Goal: Task Accomplishment & Management: Complete application form

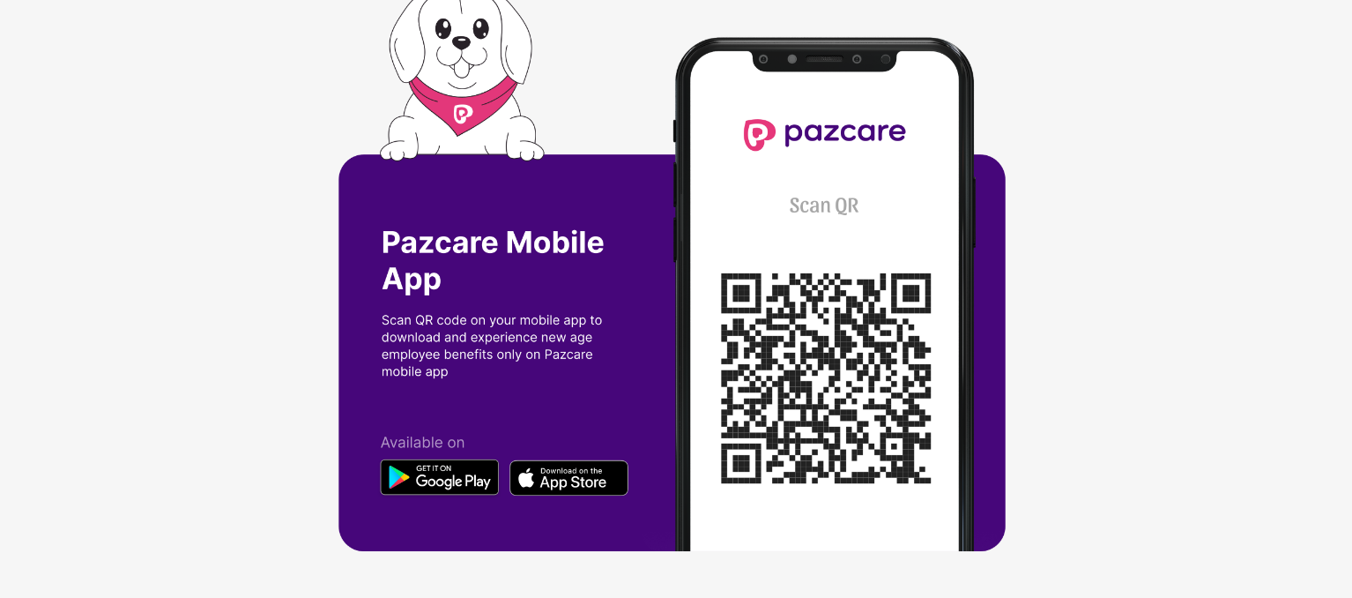
scroll to position [4, 0]
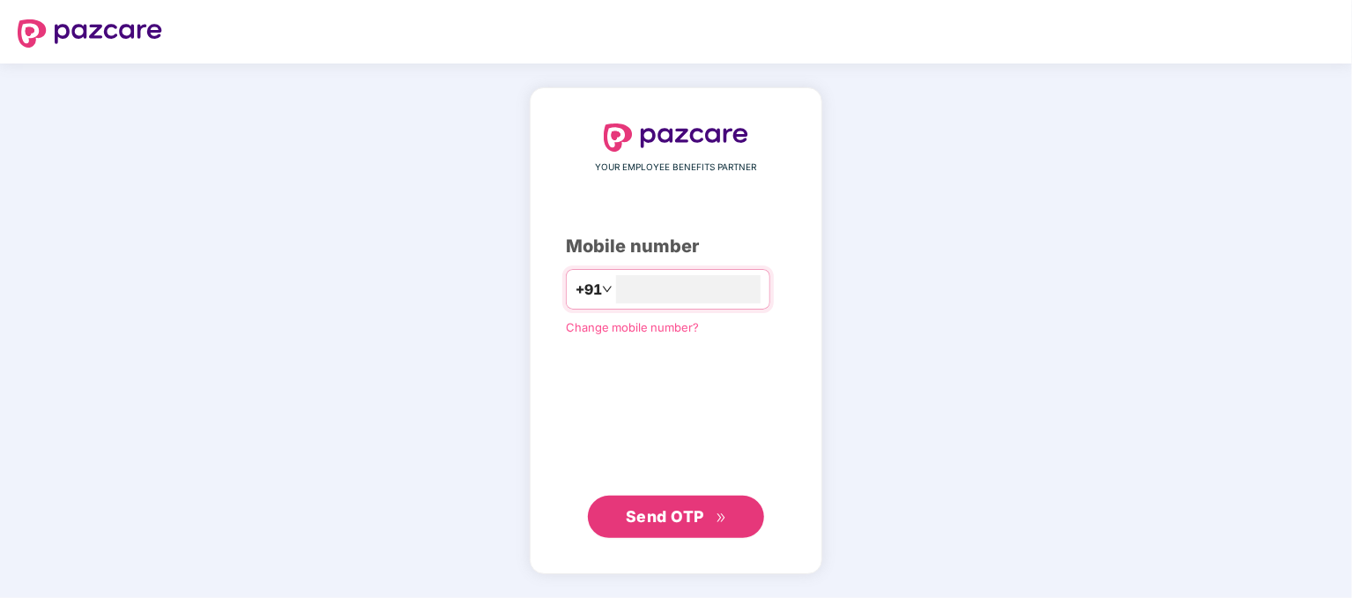
type input "**********"
click at [686, 522] on span "Send OTP" at bounding box center [665, 516] width 78 height 19
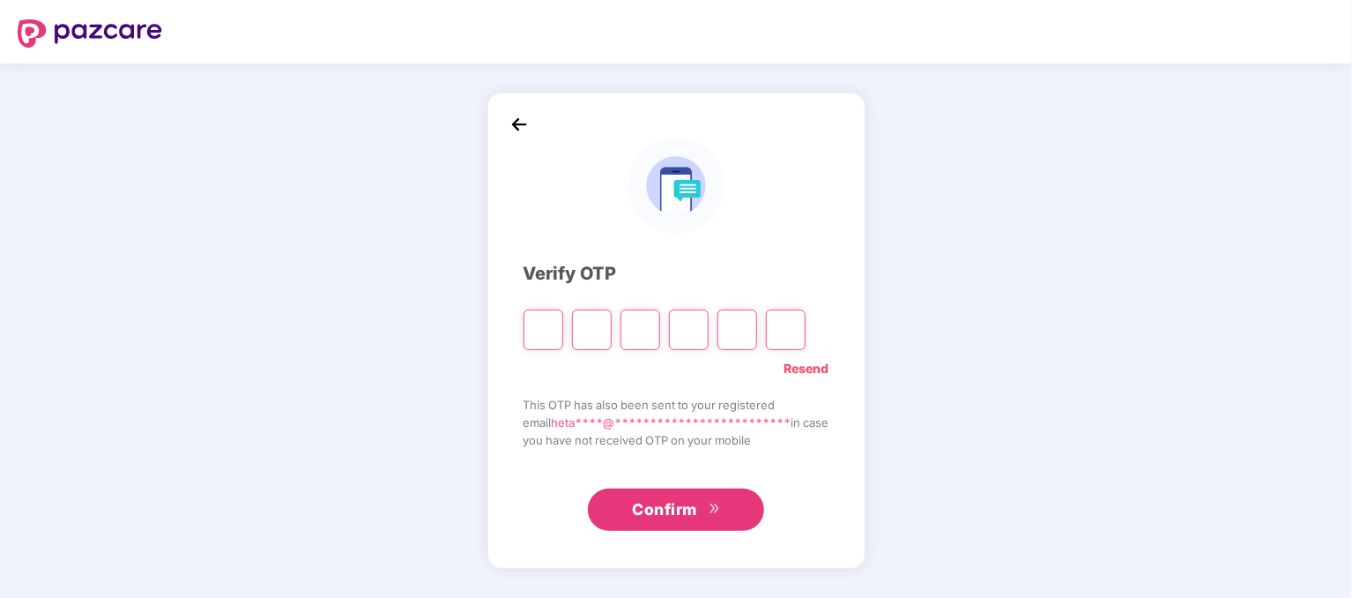
type input "*"
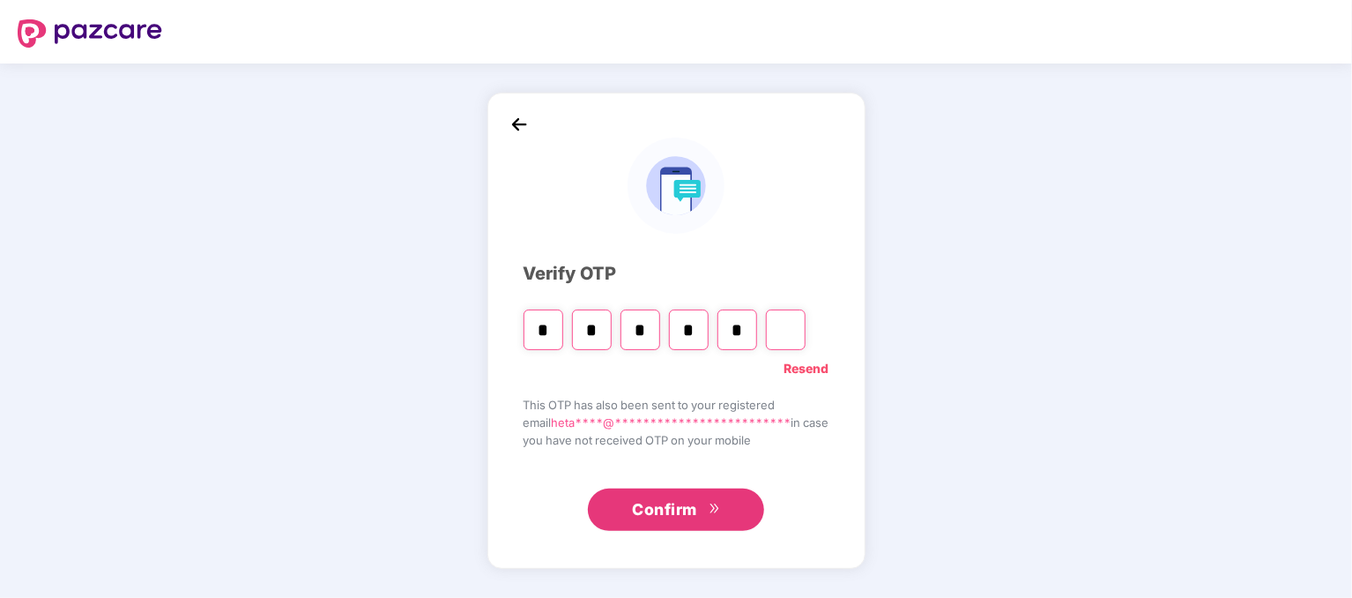
type input "*"
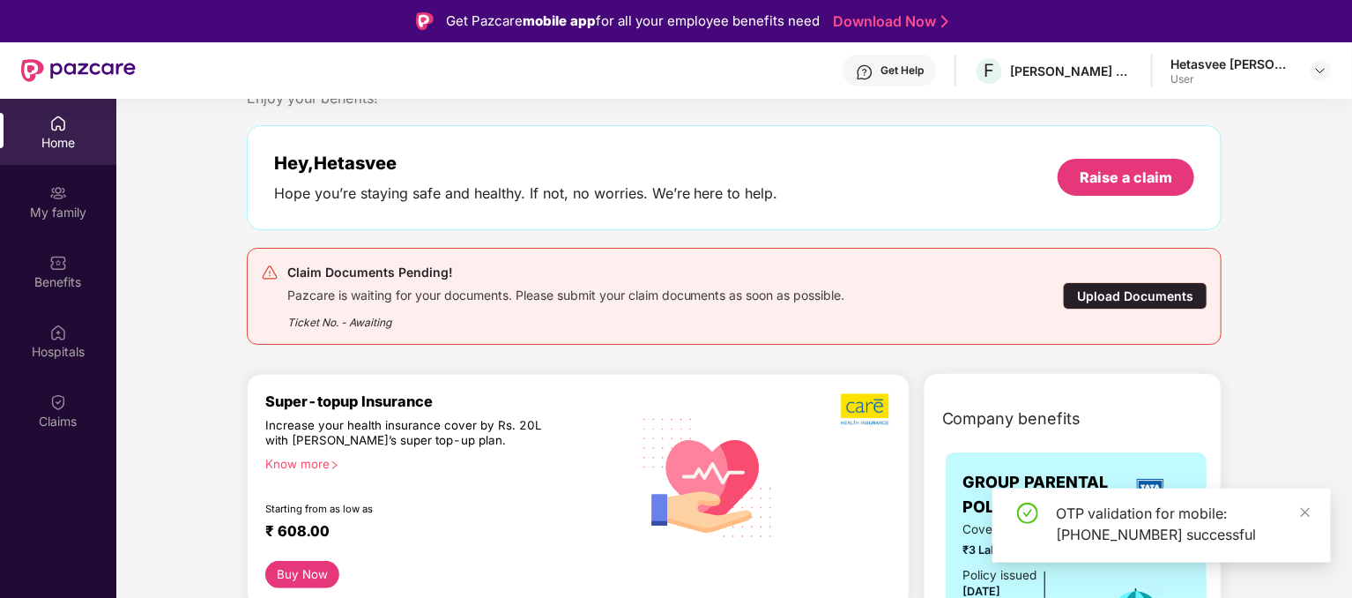
scroll to position [88, 0]
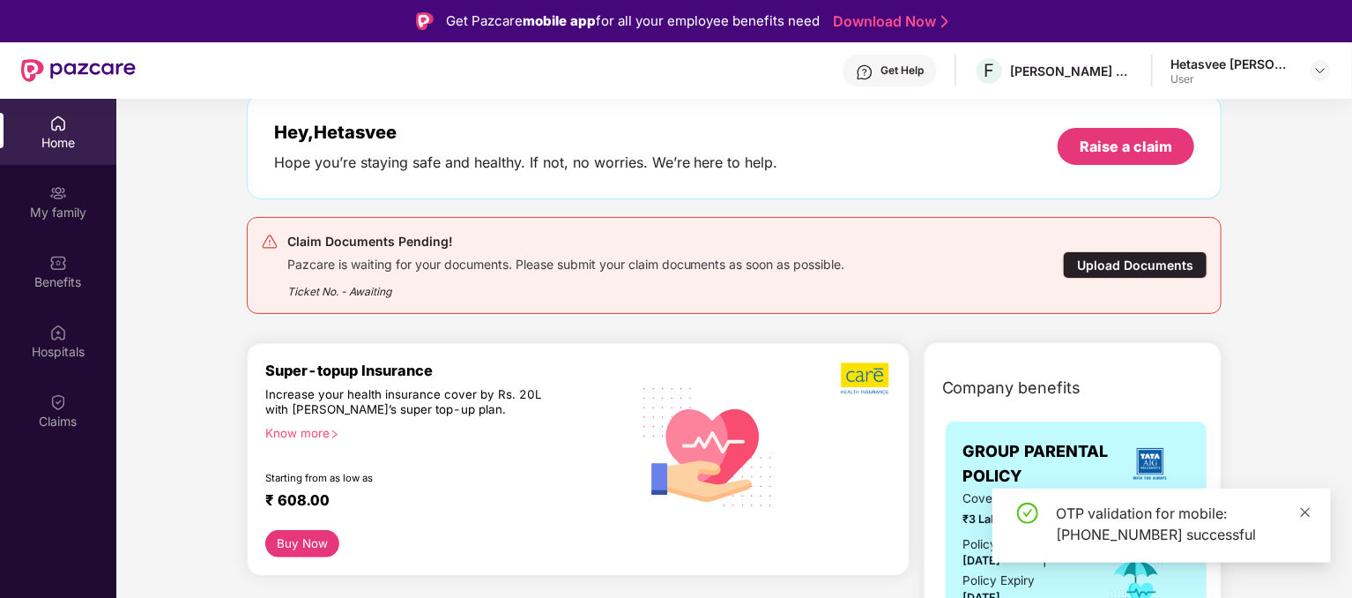
click at [1309, 514] on icon "close" at bounding box center [1305, 512] width 12 height 12
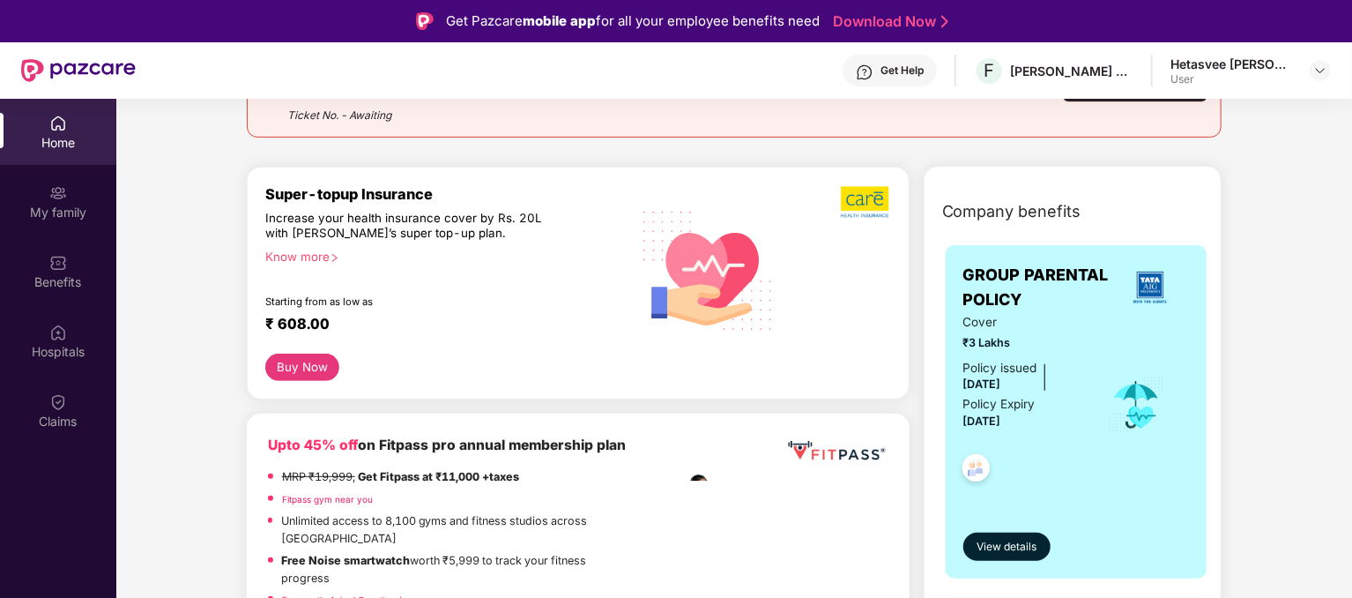
scroll to position [0, 0]
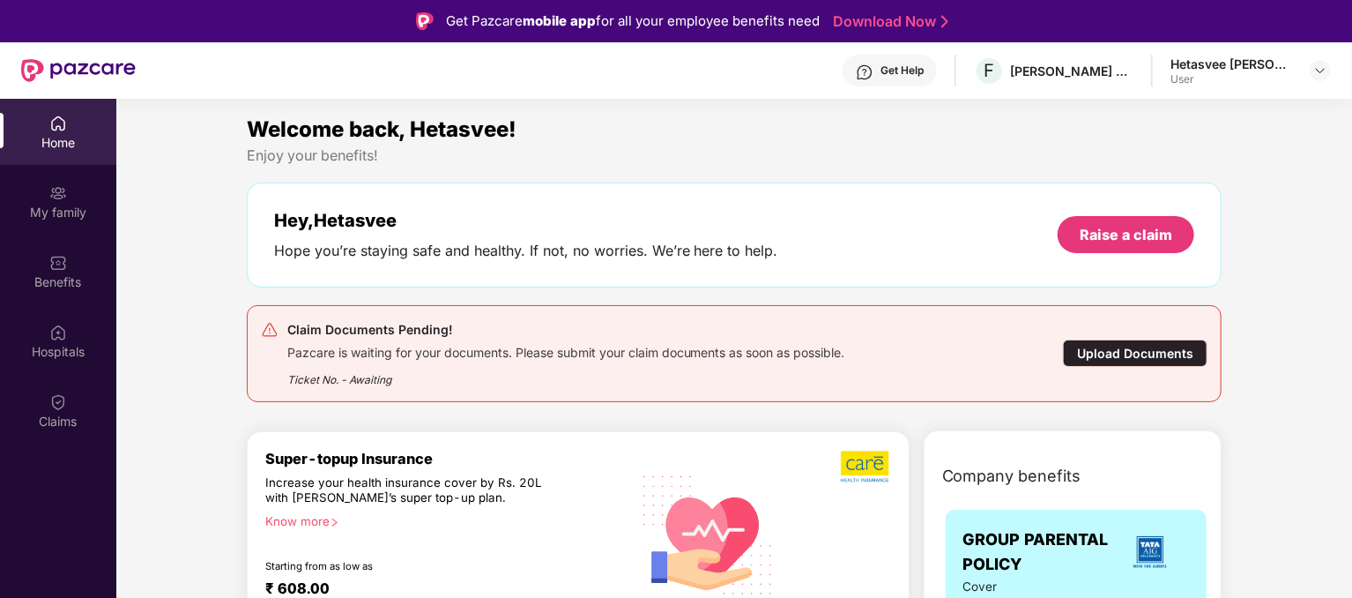
click at [1121, 347] on div "Upload Documents" at bounding box center [1135, 352] width 145 height 27
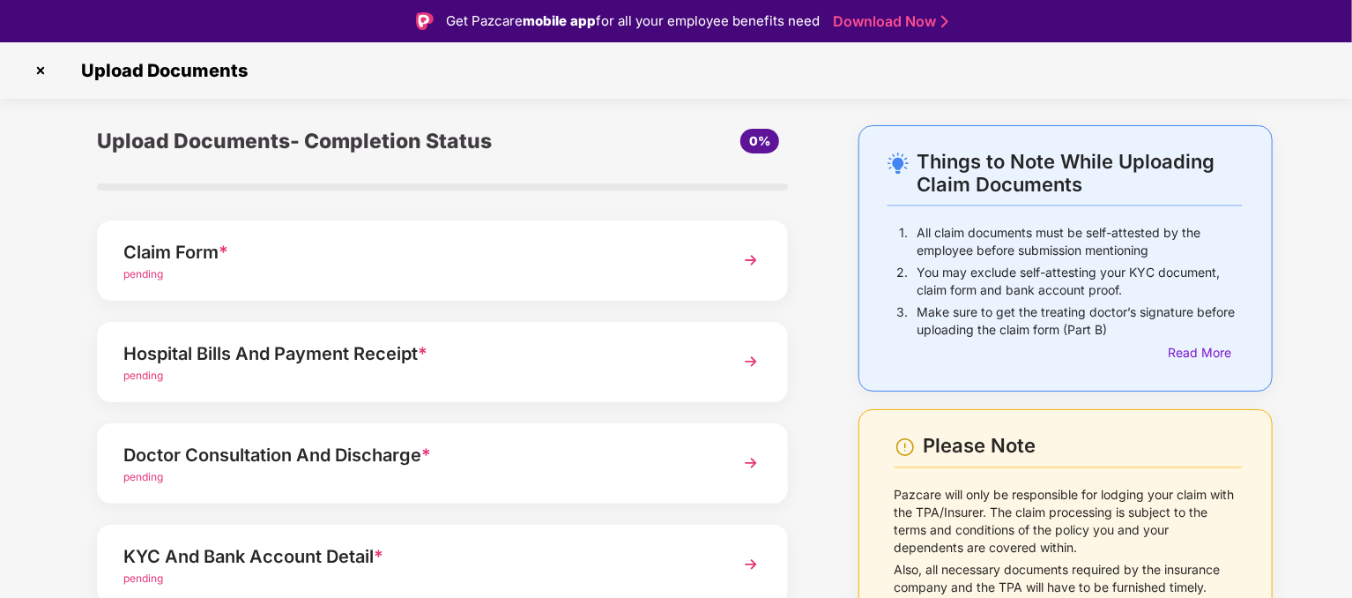
click at [175, 250] on div "Claim Form *" at bounding box center [415, 252] width 584 height 28
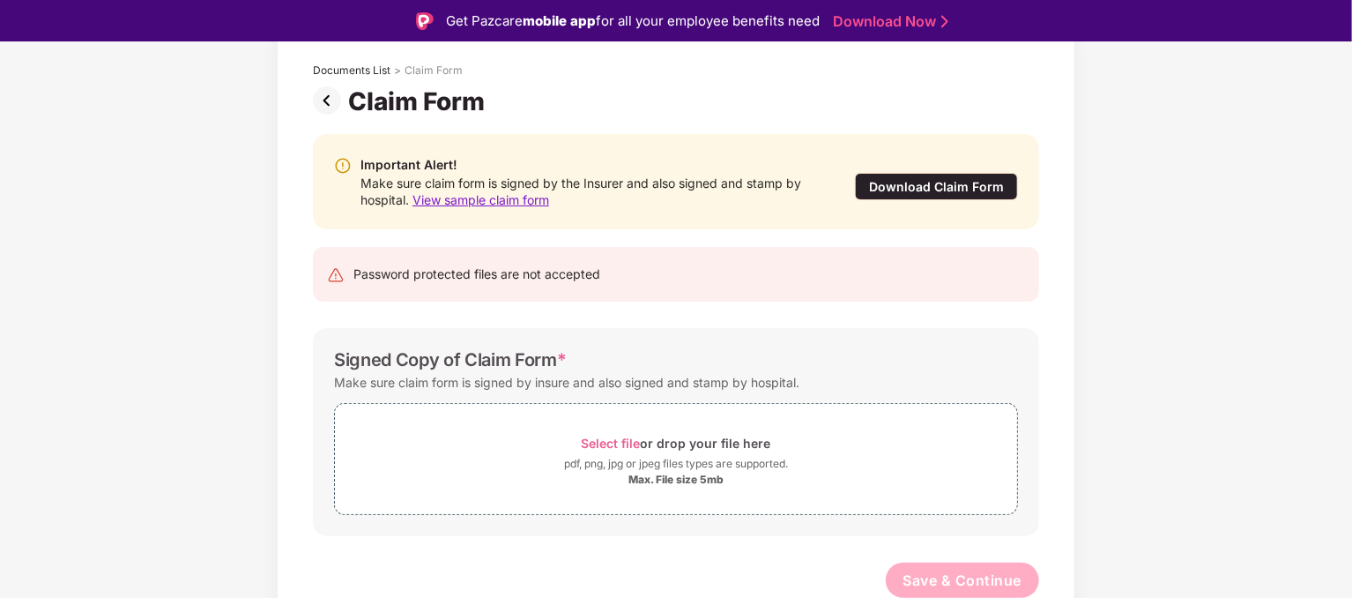
scroll to position [100, 0]
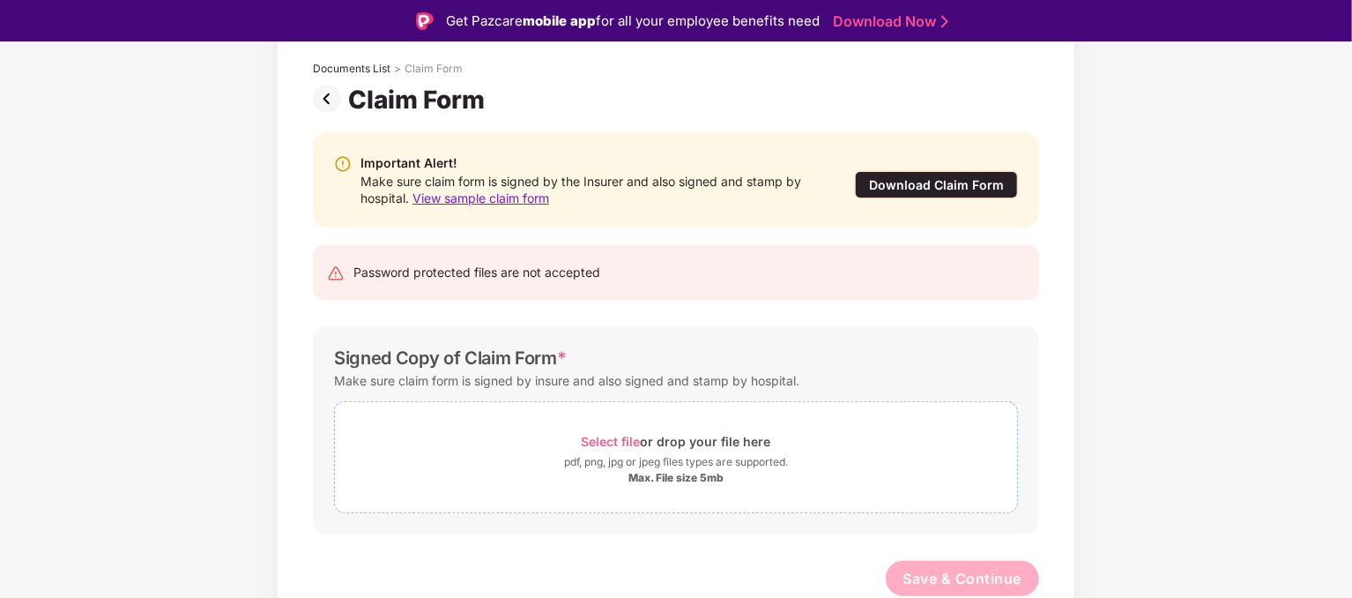
click at [614, 436] on span "Select file" at bounding box center [611, 441] width 59 height 15
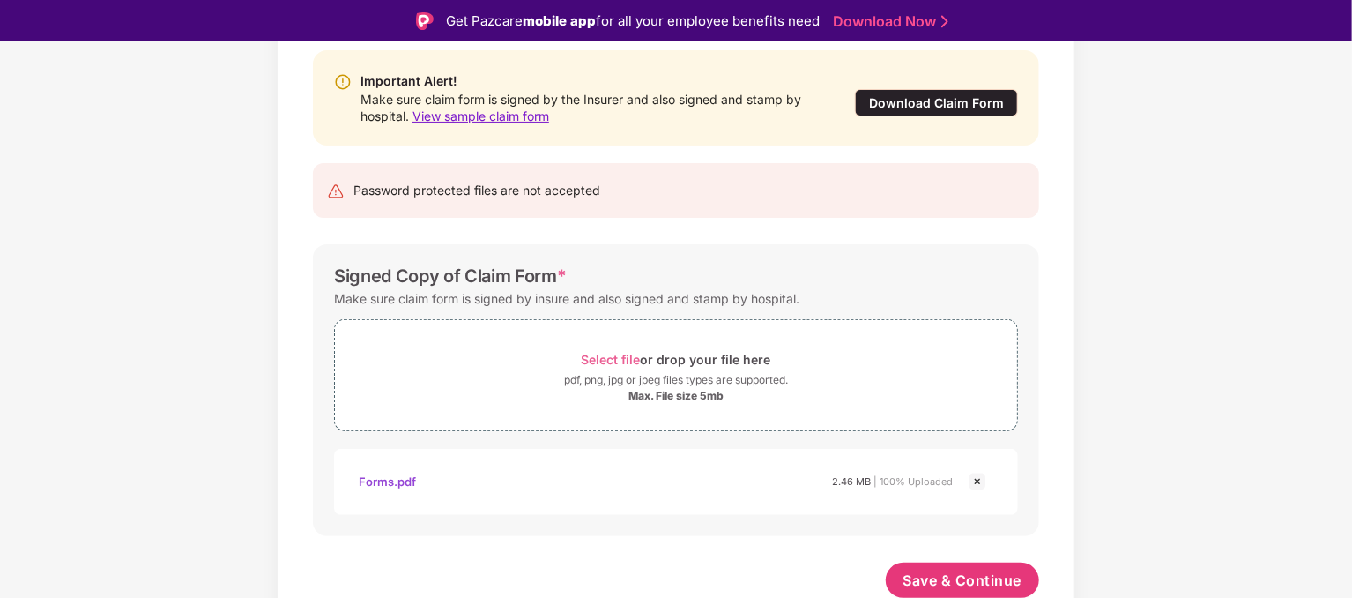
scroll to position [183, 0]
click at [981, 572] on span "Save & Continue" at bounding box center [963, 578] width 119 height 19
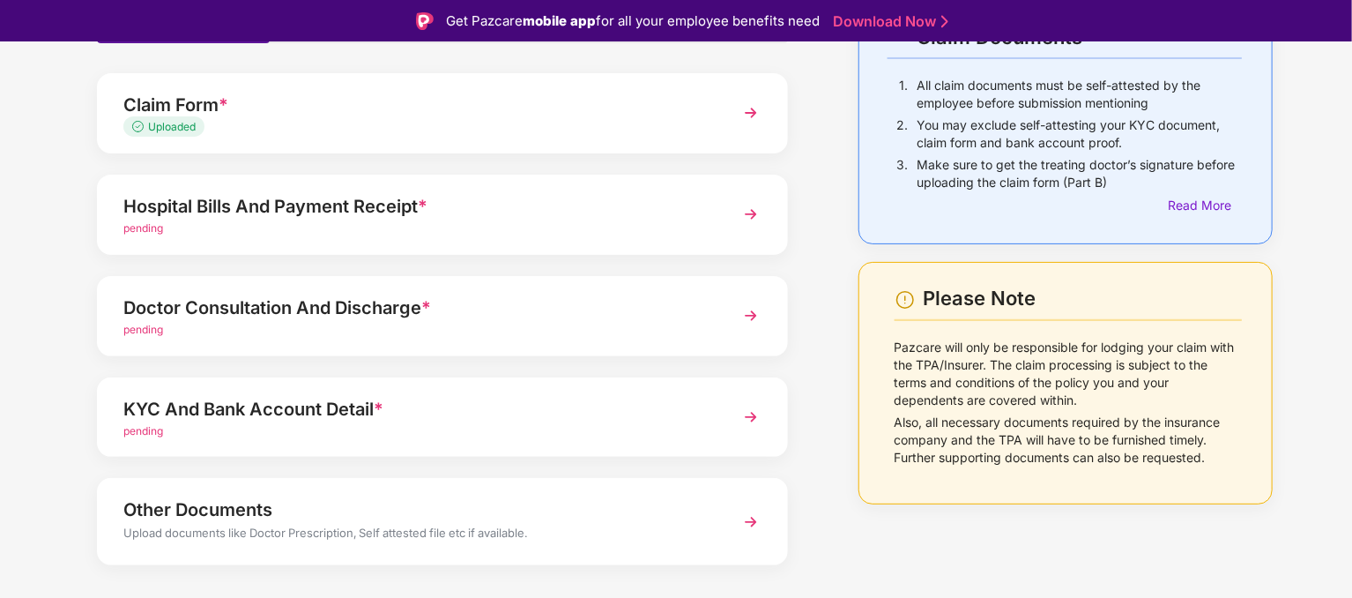
scroll to position [176, 0]
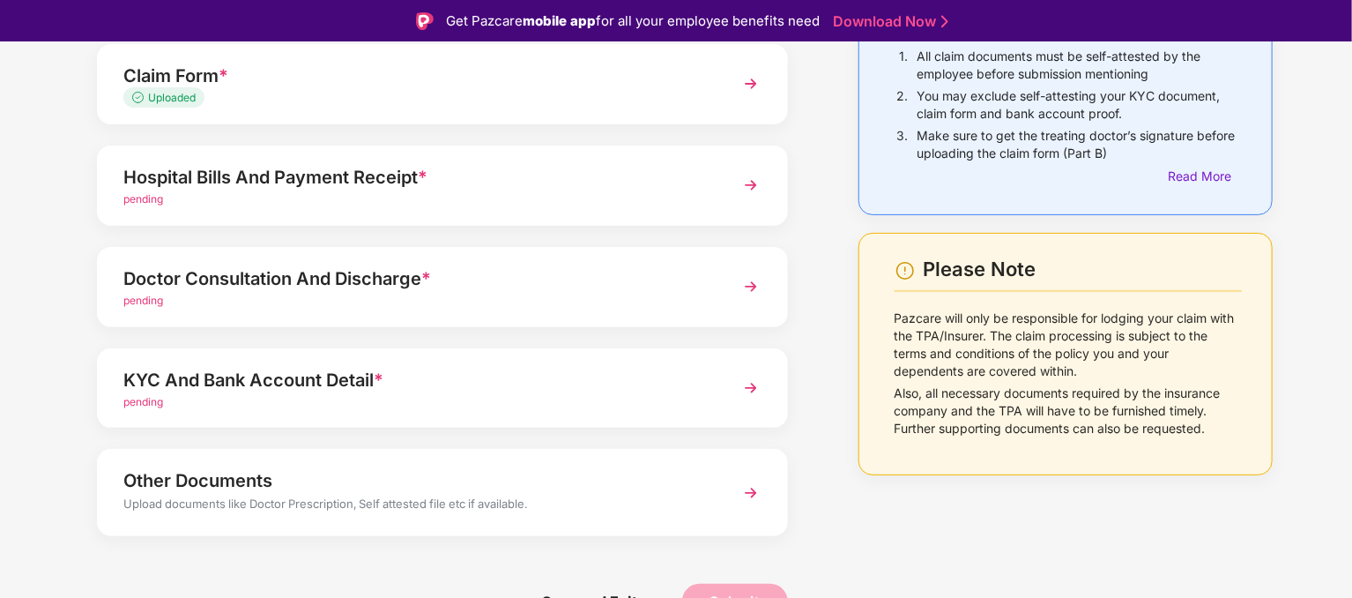
click at [741, 183] on img at bounding box center [751, 185] width 32 height 32
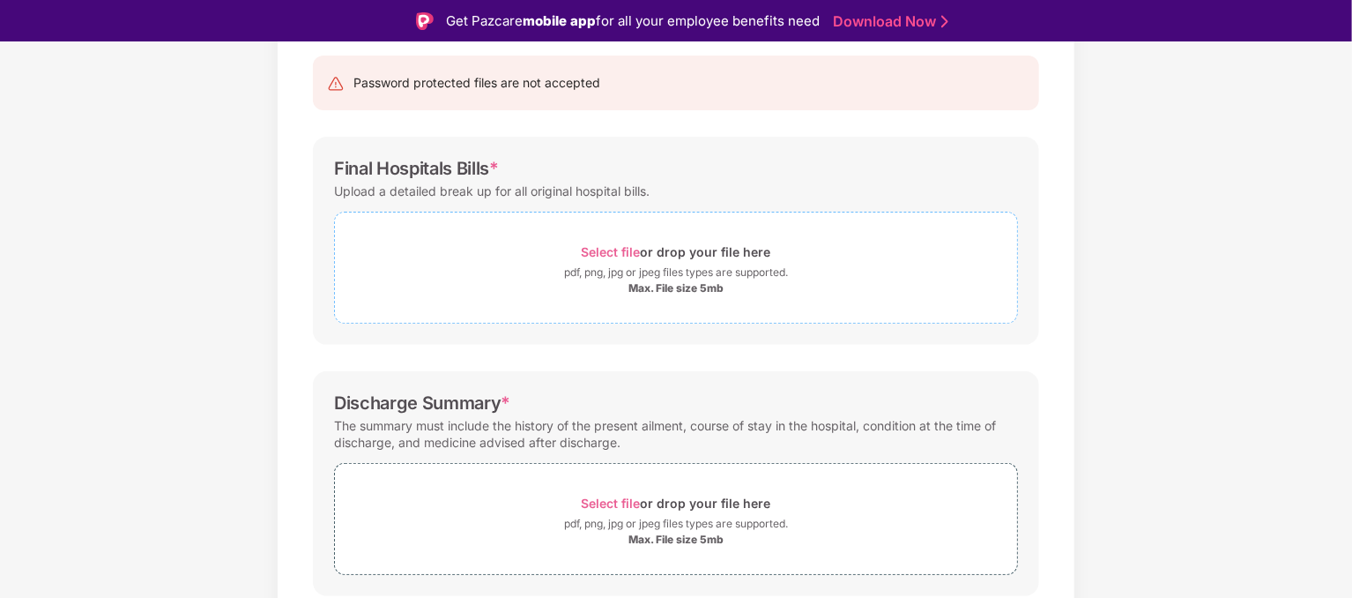
click at [616, 249] on span "Select file" at bounding box center [611, 251] width 59 height 15
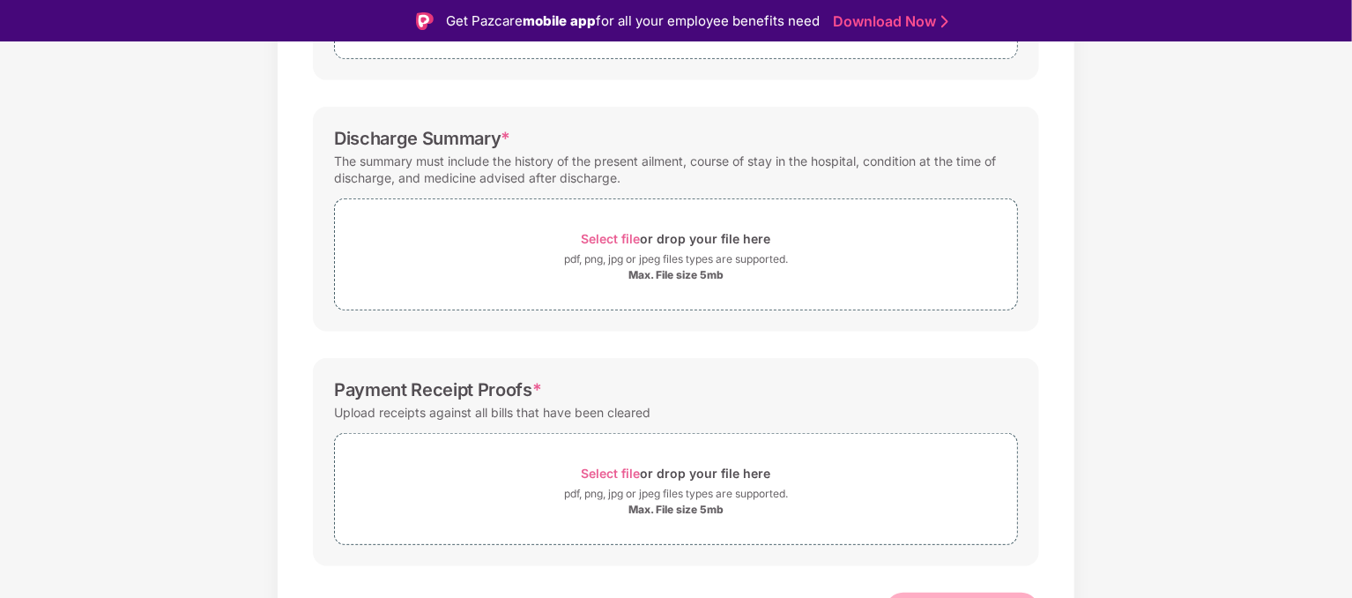
scroll to position [472, 0]
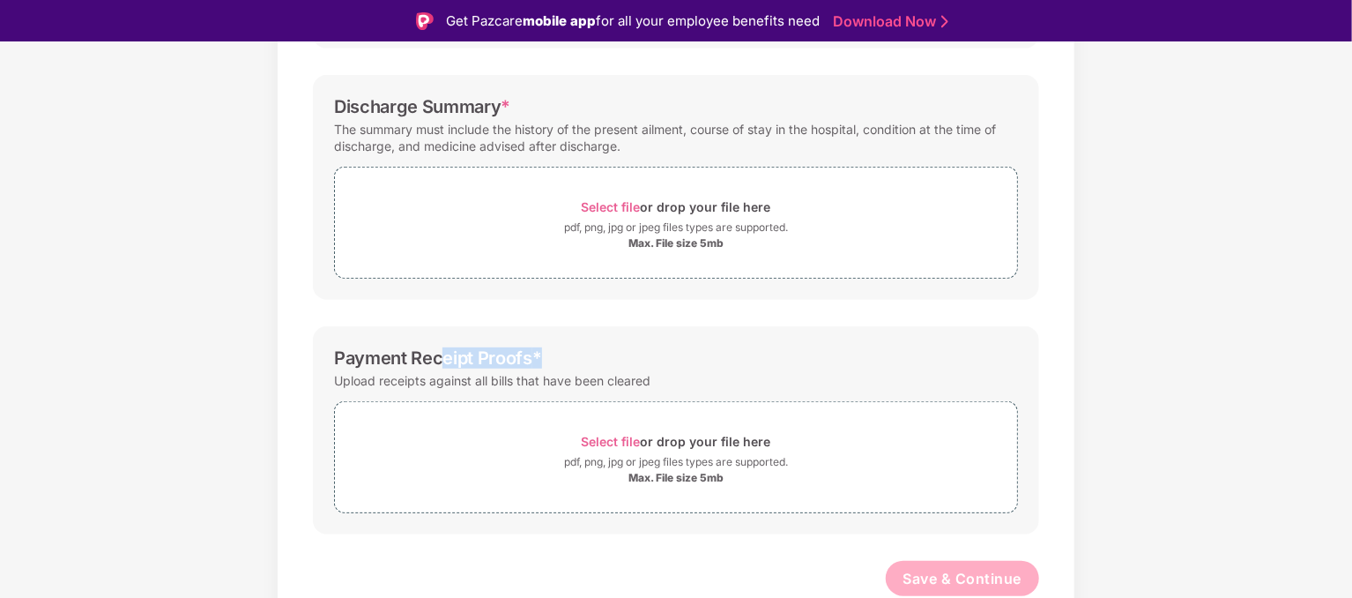
drag, startPoint x: 437, startPoint y: 357, endPoint x: 591, endPoint y: 367, distance: 154.6
click at [591, 367] on div "Payment Receipt Proofs *" at bounding box center [676, 357] width 684 height 21
click at [684, 353] on div "Payment Receipt Proofs *" at bounding box center [676, 357] width 684 height 21
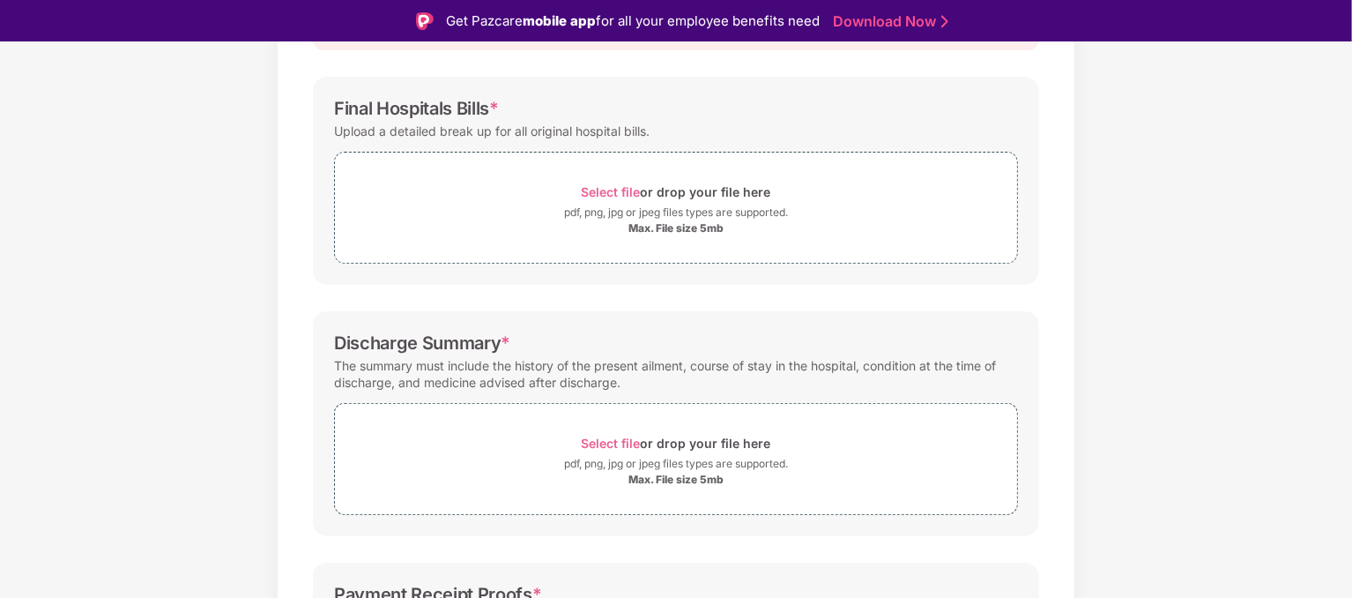
scroll to position [264, 0]
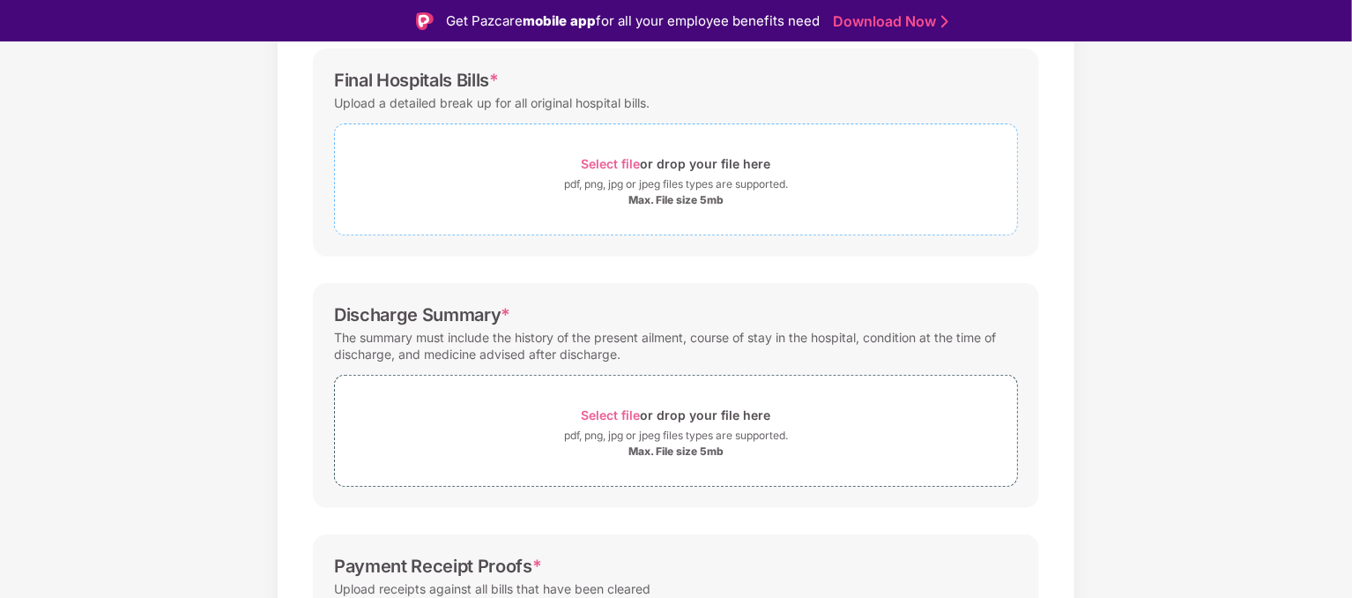
click at [623, 162] on span "Select file" at bounding box center [611, 163] width 59 height 15
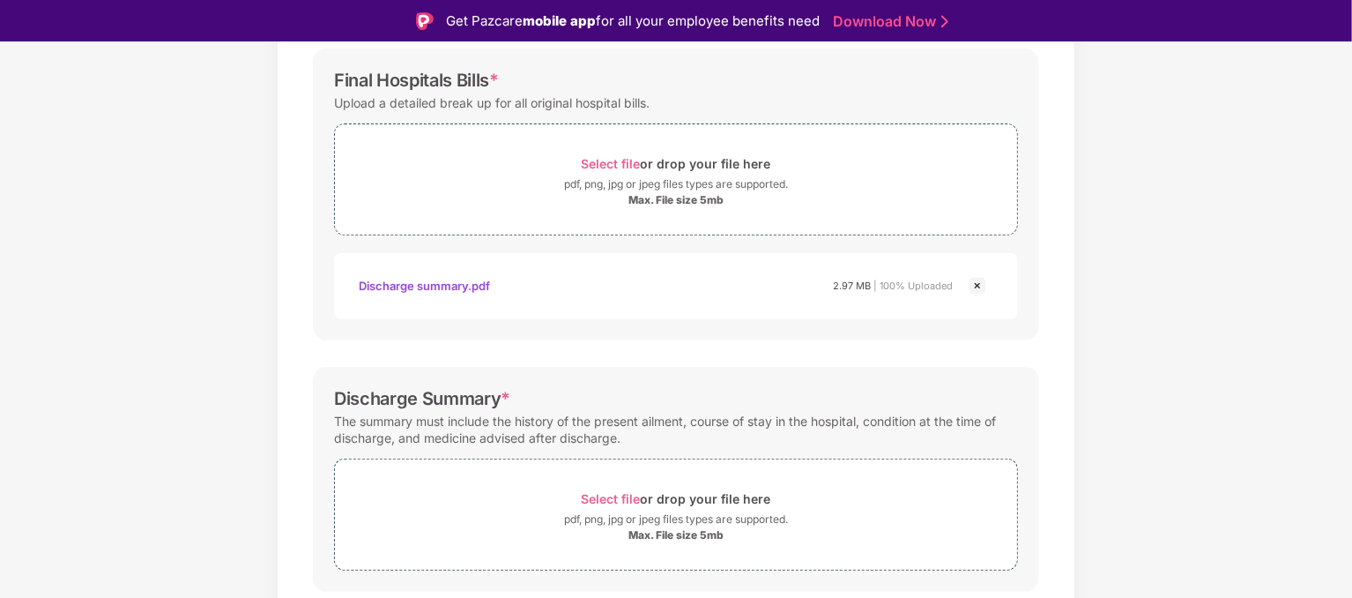
click at [980, 287] on img at bounding box center [977, 285] width 21 height 21
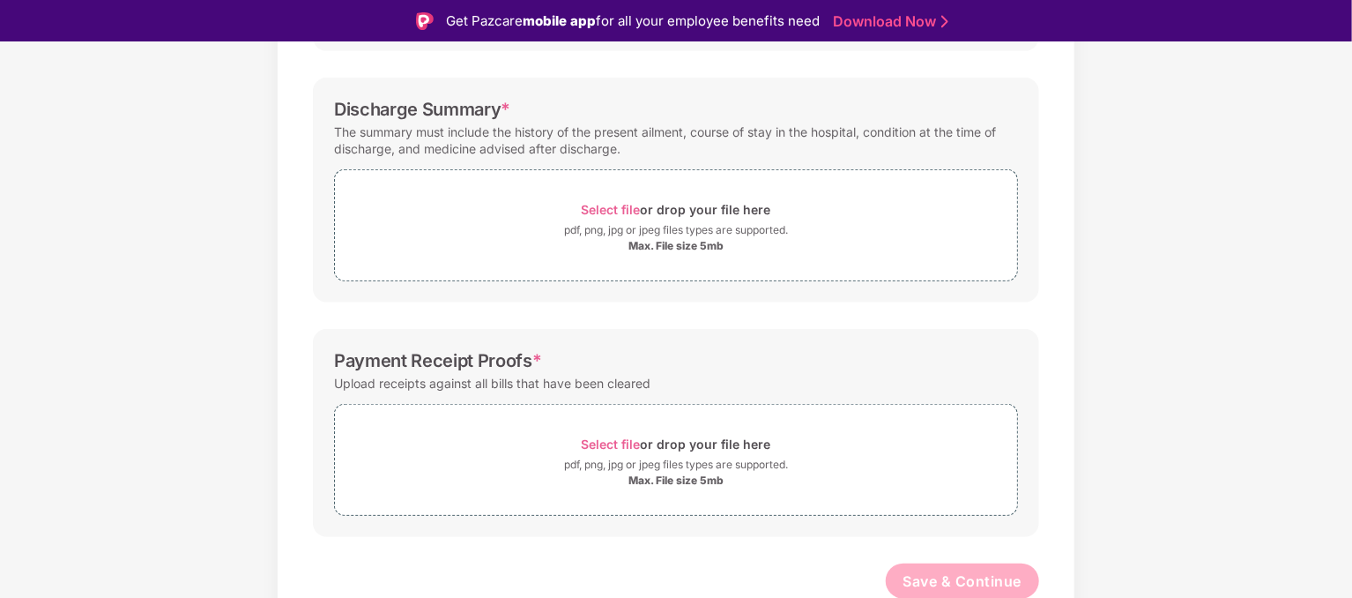
scroll to position [472, 0]
click at [616, 197] on div "Select file or drop your file here" at bounding box center [677, 207] width 190 height 24
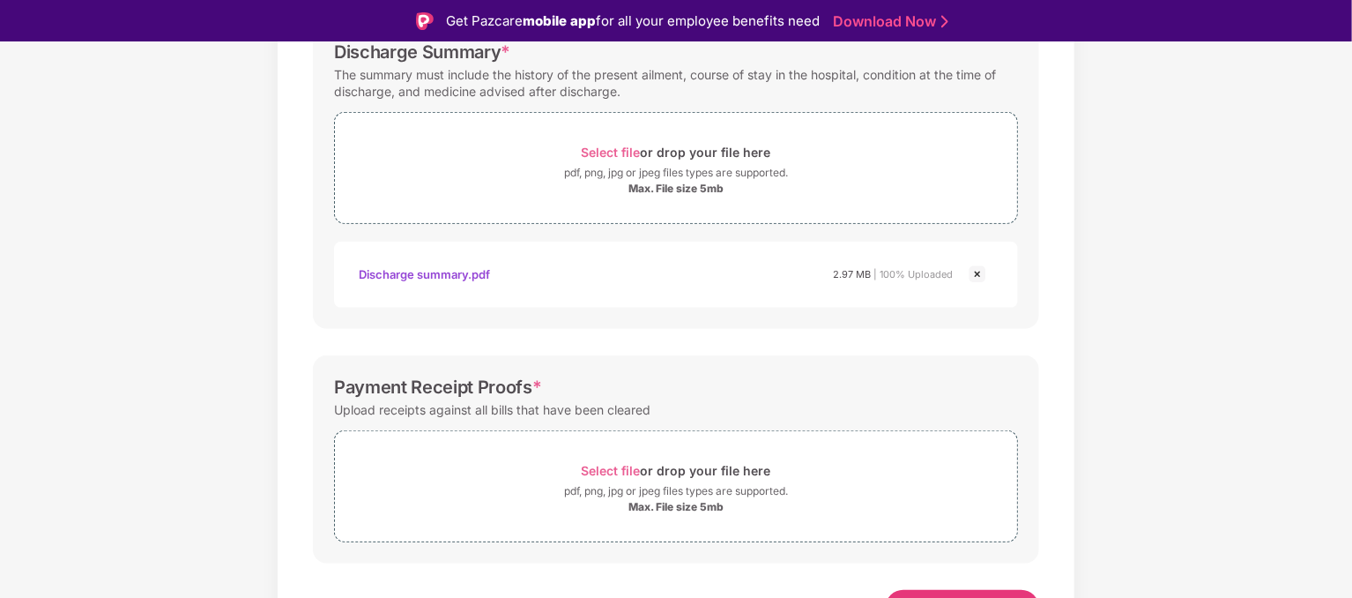
scroll to position [556, 0]
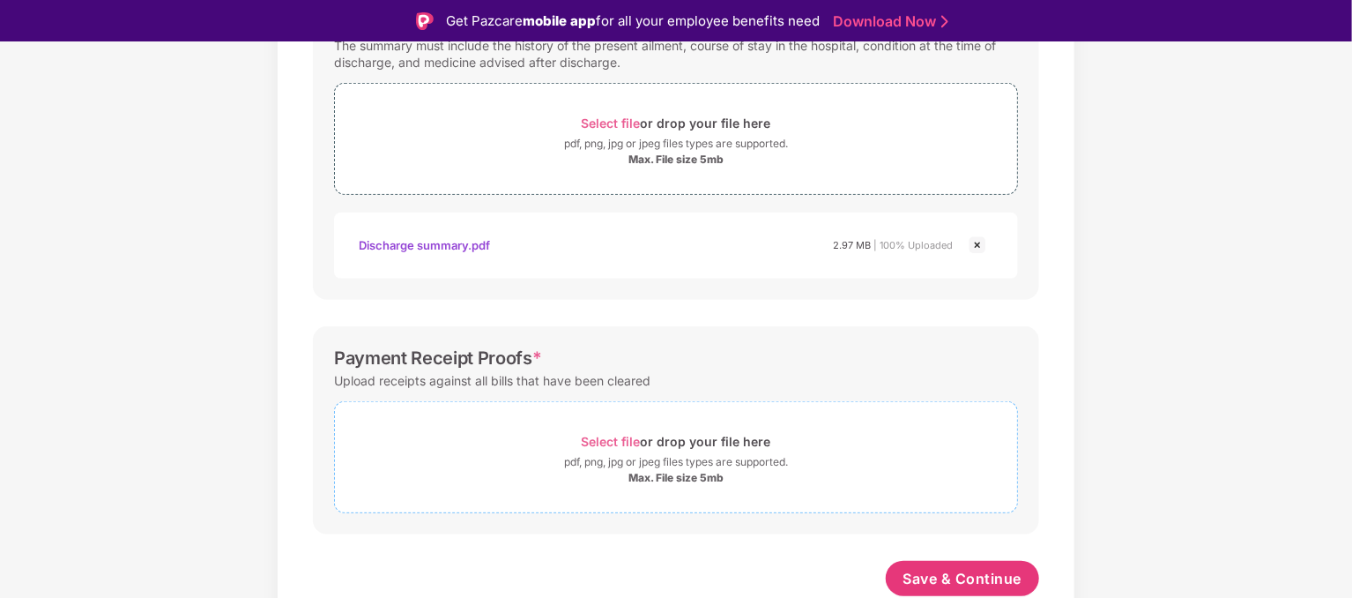
click at [599, 436] on span "Select file" at bounding box center [611, 441] width 59 height 15
click at [1217, 276] on div "Documents List > Hospital bills and Payment receipt Hospital bills and Payment …" at bounding box center [676, 105] width 1352 height 1072
click at [1280, 428] on div "Documents List > Hospital bills and Payment receipt Hospital bills and Payment …" at bounding box center [676, 105] width 1352 height 1072
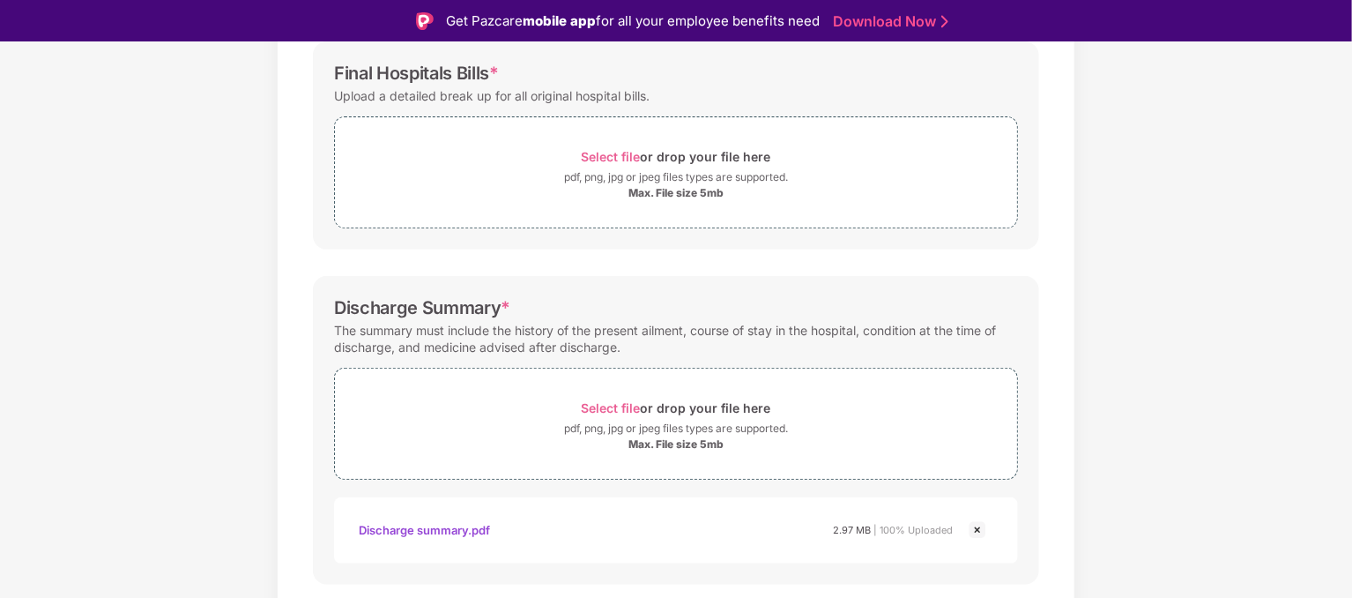
scroll to position [353, 0]
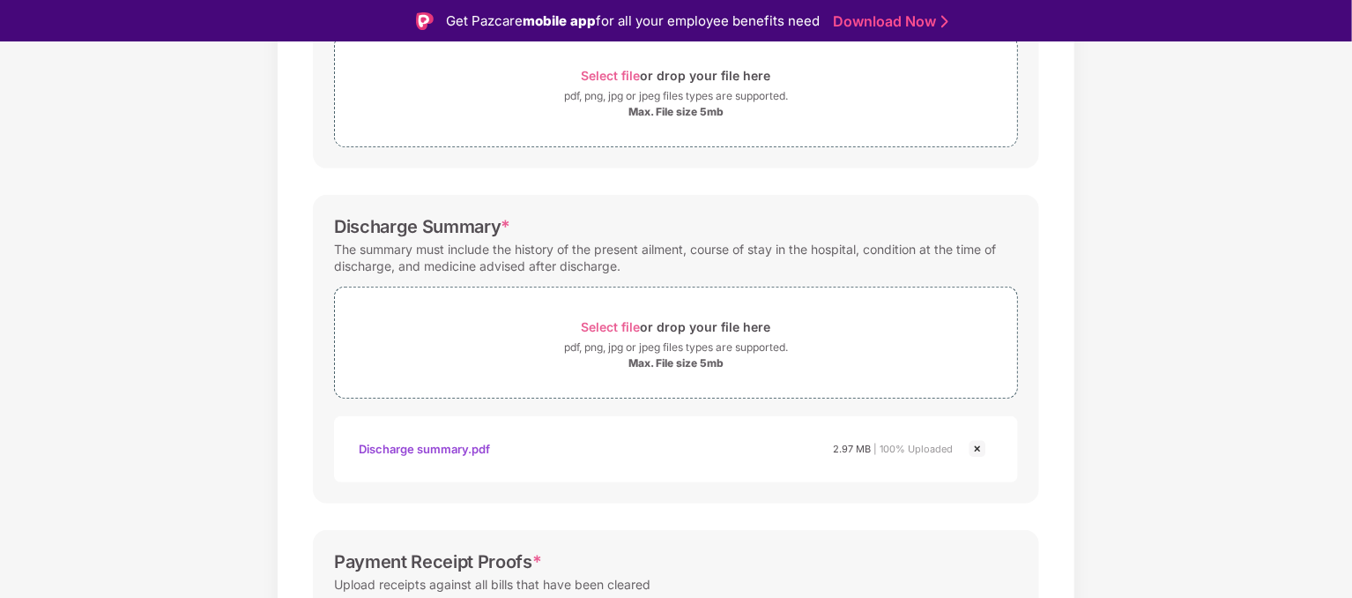
click at [1272, 255] on div "Documents List > Hospital bills and Payment receipt Hospital bills and Payment …" at bounding box center [676, 309] width 1352 height 1072
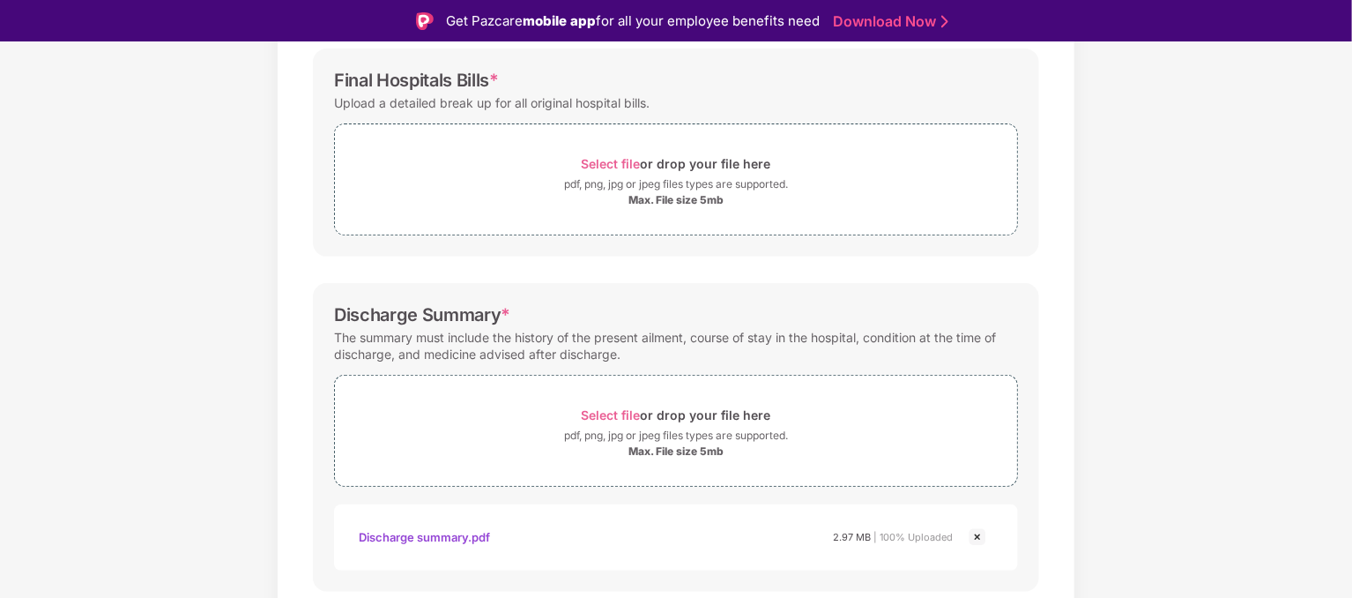
scroll to position [556, 0]
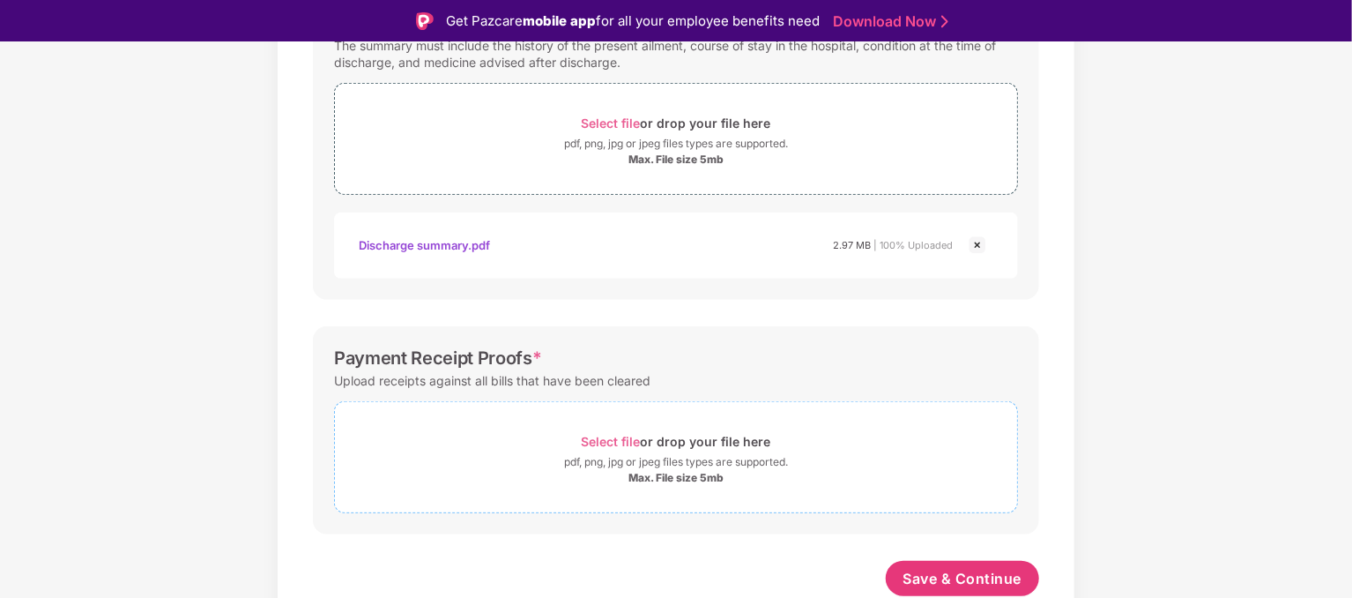
click at [601, 435] on span "Select file" at bounding box center [611, 441] width 59 height 15
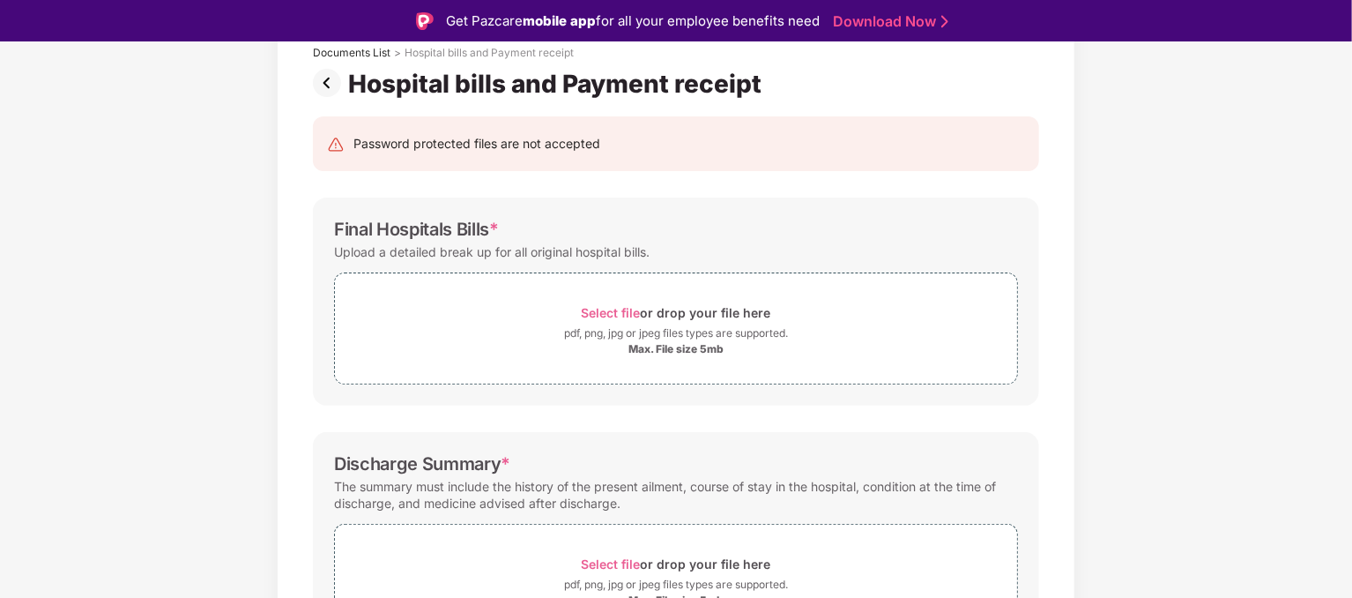
scroll to position [292, 0]
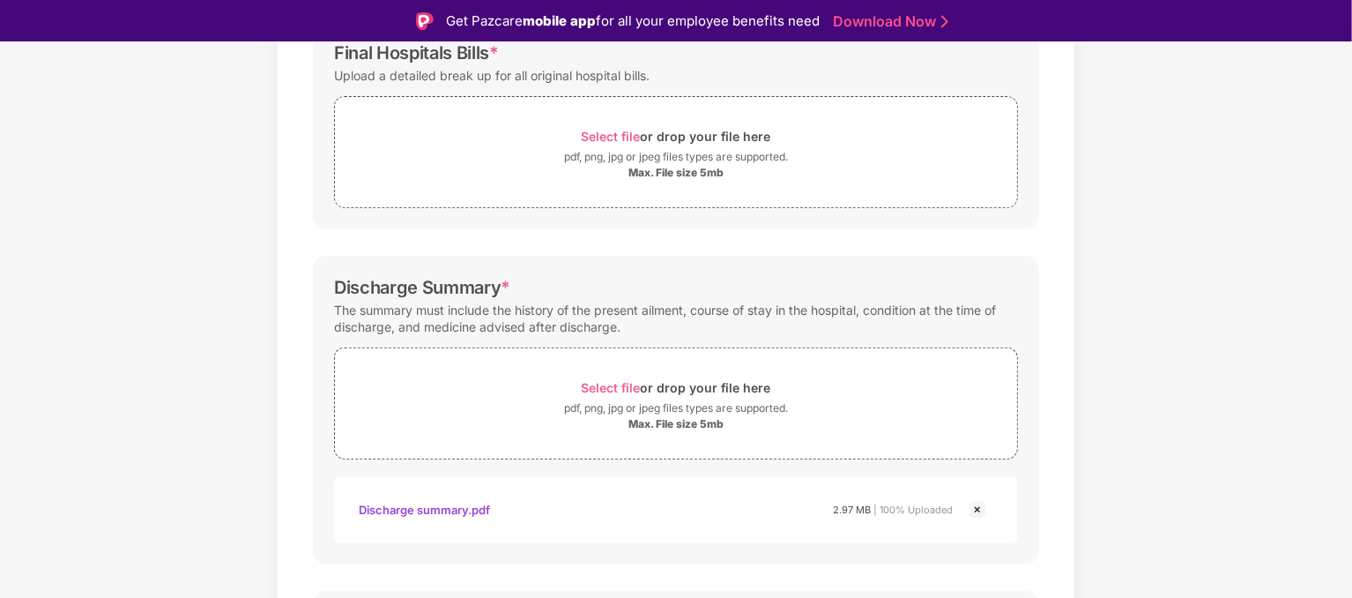
click at [1216, 271] on div "Documents List > Hospital bills and Payment receipt Hospital bills and Payment …" at bounding box center [676, 369] width 1352 height 1072
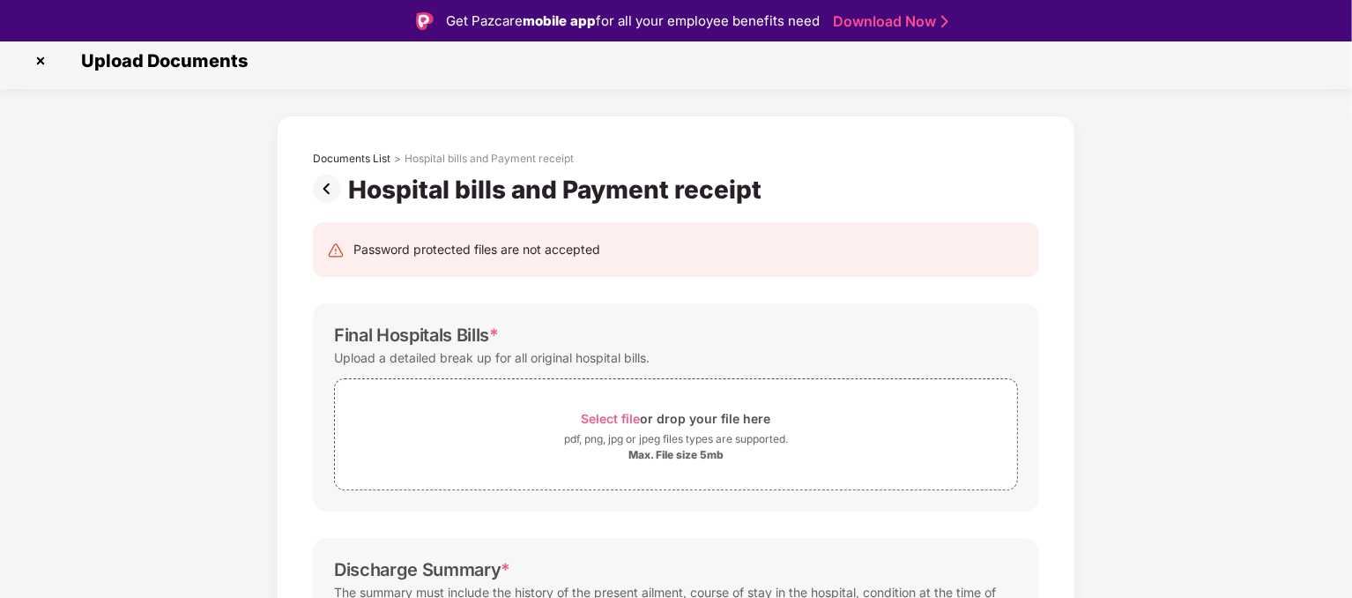
scroll to position [0, 0]
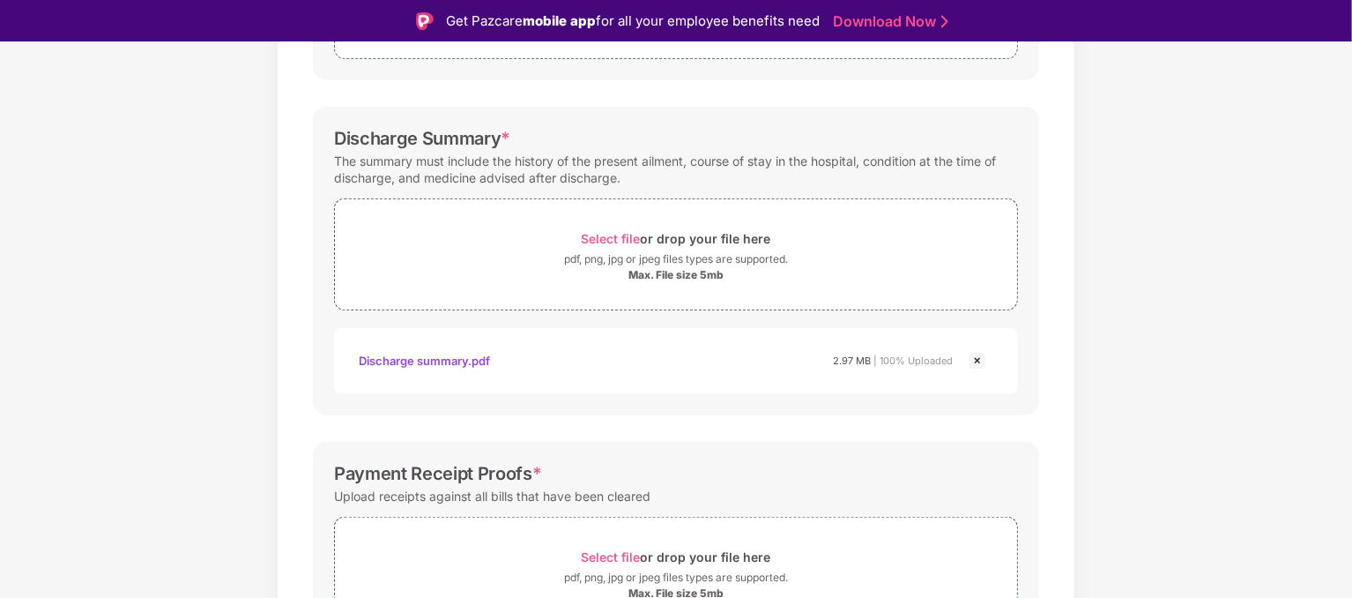
scroll to position [529, 0]
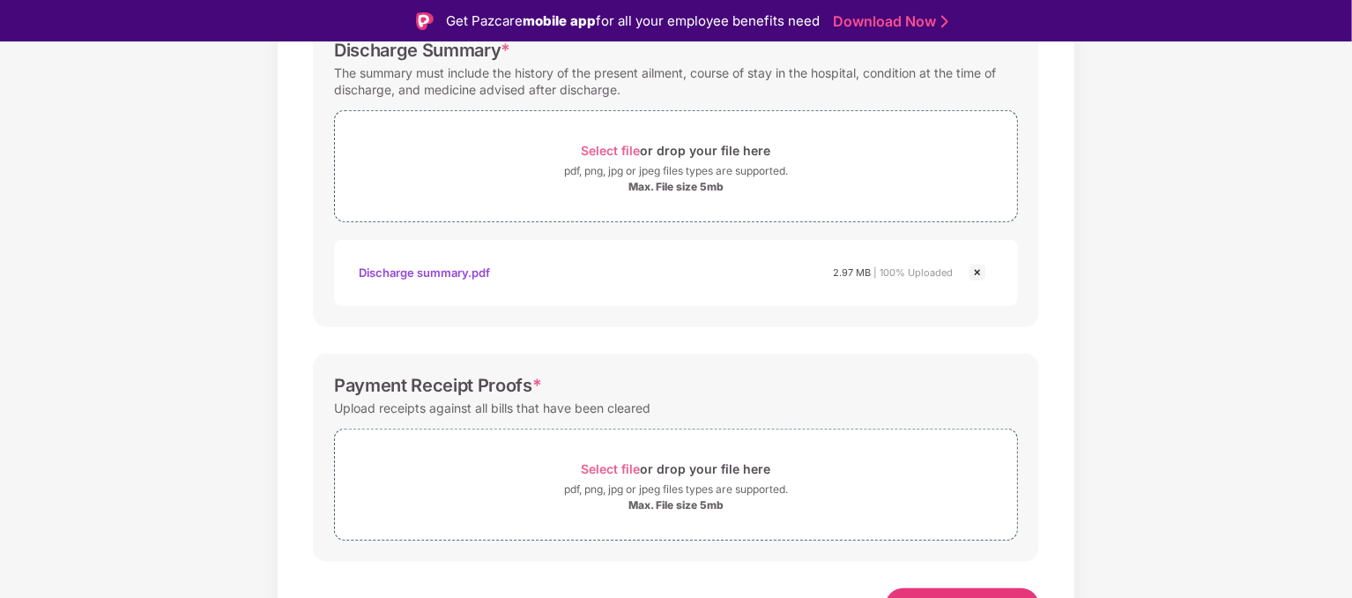
click at [481, 320] on div "Discharge Summary * The summary must include the history of the present ailment…" at bounding box center [676, 173] width 726 height 309
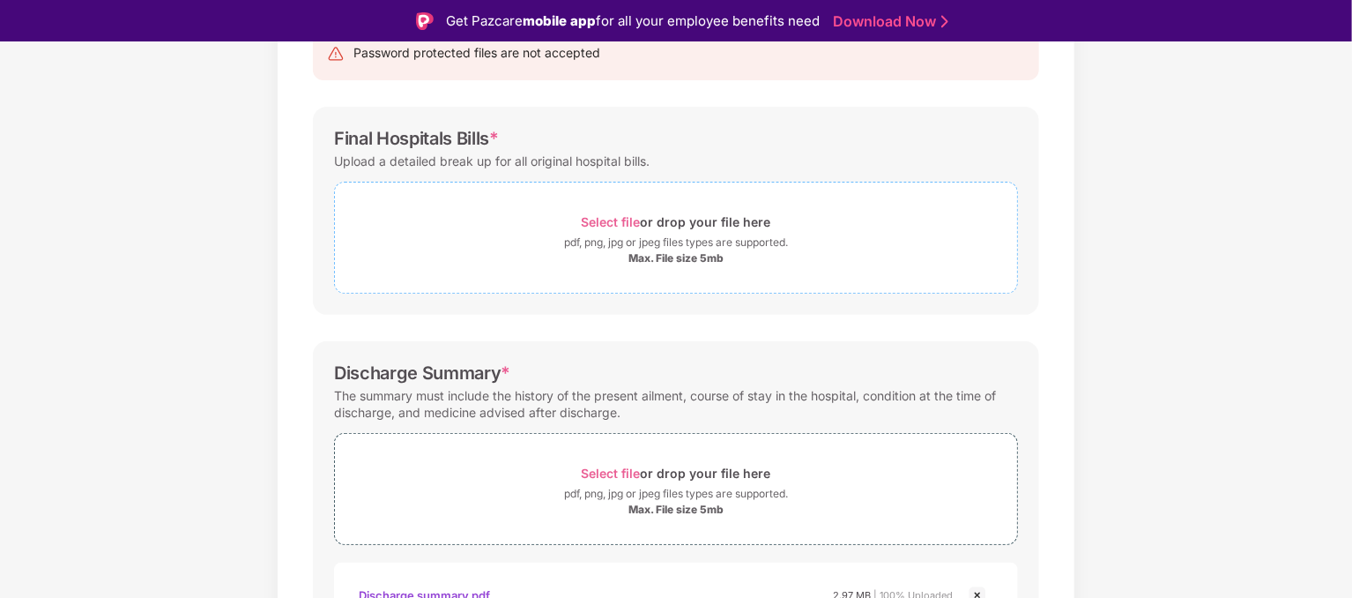
scroll to position [176, 0]
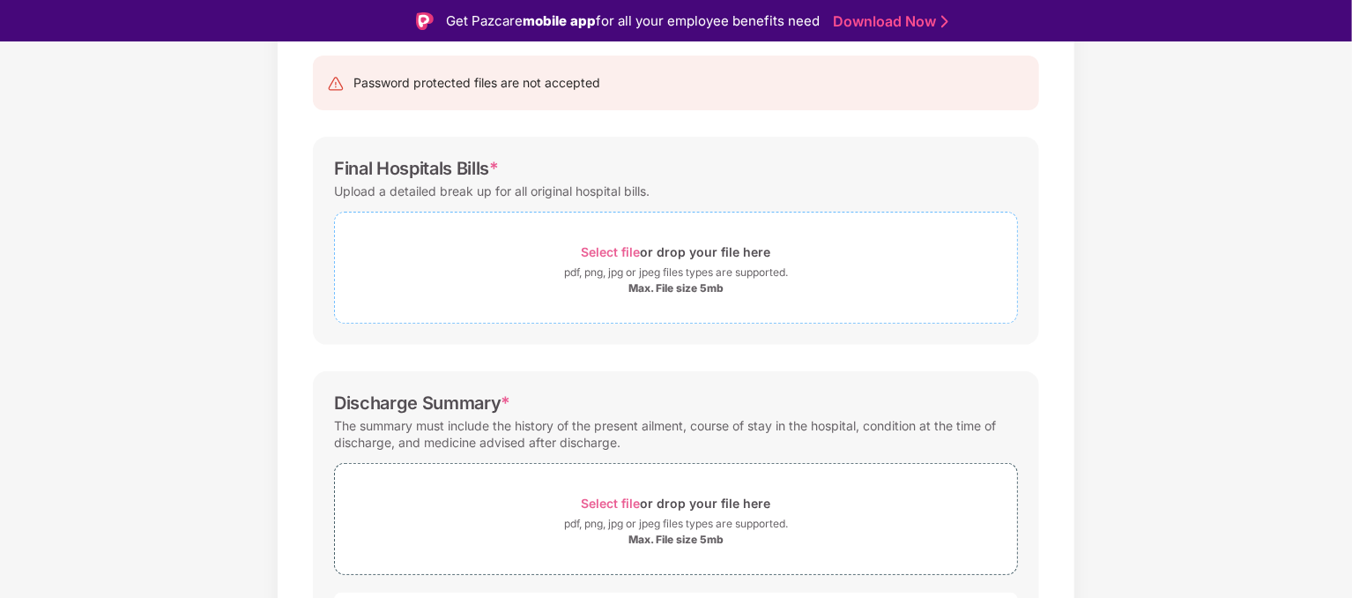
click at [622, 249] on span "Select file" at bounding box center [611, 251] width 59 height 15
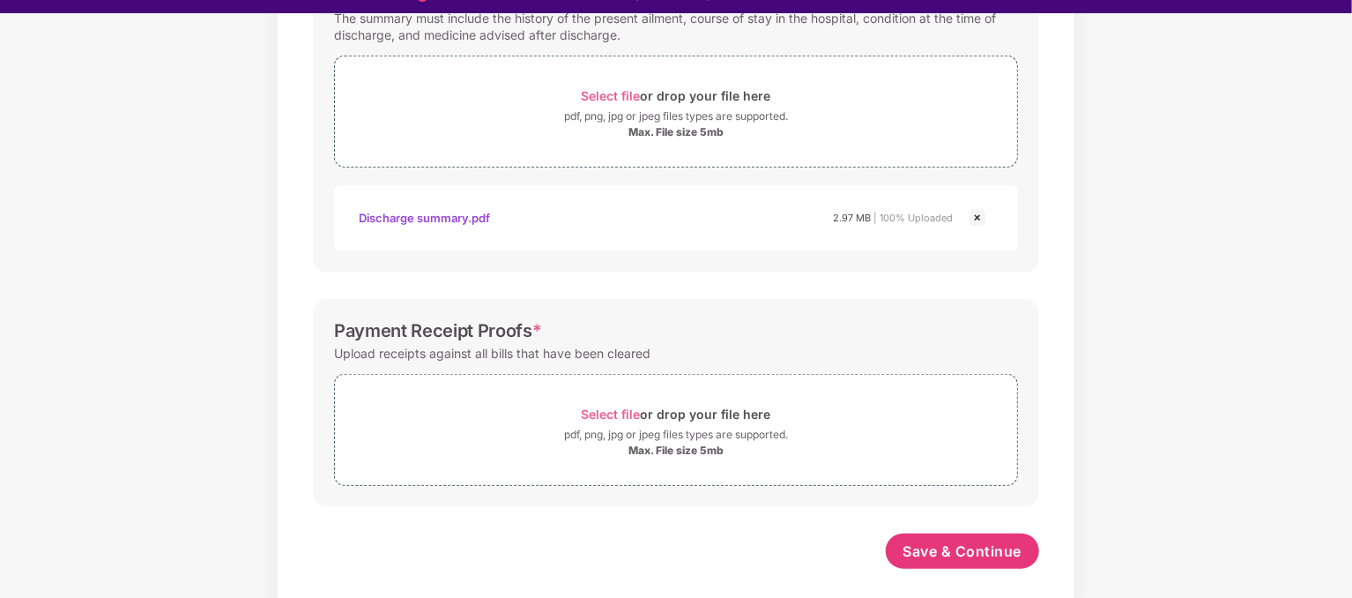
scroll to position [42, 0]
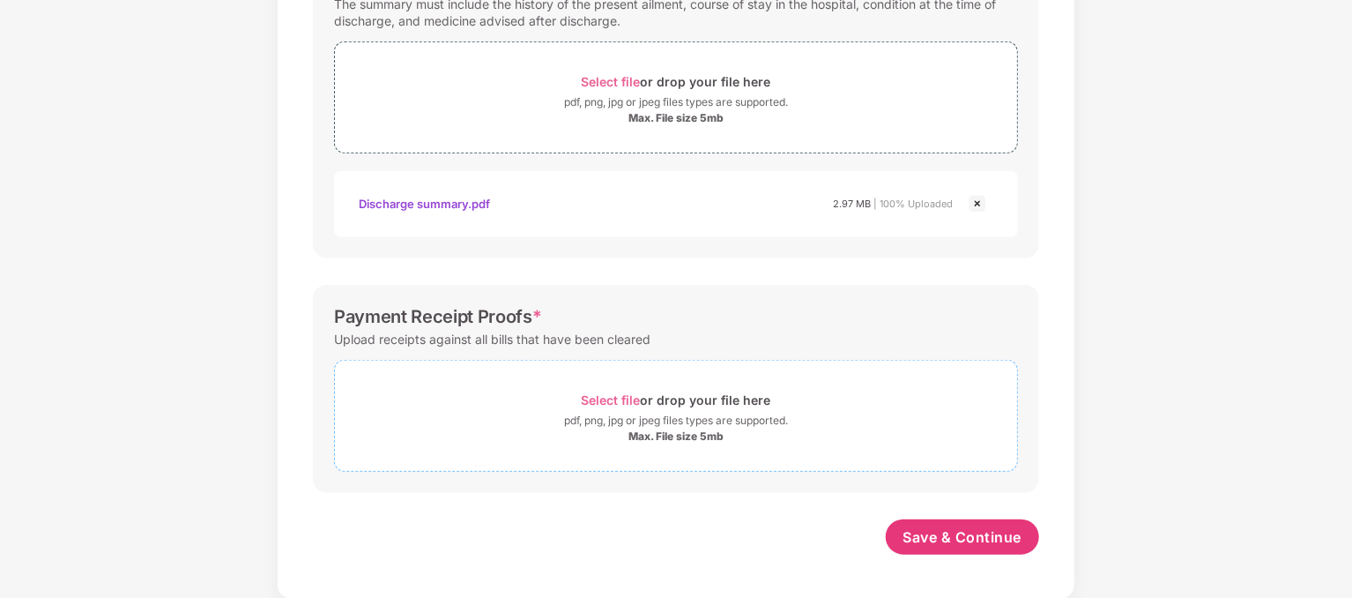
click at [621, 398] on span "Select file" at bounding box center [611, 399] width 59 height 15
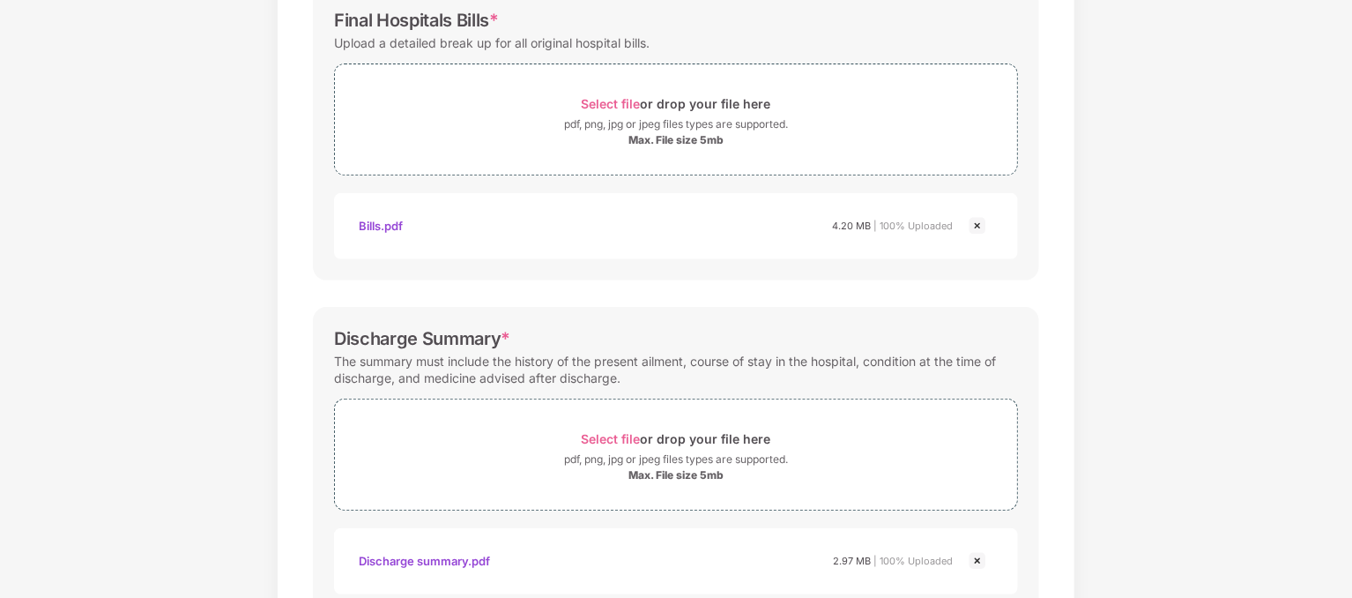
scroll to position [723, 0]
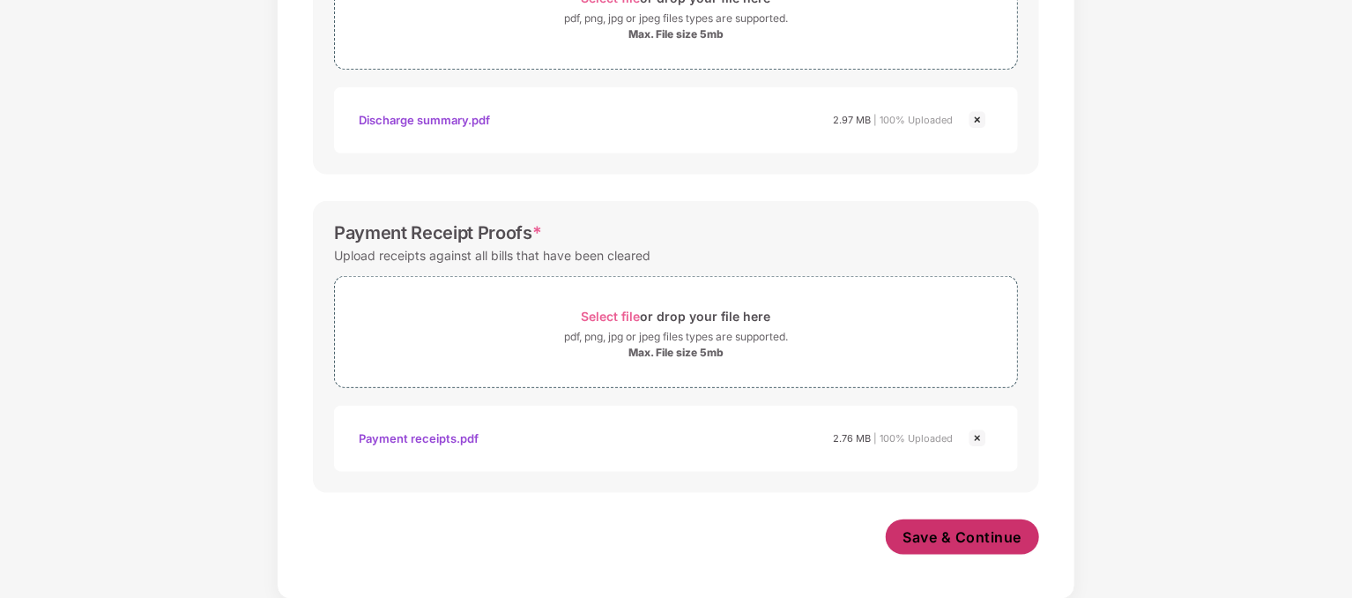
click at [948, 538] on span "Save & Continue" at bounding box center [963, 536] width 119 height 19
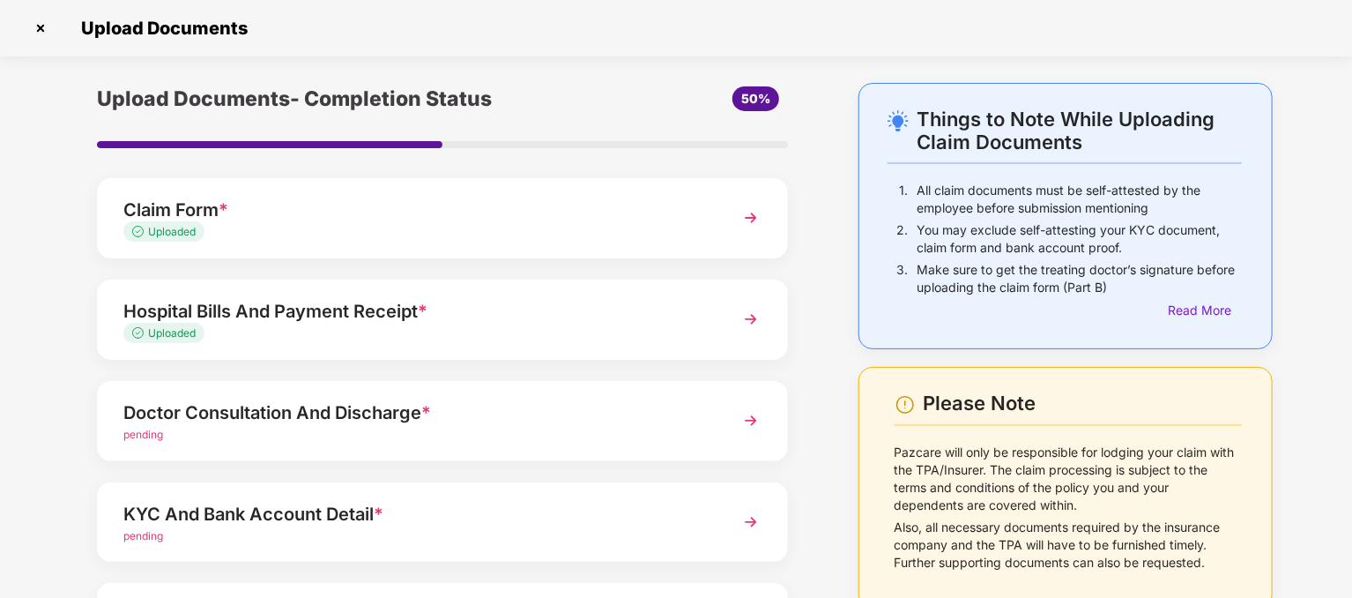
scroll to position [176, 0]
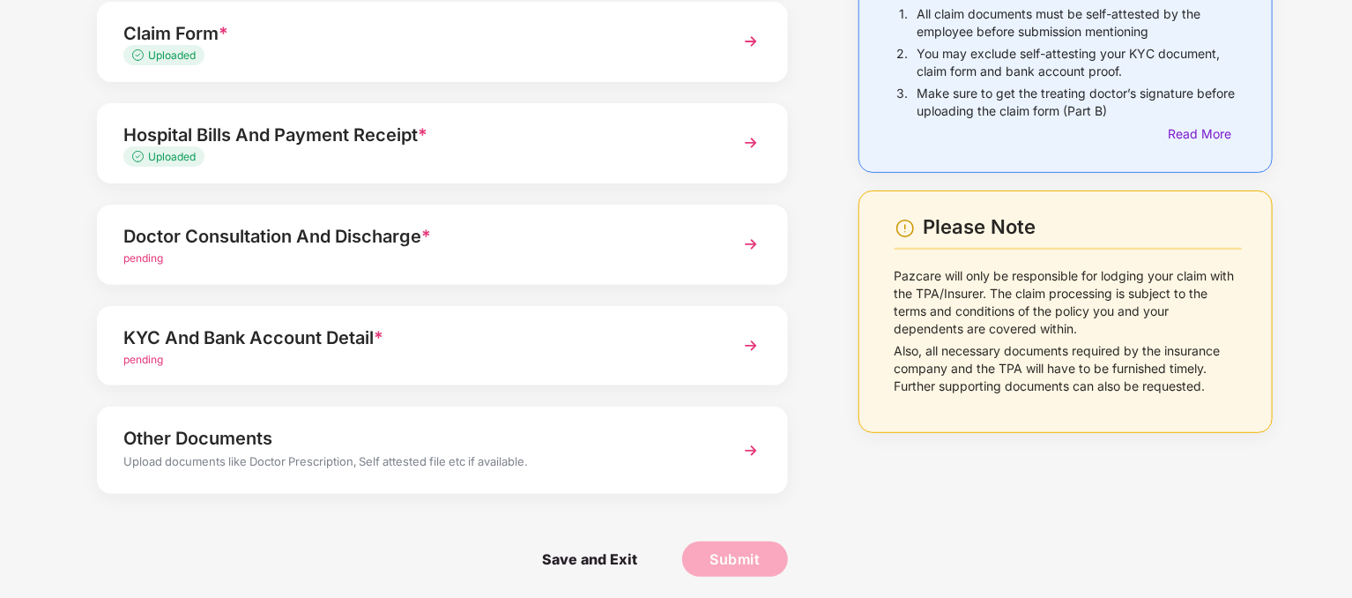
click at [233, 240] on div "Doctor Consultation And Discharge *" at bounding box center [415, 236] width 584 height 28
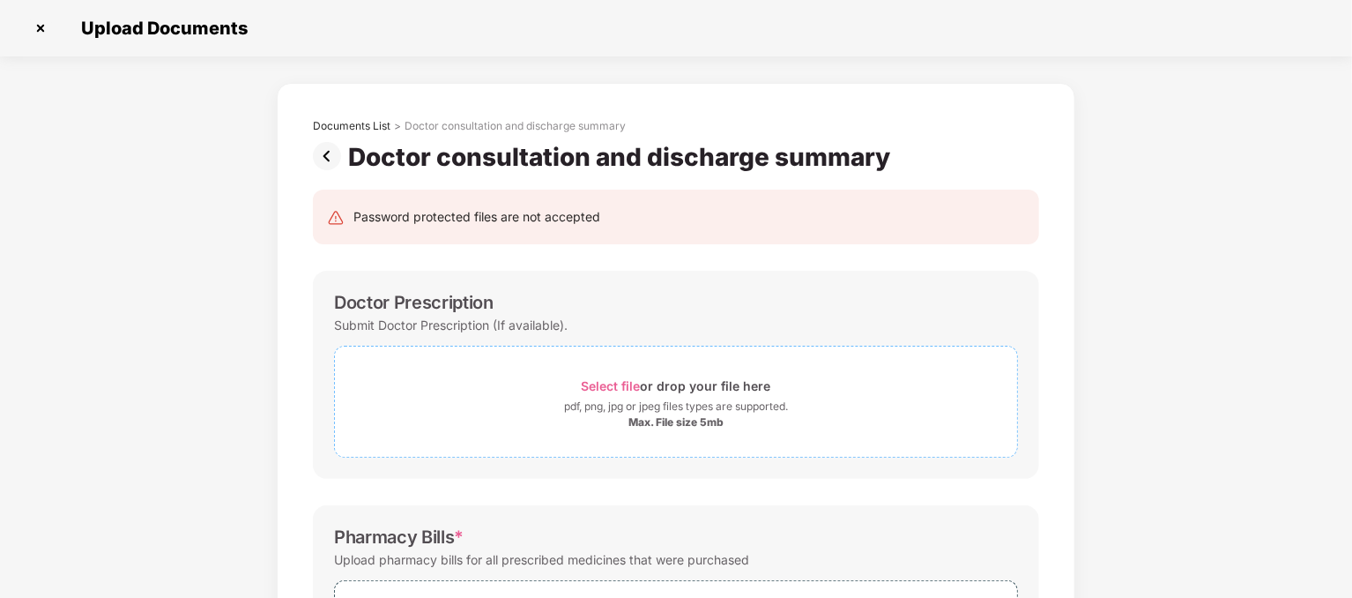
click at [611, 381] on span "Select file" at bounding box center [611, 385] width 59 height 15
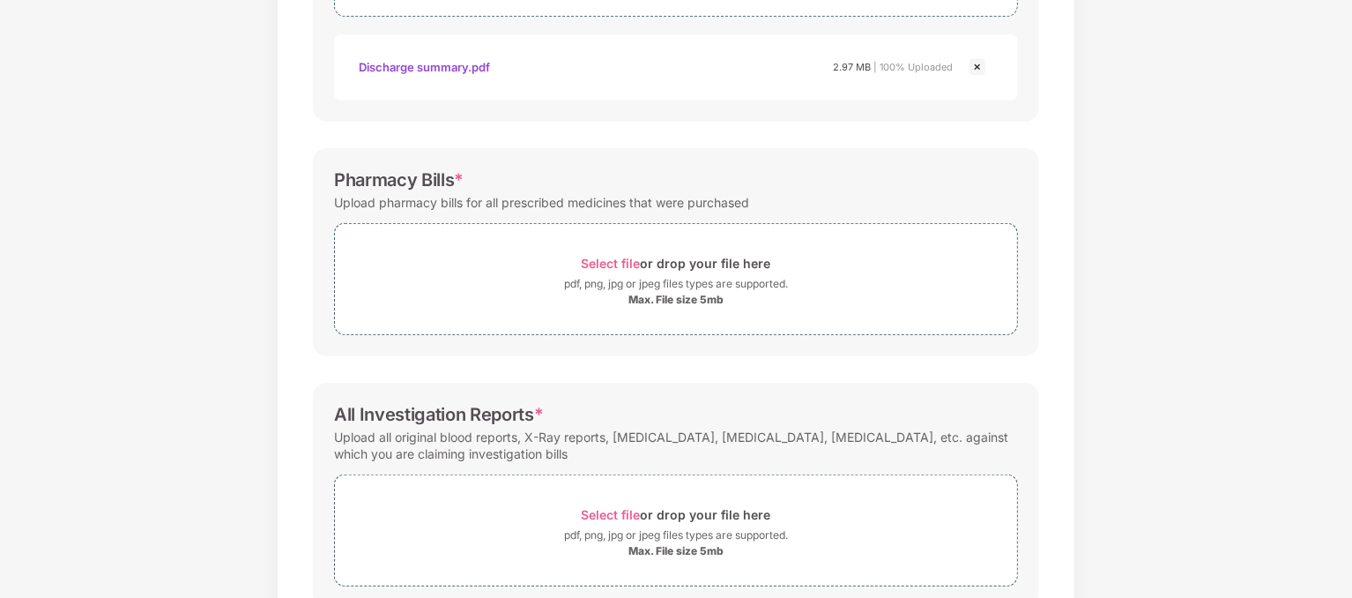
scroll to position [529, 0]
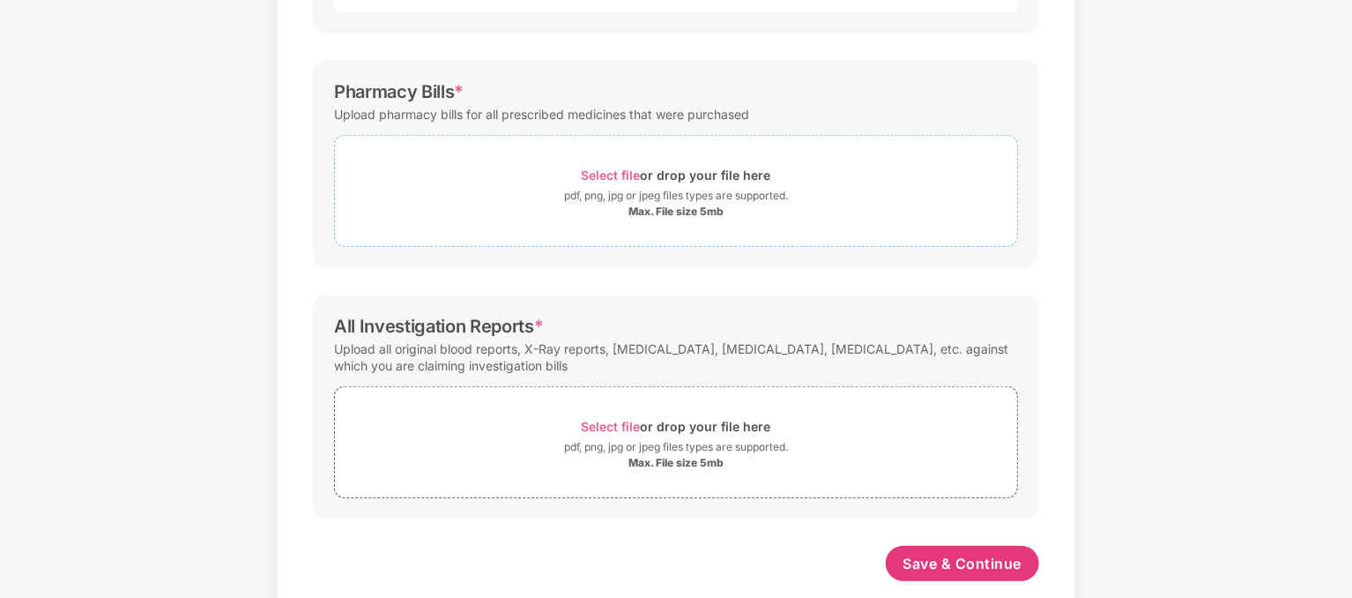
click at [614, 174] on span "Select file" at bounding box center [611, 174] width 59 height 15
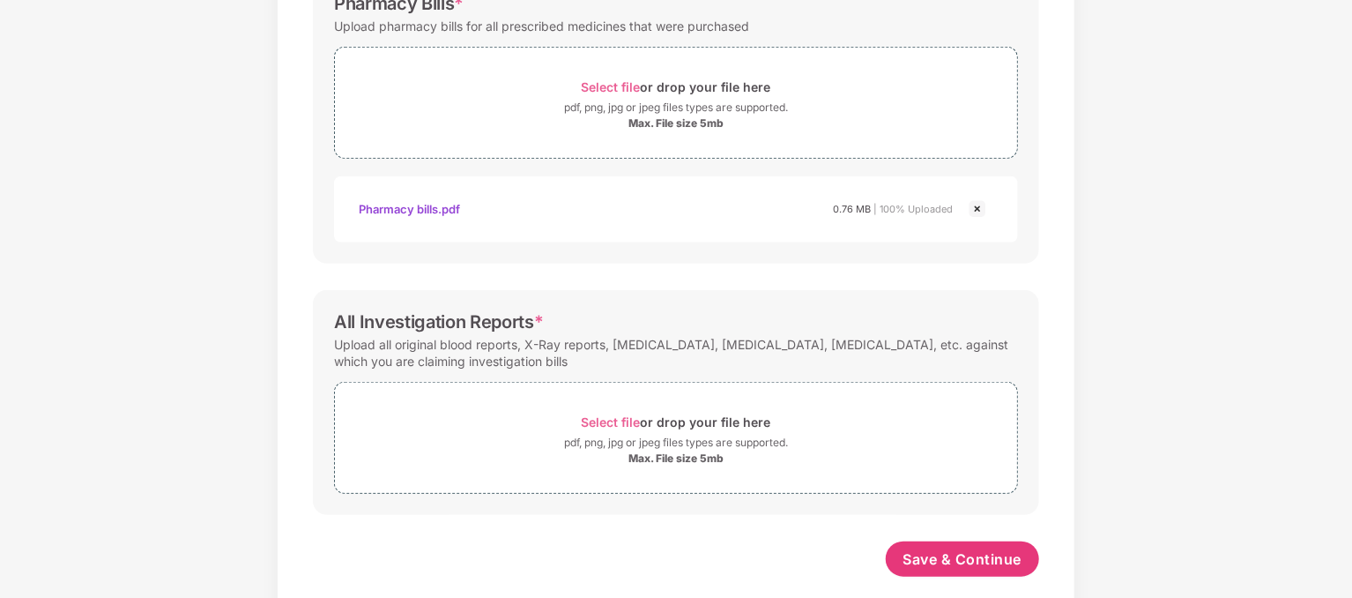
scroll to position [639, 0]
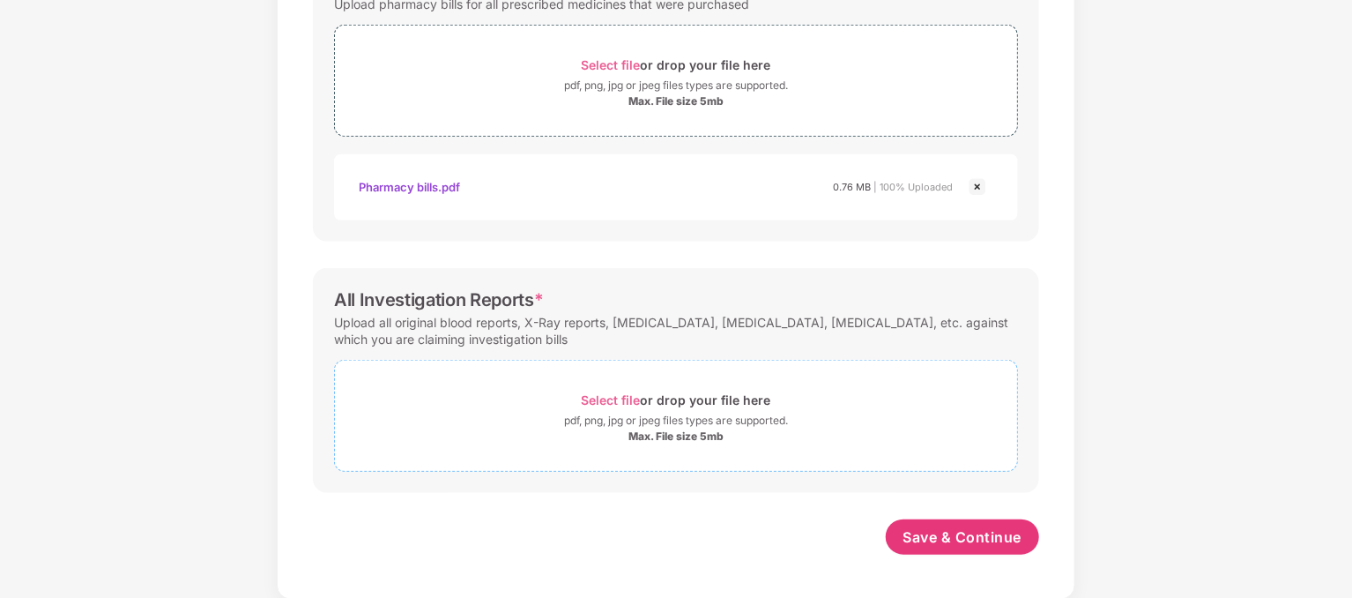
click at [614, 394] on span "Select file" at bounding box center [611, 399] width 59 height 15
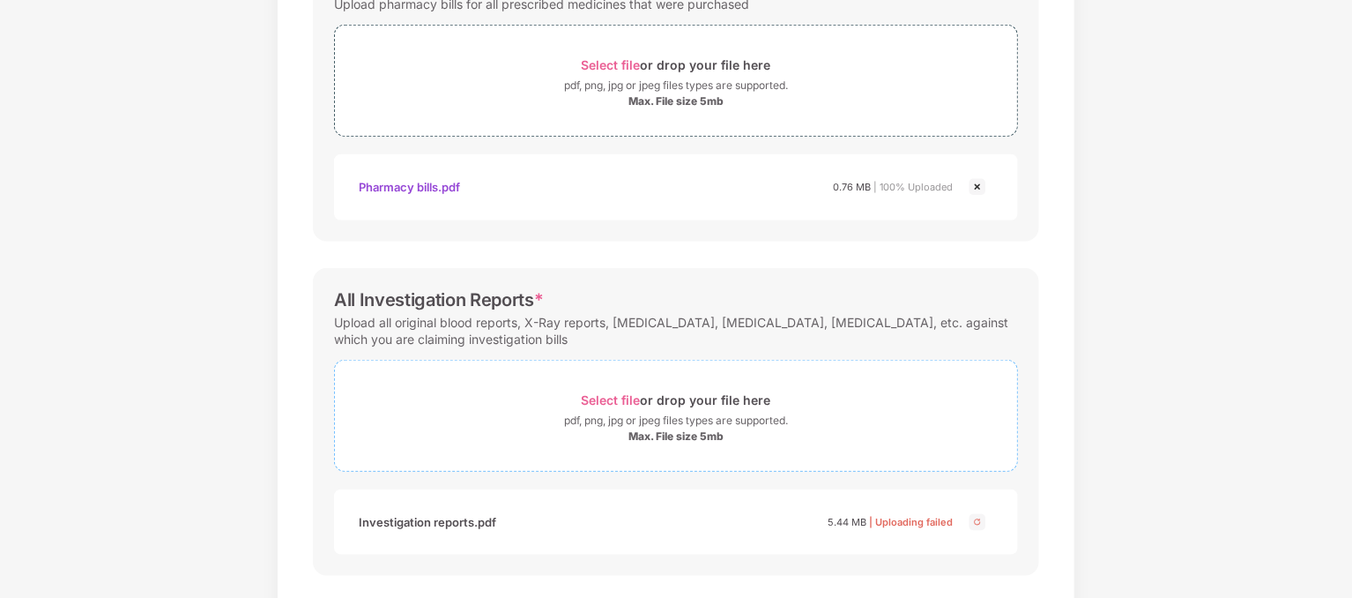
scroll to position [723, 0]
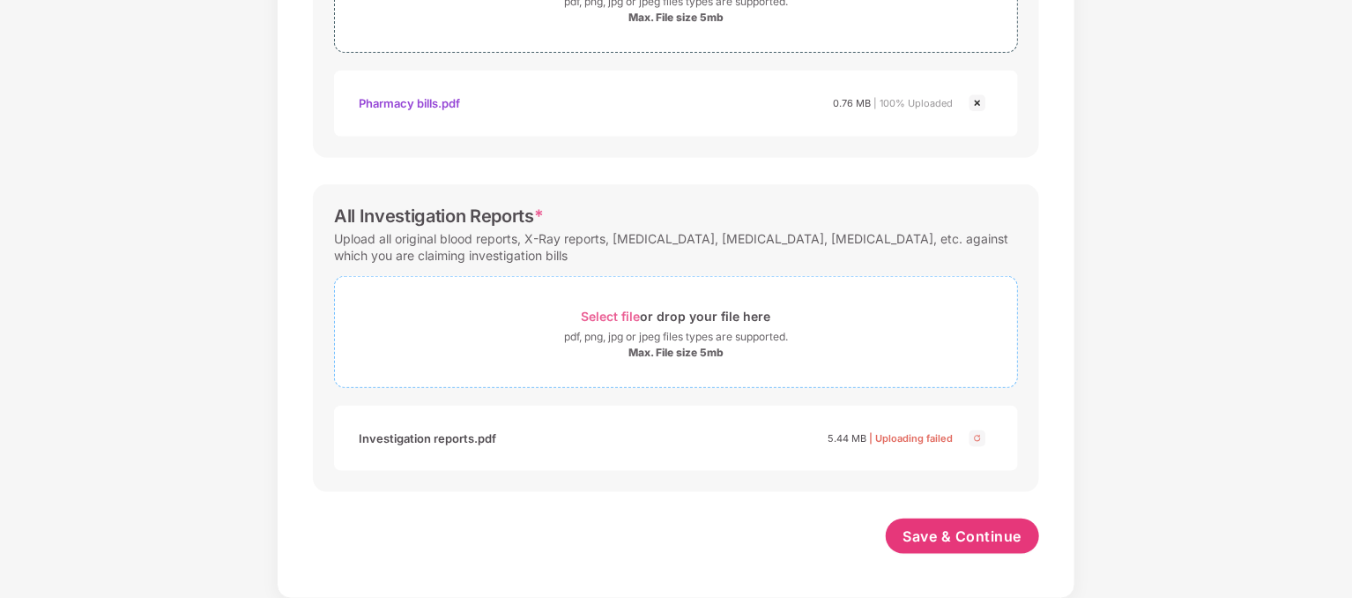
click at [610, 312] on span "Select file" at bounding box center [611, 316] width 59 height 15
click at [971, 531] on span "Save & Continue" at bounding box center [963, 536] width 119 height 19
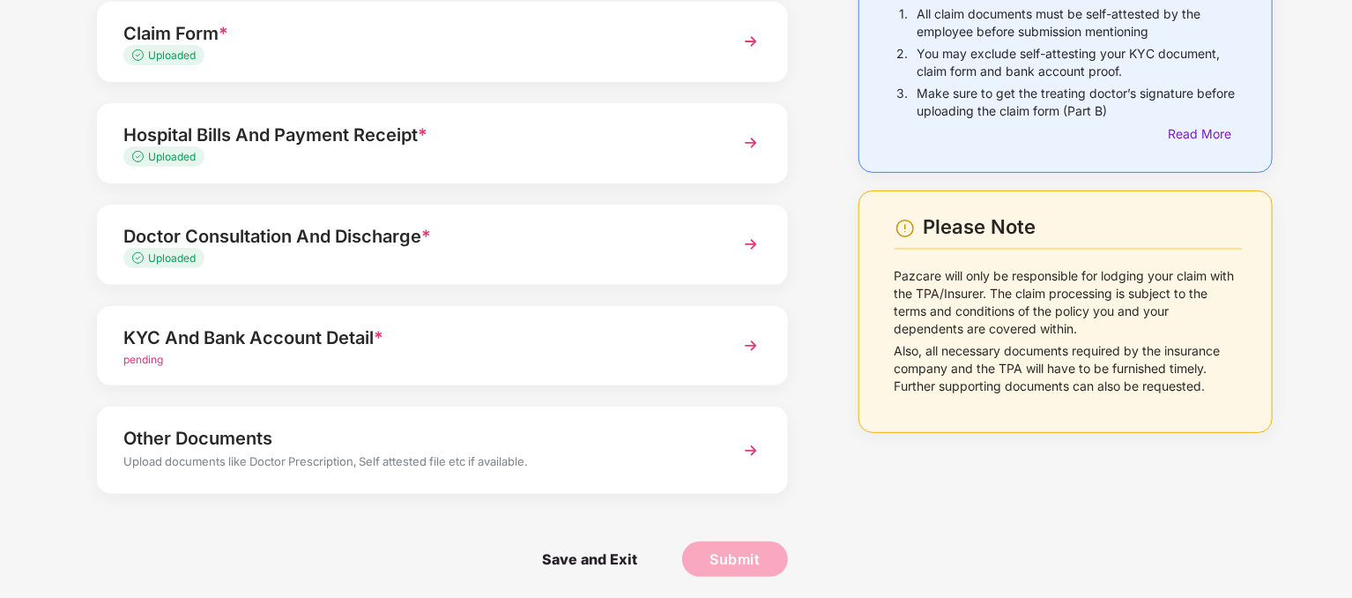
scroll to position [182, 0]
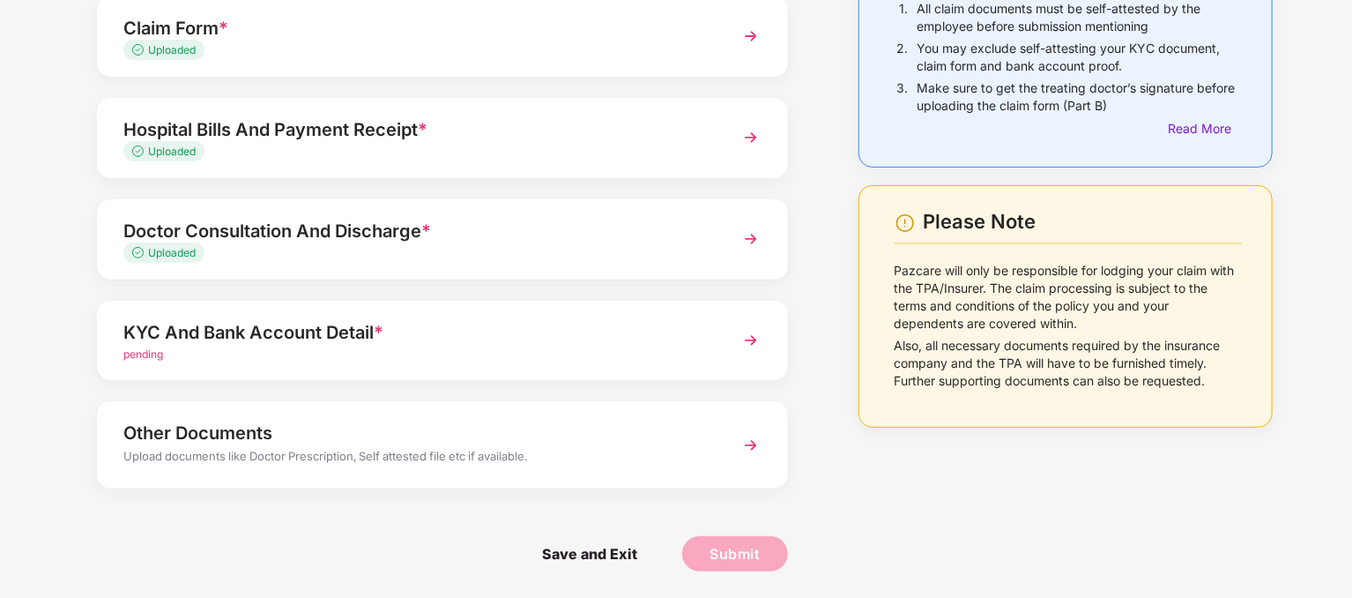
click at [216, 325] on div "KYC And Bank Account Detail *" at bounding box center [415, 332] width 584 height 28
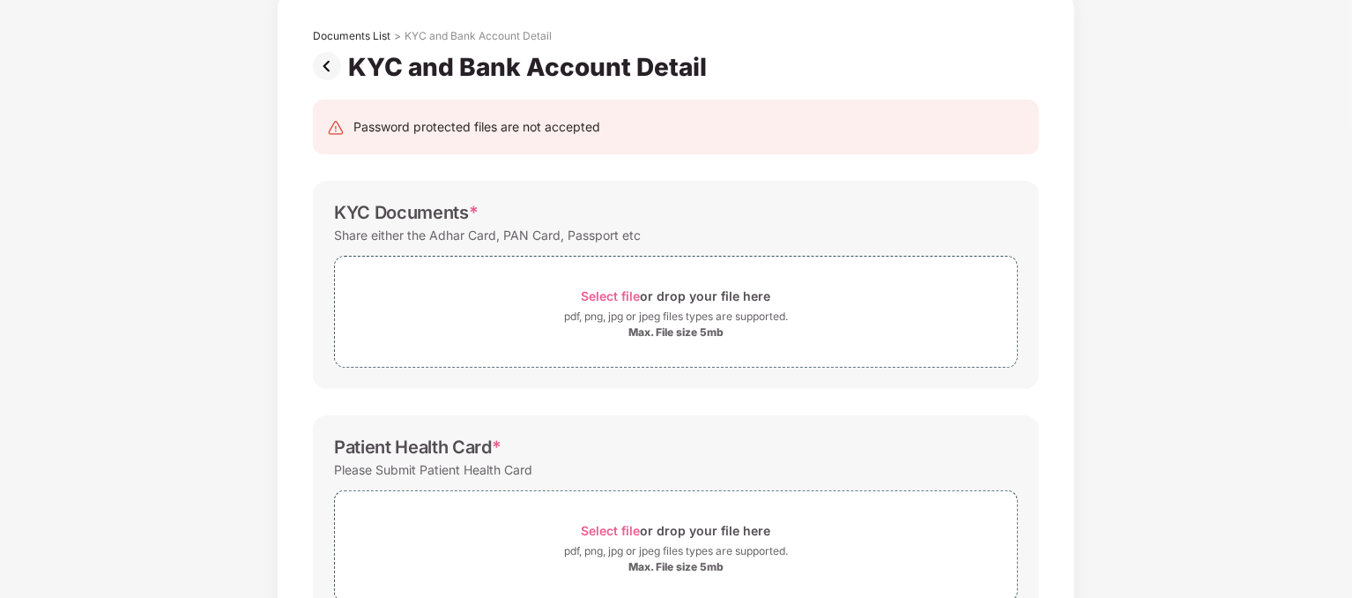
scroll to position [88, 0]
click at [617, 299] on span "Select file" at bounding box center [611, 297] width 59 height 15
click at [611, 294] on span "Select file" at bounding box center [611, 297] width 59 height 15
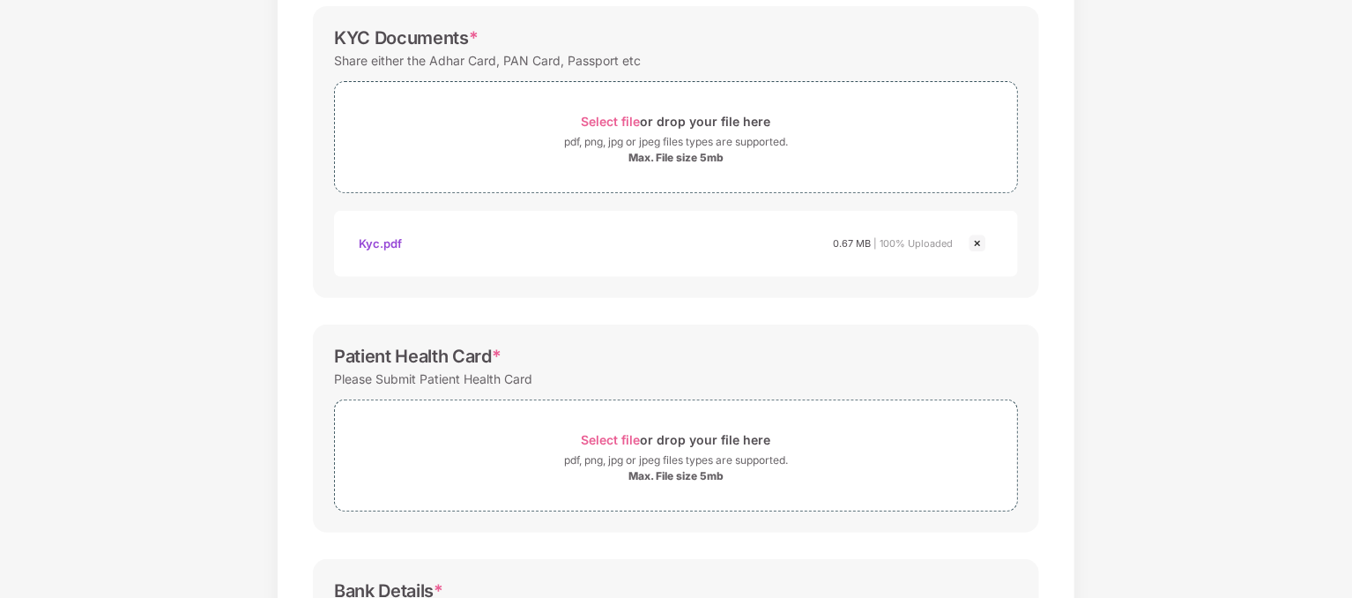
scroll to position [353, 0]
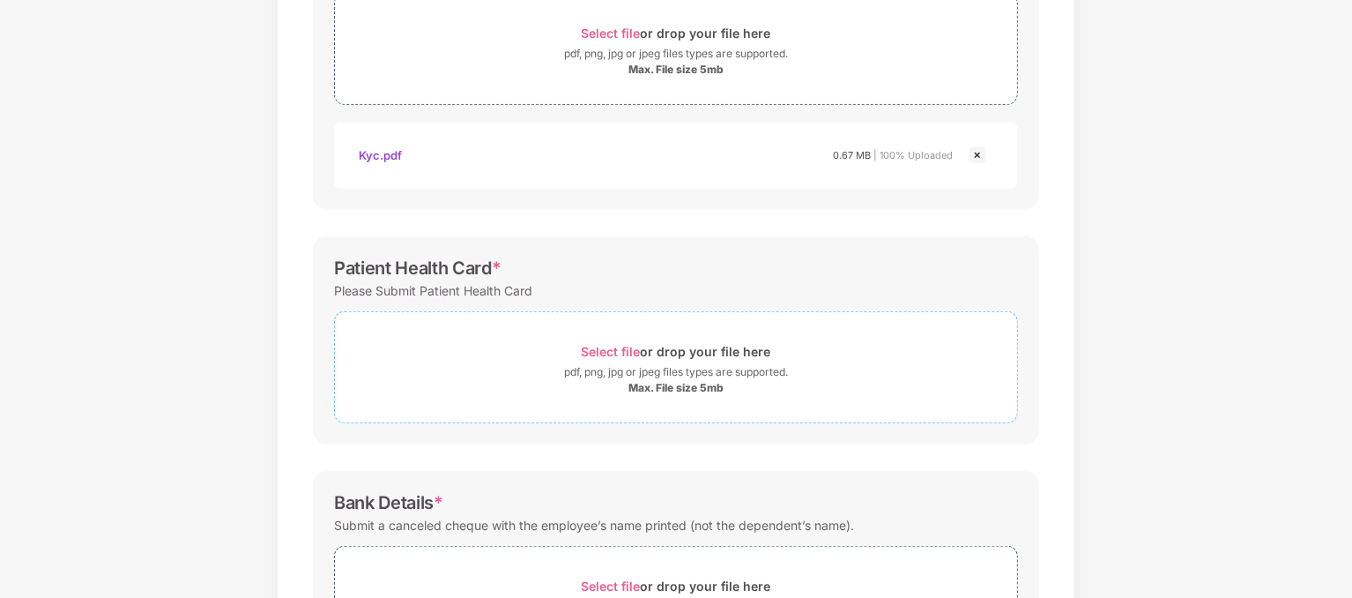
click at [620, 349] on span "Select file" at bounding box center [611, 351] width 59 height 15
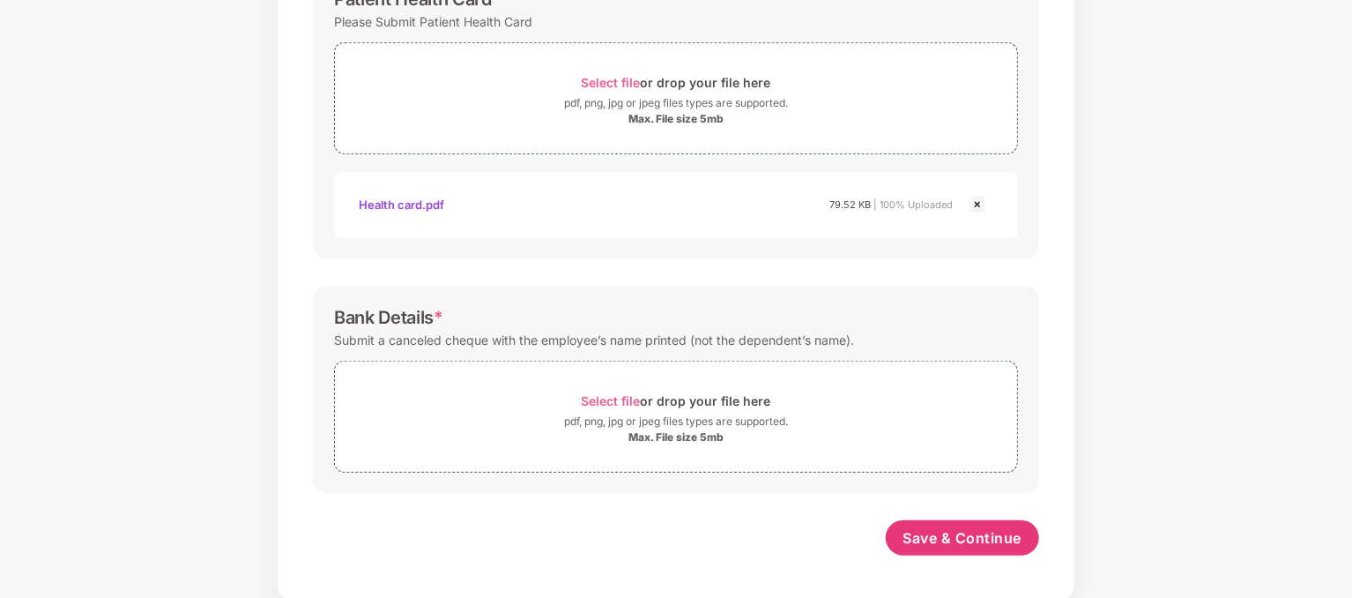
scroll to position [623, 0]
click at [610, 392] on span "Select file" at bounding box center [611, 398] width 59 height 15
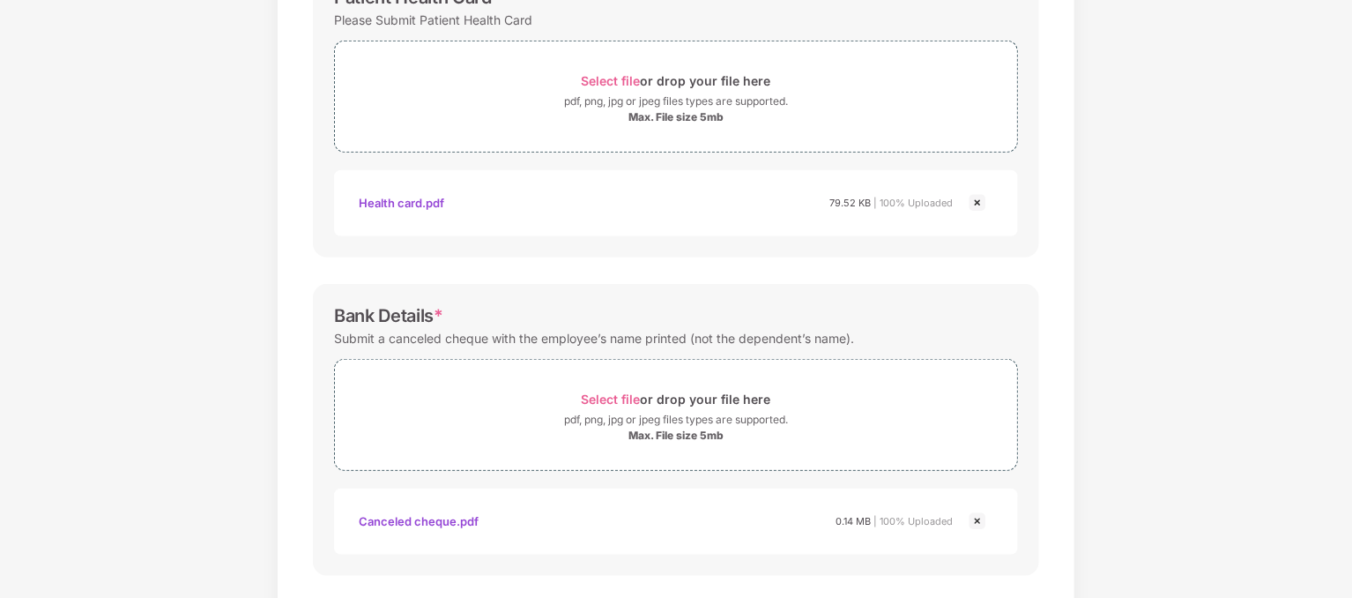
click at [975, 523] on img at bounding box center [977, 520] width 21 height 21
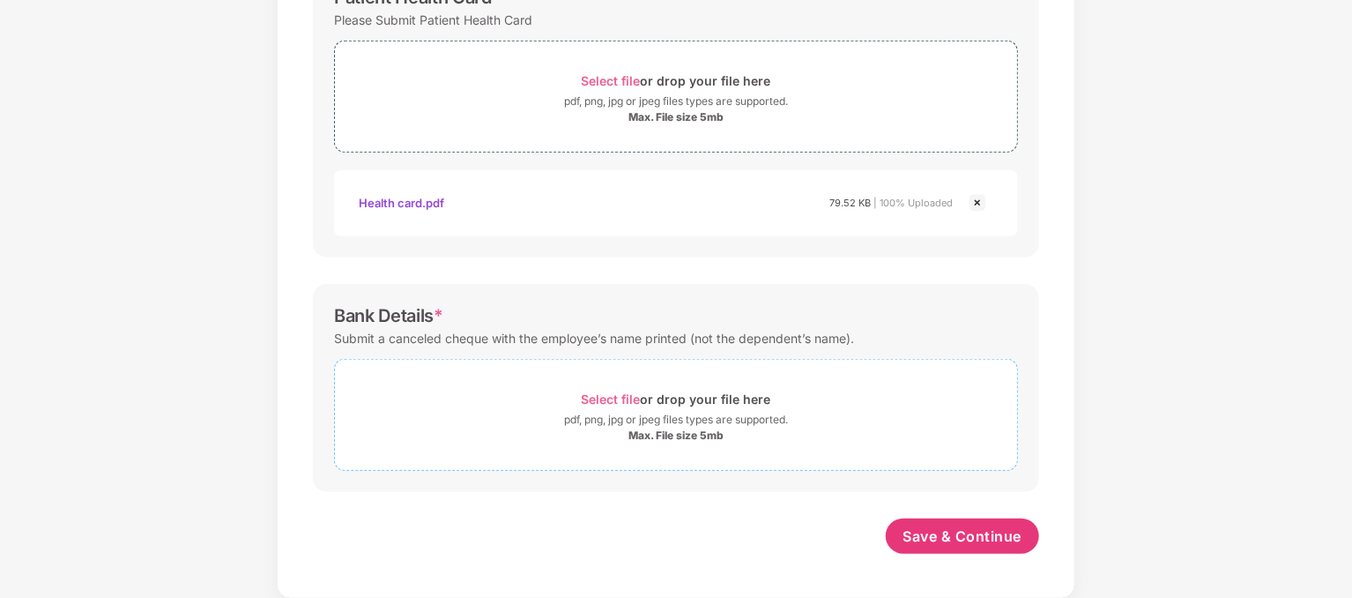
click at [615, 397] on span "Select file" at bounding box center [611, 398] width 59 height 15
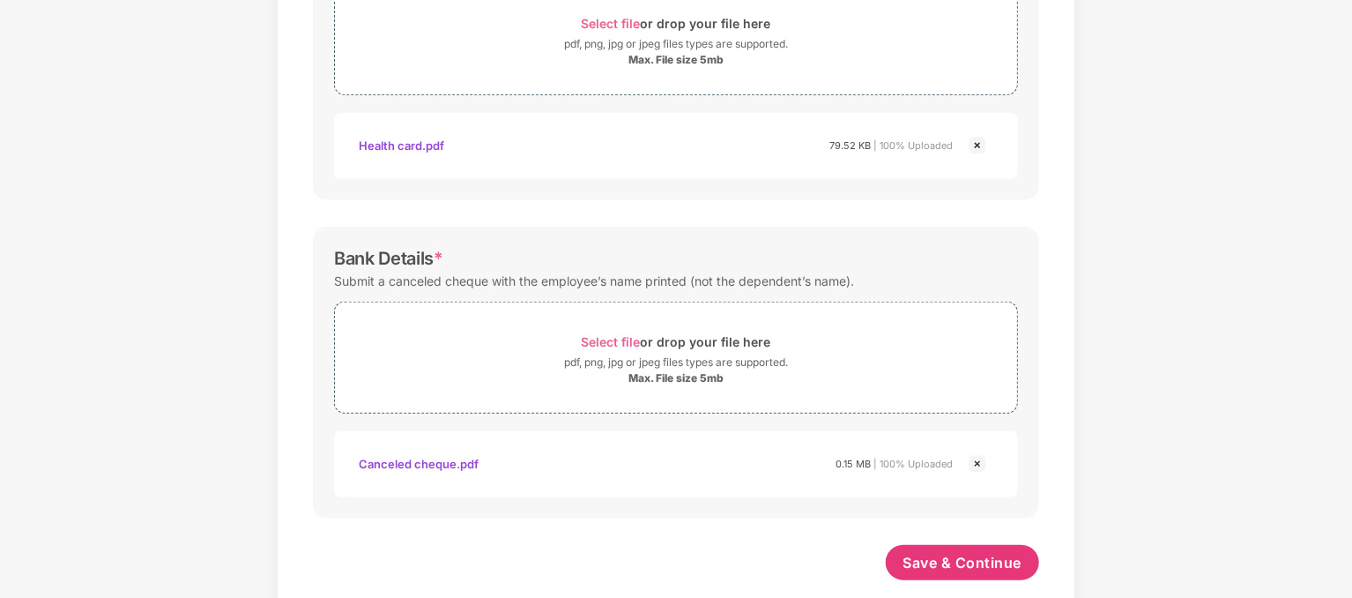
scroll to position [706, 0]
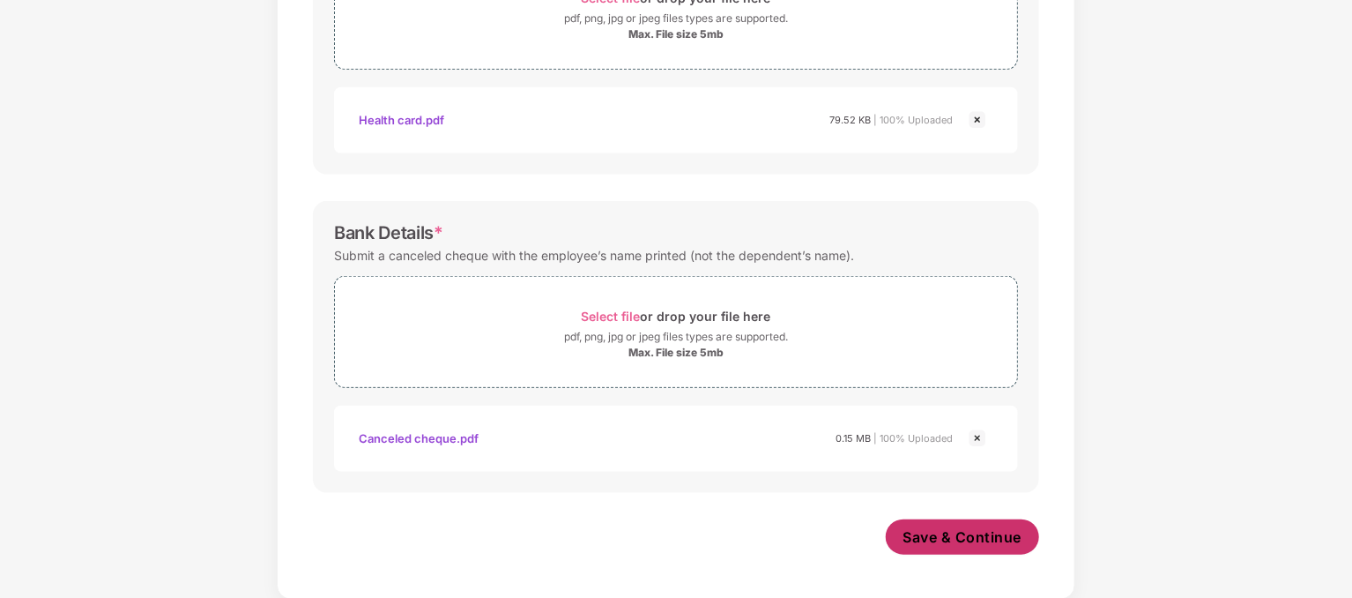
click at [971, 534] on span "Save & Continue" at bounding box center [963, 536] width 119 height 19
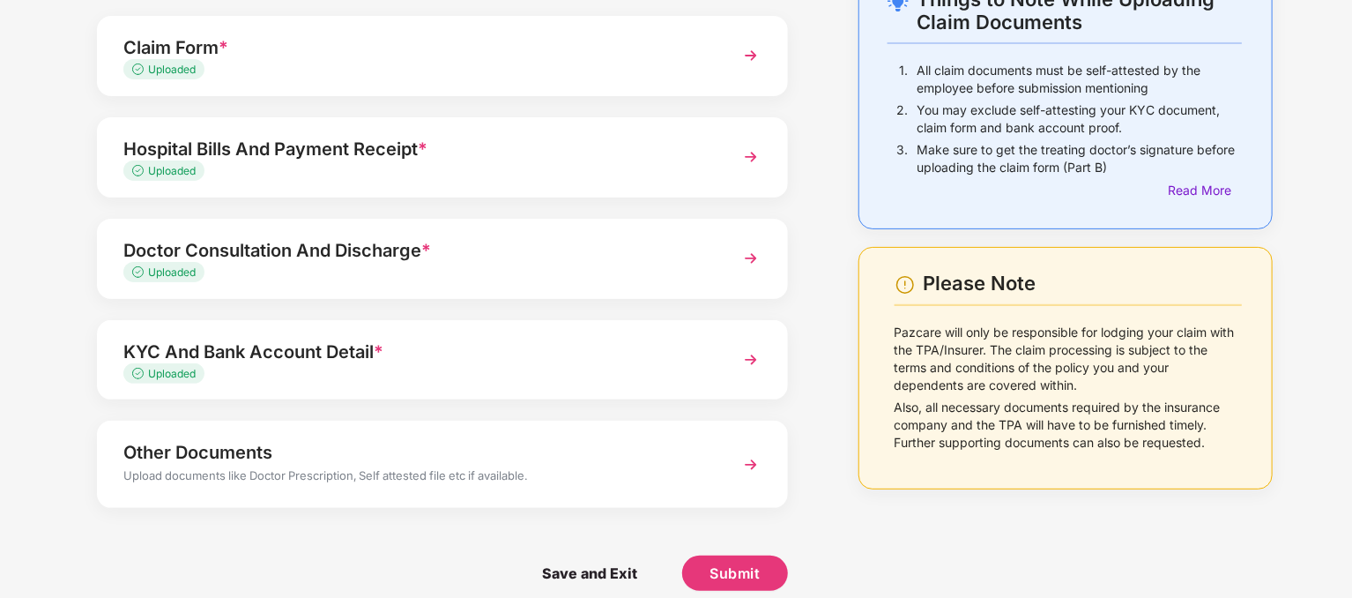
scroll to position [139, 0]
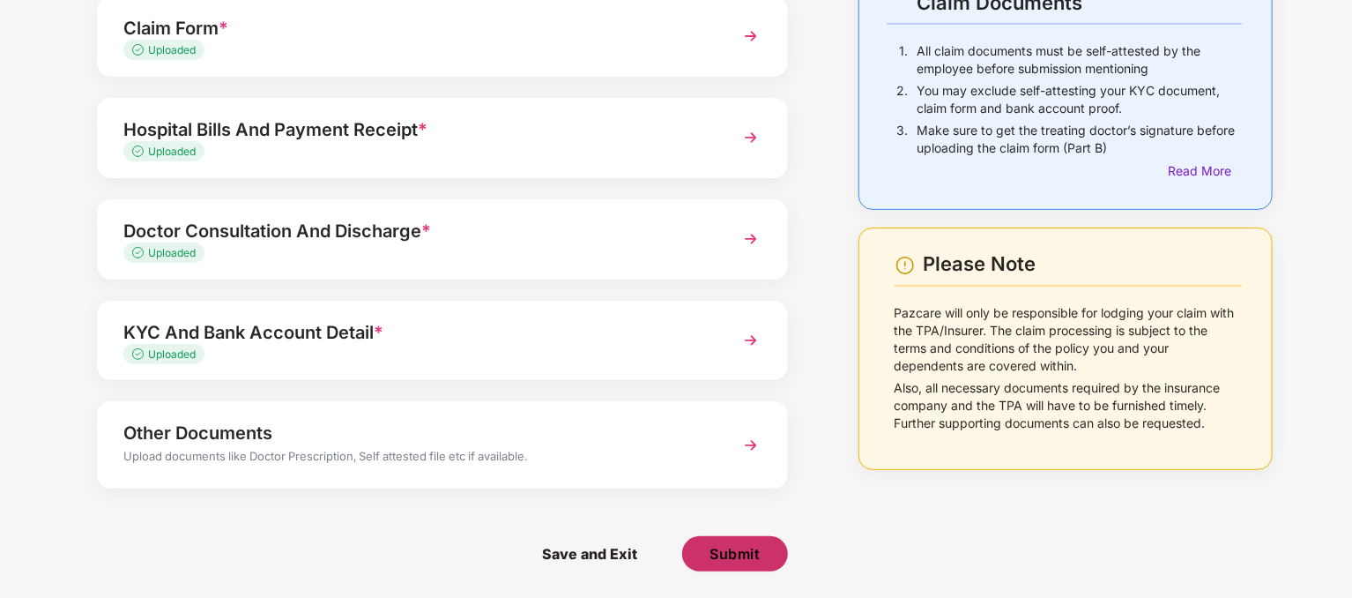
click at [733, 553] on span "Submit" at bounding box center [735, 553] width 50 height 19
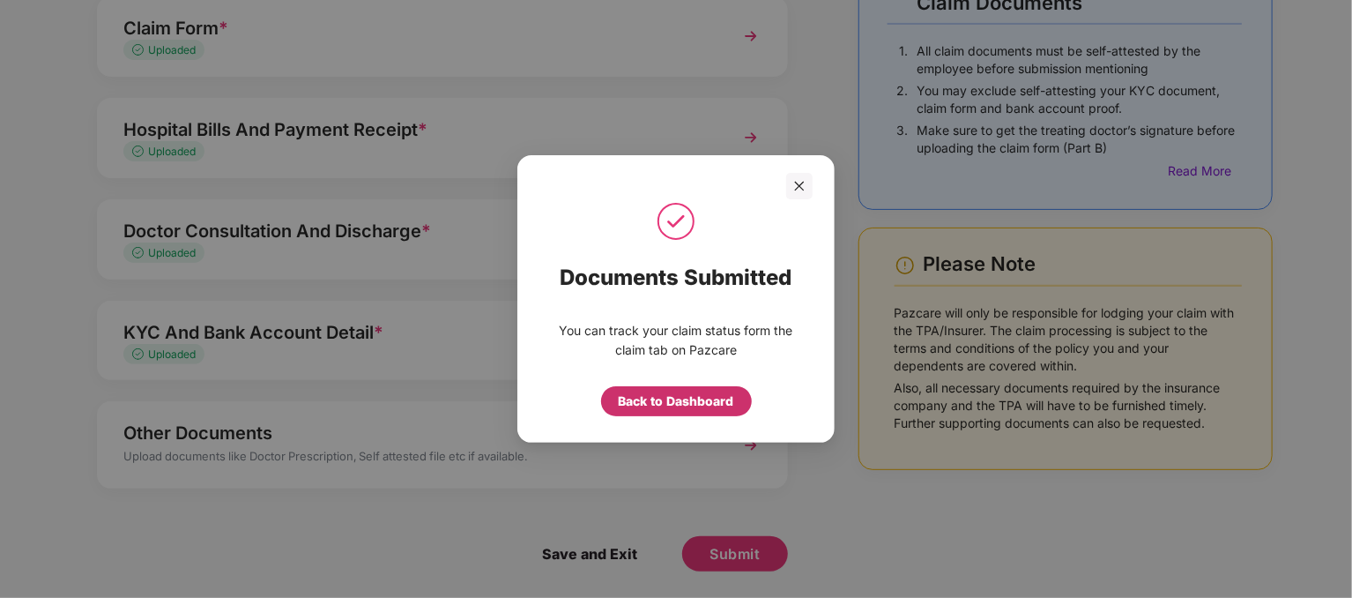
click at [684, 403] on div "Back to Dashboard" at bounding box center [676, 400] width 115 height 19
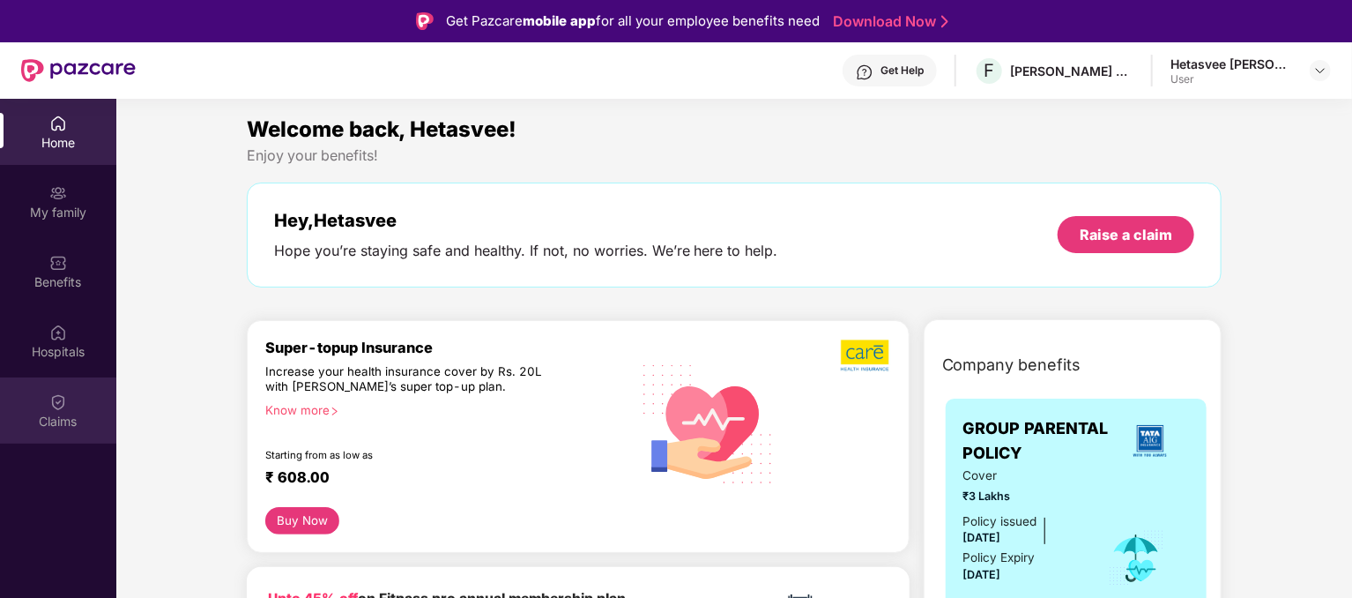
click at [63, 404] on img at bounding box center [58, 402] width 18 height 18
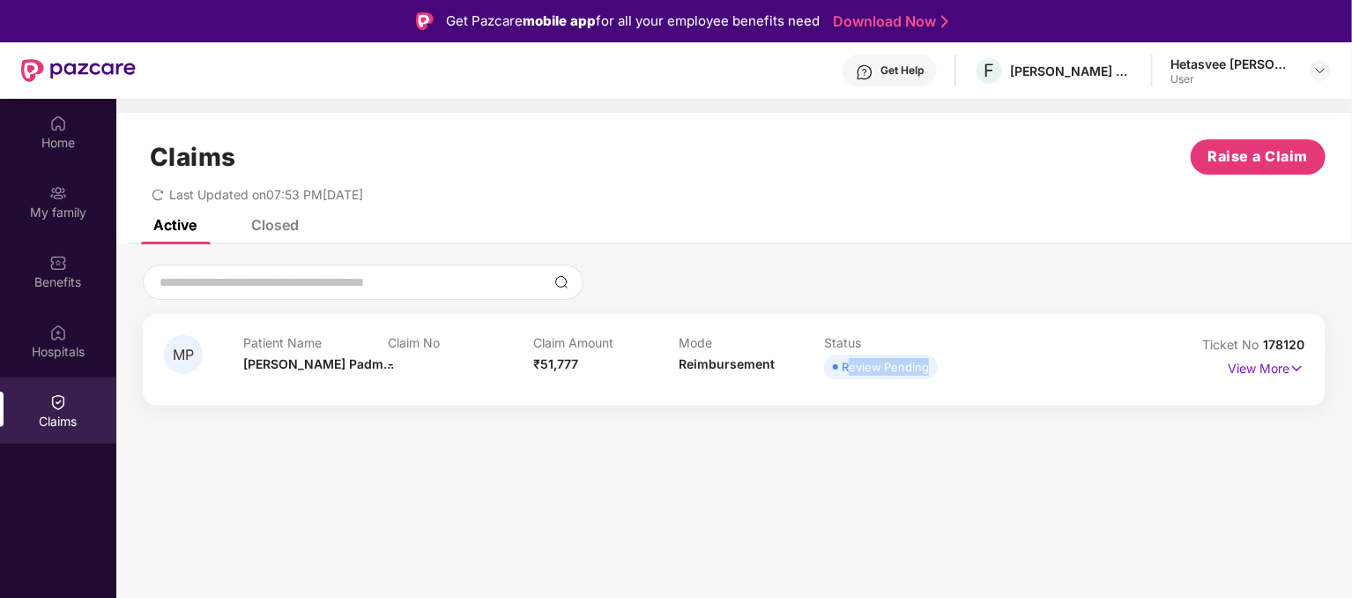
drag, startPoint x: 849, startPoint y: 368, endPoint x: 948, endPoint y: 378, distance: 100.2
click at [948, 378] on div "Review Pending" at bounding box center [896, 366] width 145 height 25
click at [911, 452] on section "Claims Raise a Claim Last Updated on 07:53 PM[DATE] Active Closed MP Patient Na…" at bounding box center [734, 398] width 1236 height 598
click at [1294, 371] on img at bounding box center [1297, 368] width 15 height 19
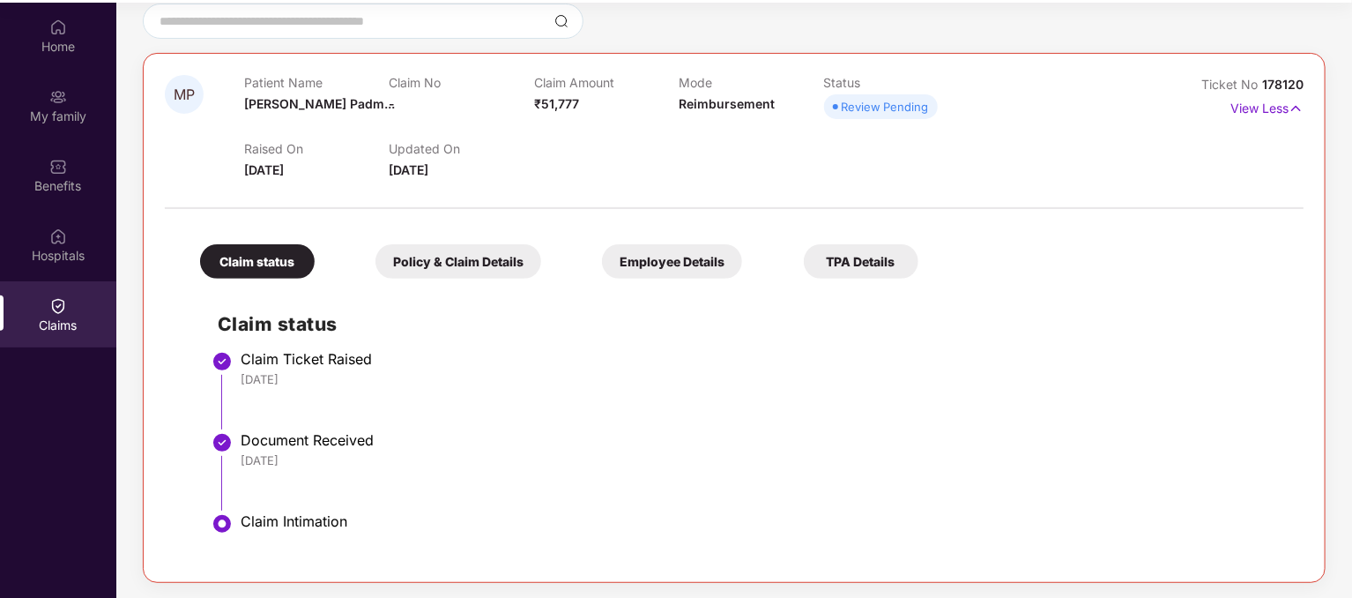
scroll to position [99, 0]
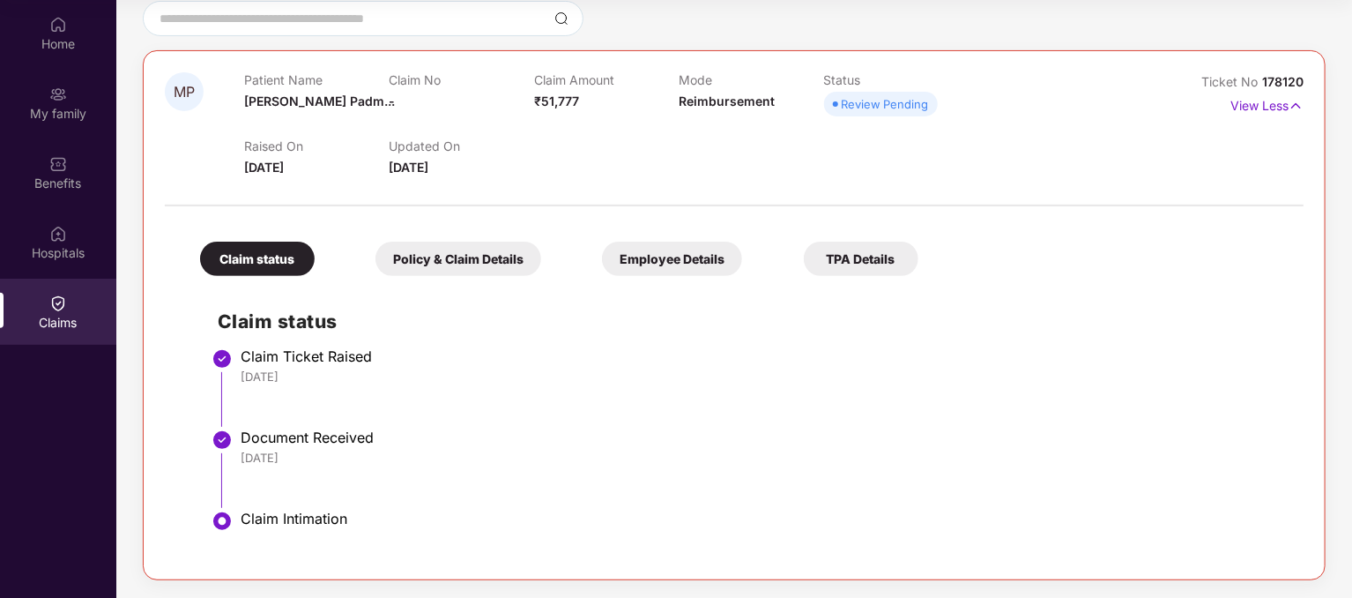
click at [470, 255] on div "Policy & Claim Details" at bounding box center [459, 259] width 166 height 34
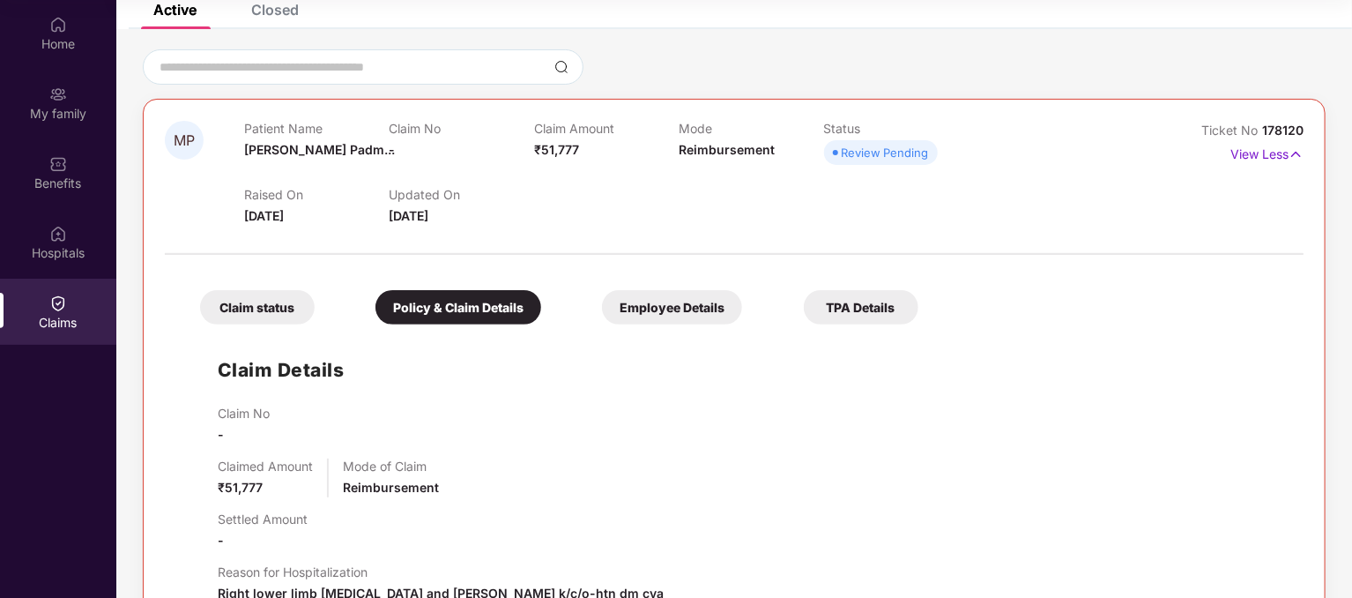
scroll to position [0, 0]
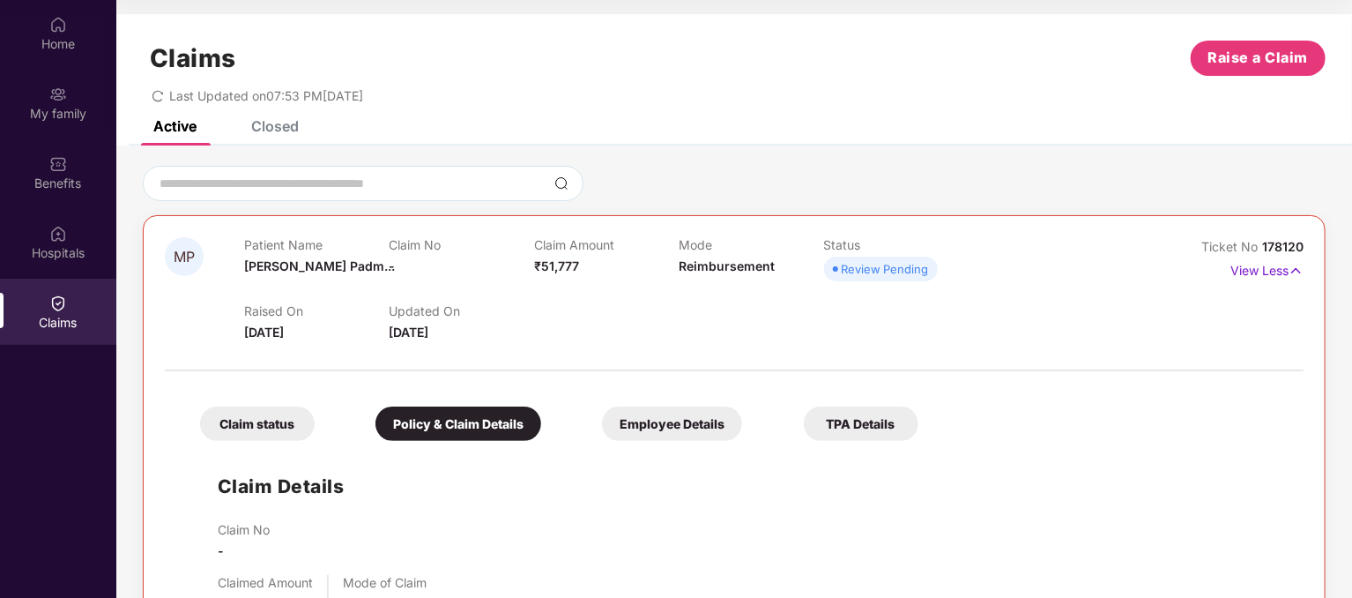
click at [666, 428] on div "Employee Details" at bounding box center [672, 423] width 140 height 34
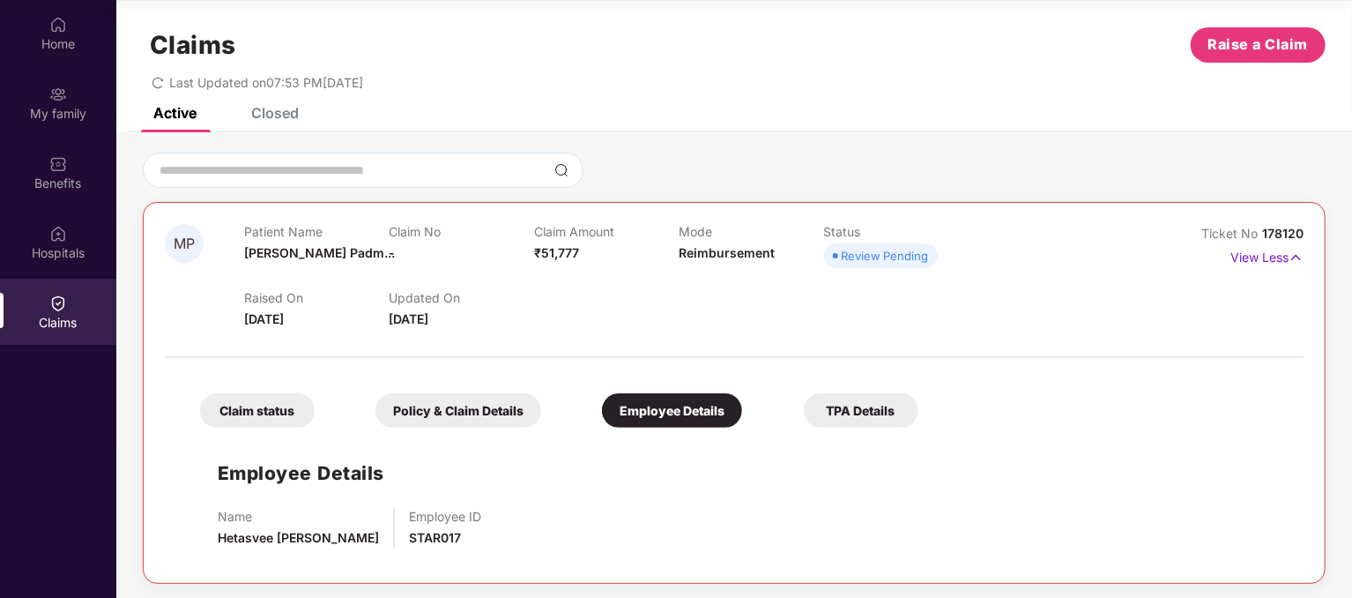
scroll to position [17, 0]
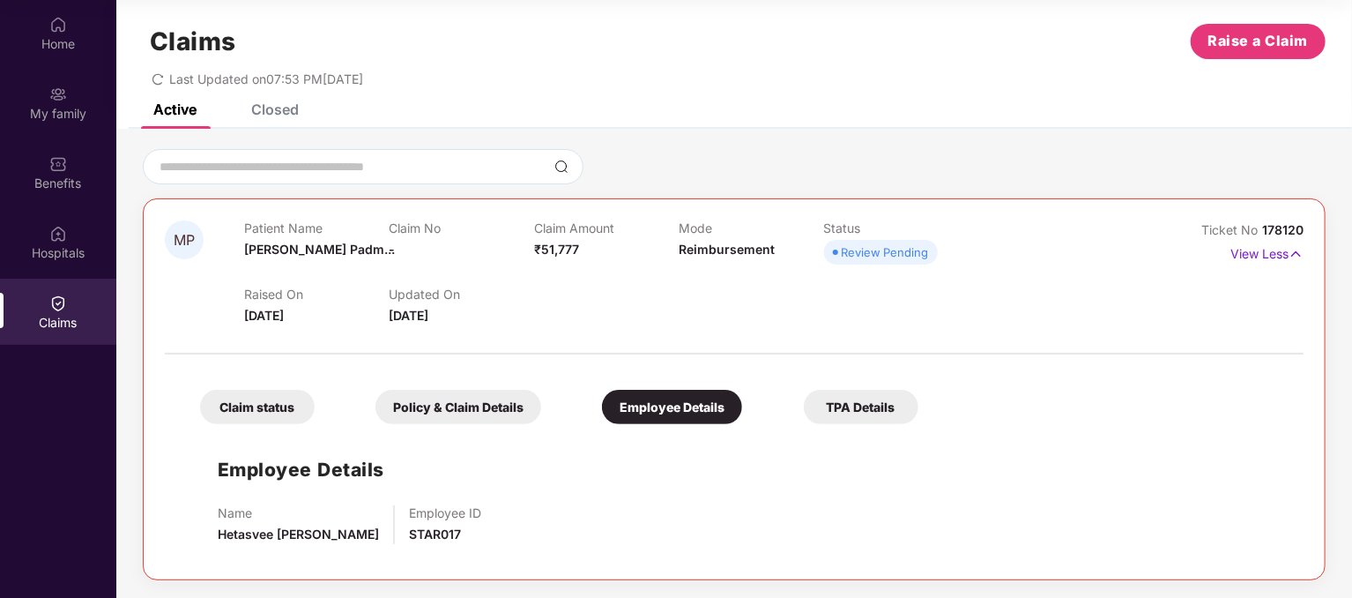
click at [850, 403] on div "TPA Details" at bounding box center [861, 407] width 115 height 34
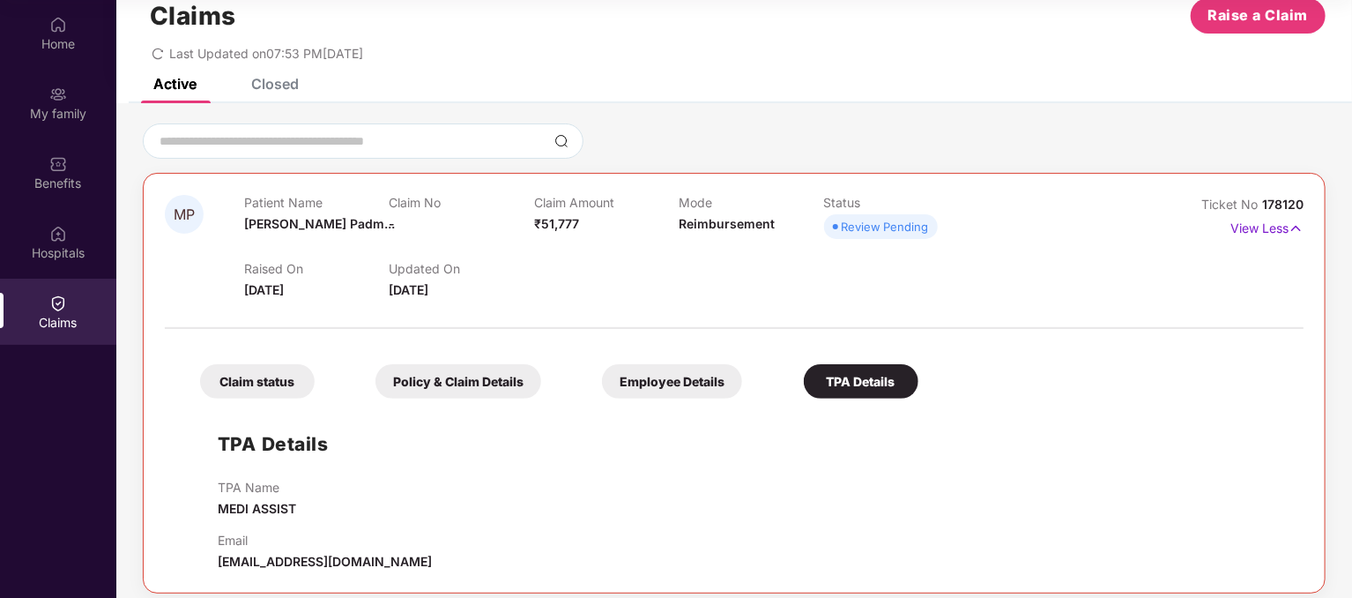
scroll to position [56, 0]
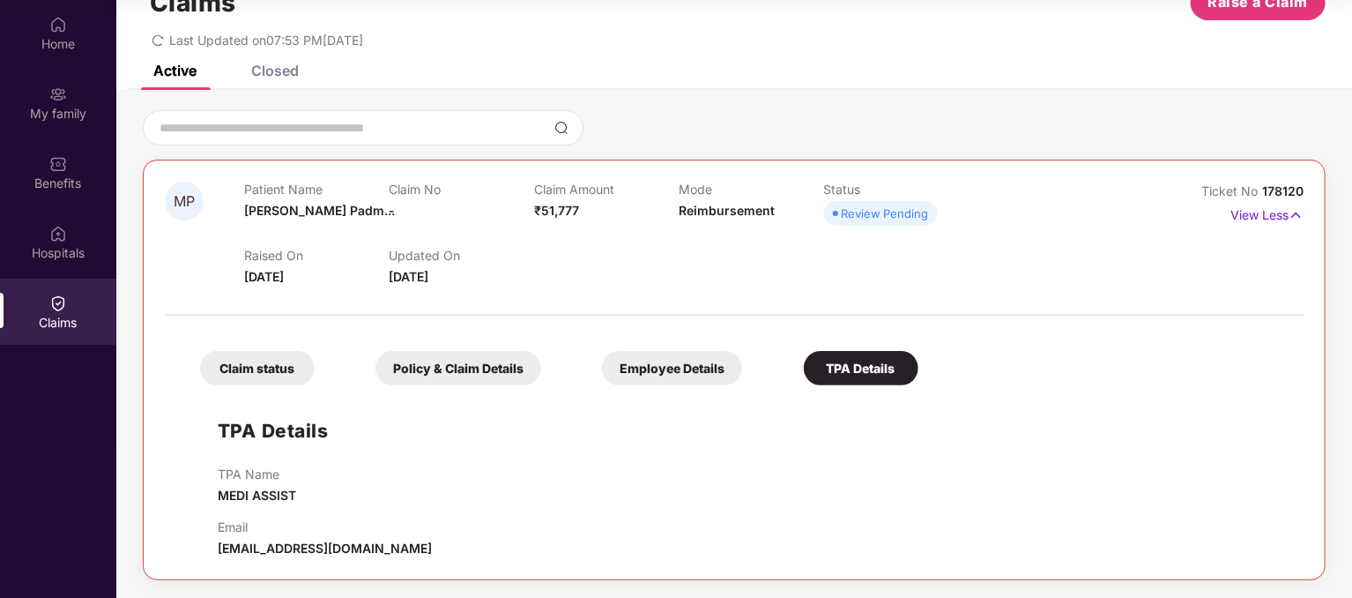
drag, startPoint x: 235, startPoint y: 361, endPoint x: 258, endPoint y: 361, distance: 22.9
click at [236, 361] on div "Claim status" at bounding box center [257, 368] width 115 height 34
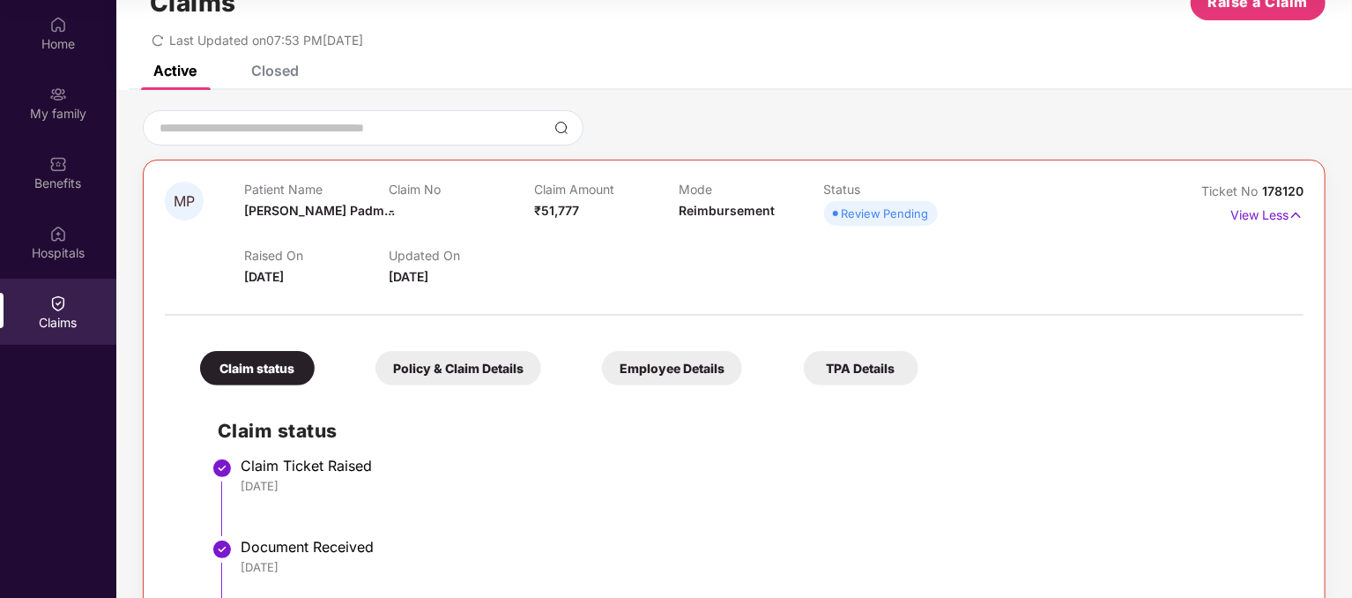
click at [661, 517] on li "Claim Ticket Raised 22 Sep 2025" at bounding box center [752, 503] width 1068 height 81
click at [271, 66] on div "Closed" at bounding box center [275, 71] width 48 height 18
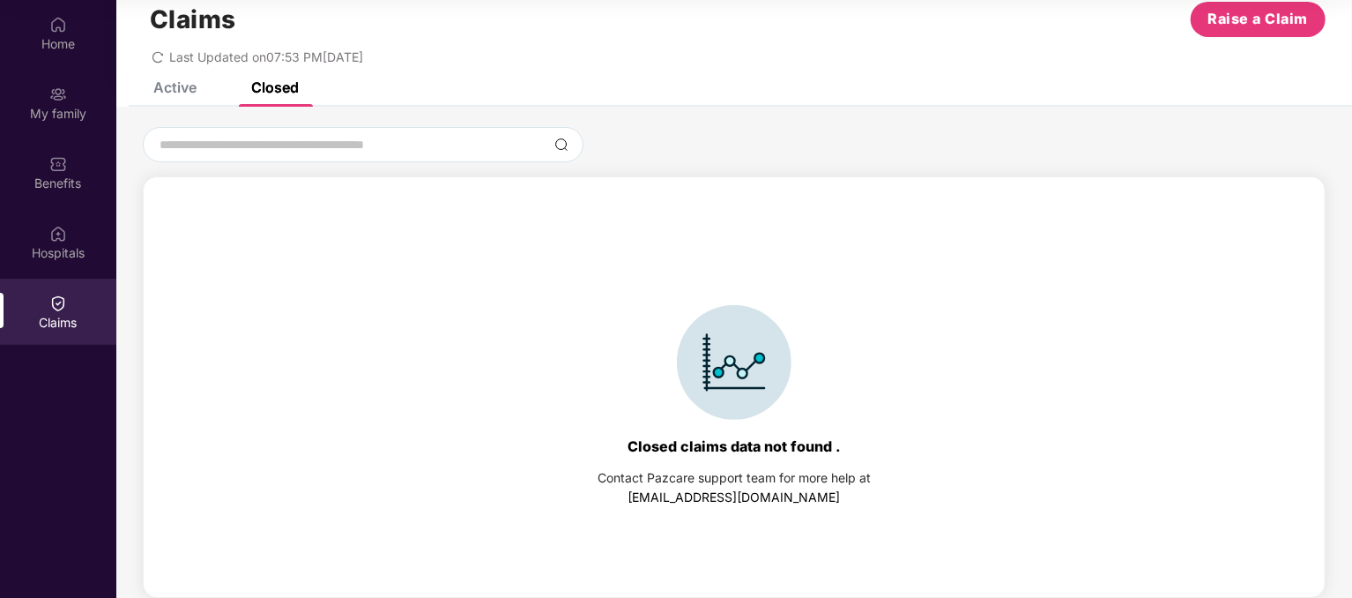
drag, startPoint x: 184, startPoint y: 86, endPoint x: 215, endPoint y: 89, distance: 31.1
click at [185, 86] on div "Active" at bounding box center [174, 87] width 43 height 18
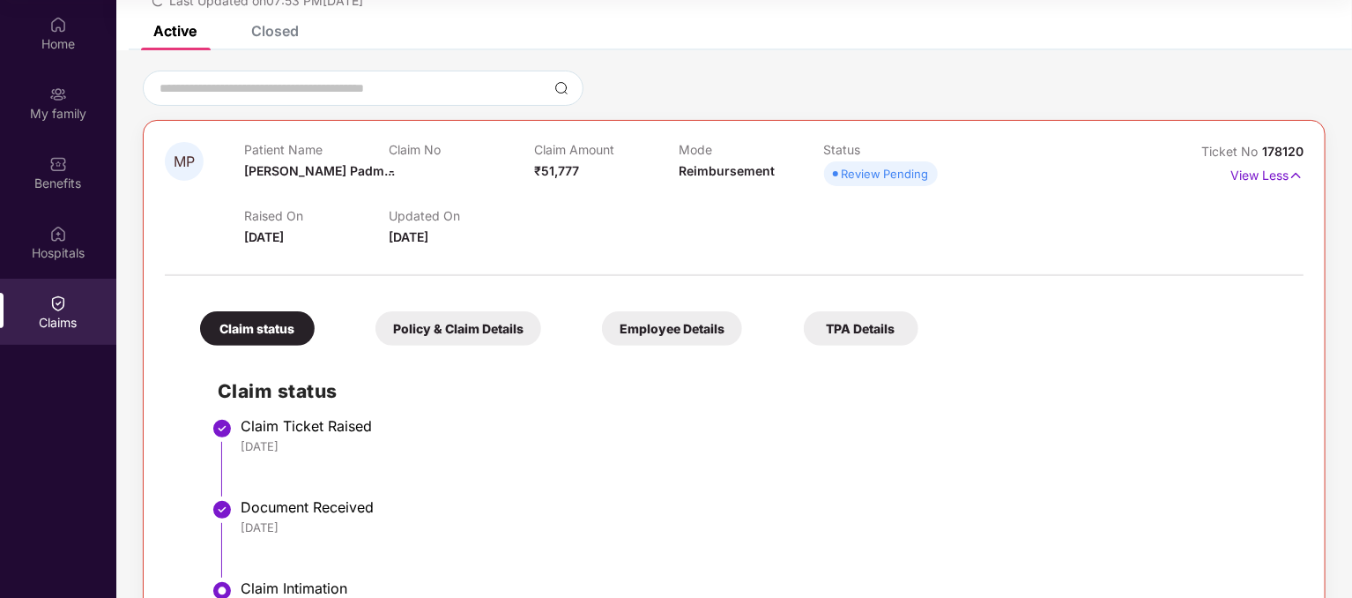
scroll to position [127, 0]
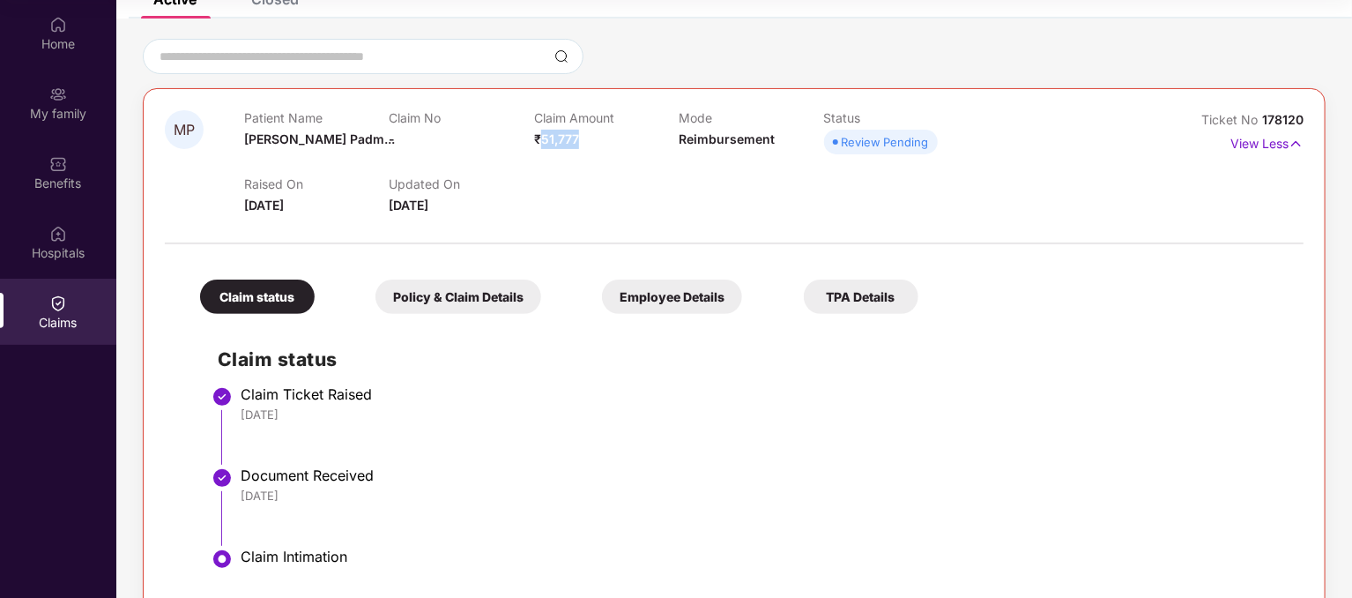
drag, startPoint x: 538, startPoint y: 138, endPoint x: 585, endPoint y: 142, distance: 47.8
click at [584, 143] on div "Claim Amount ₹51,777" at bounding box center [606, 134] width 145 height 48
click at [585, 142] on div "Claim Amount ₹51,777" at bounding box center [606, 134] width 145 height 48
drag, startPoint x: 554, startPoint y: 139, endPoint x: 584, endPoint y: 135, distance: 30.3
click at [582, 137] on div "Claim Amount ₹51,777" at bounding box center [606, 134] width 145 height 48
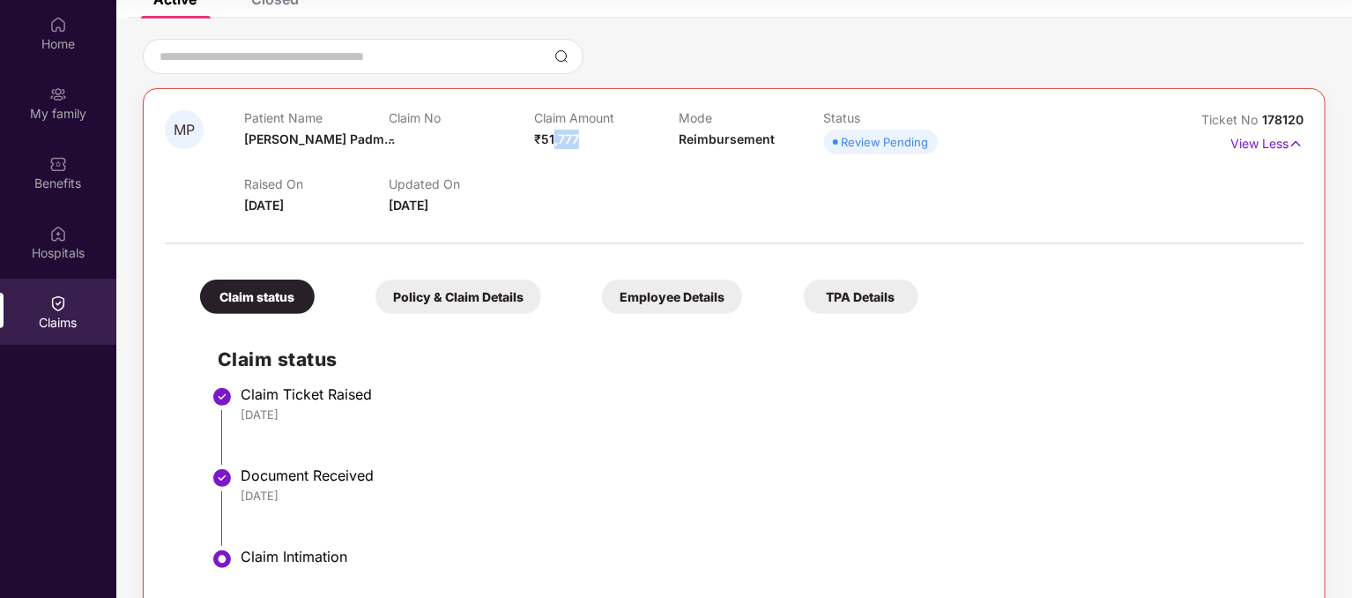
click at [584, 135] on div "Claim Amount ₹51,777" at bounding box center [606, 134] width 145 height 48
drag, startPoint x: 568, startPoint y: 138, endPoint x: 607, endPoint y: 141, distance: 39.8
click at [607, 141] on div "Claim Amount ₹51,777" at bounding box center [606, 134] width 145 height 48
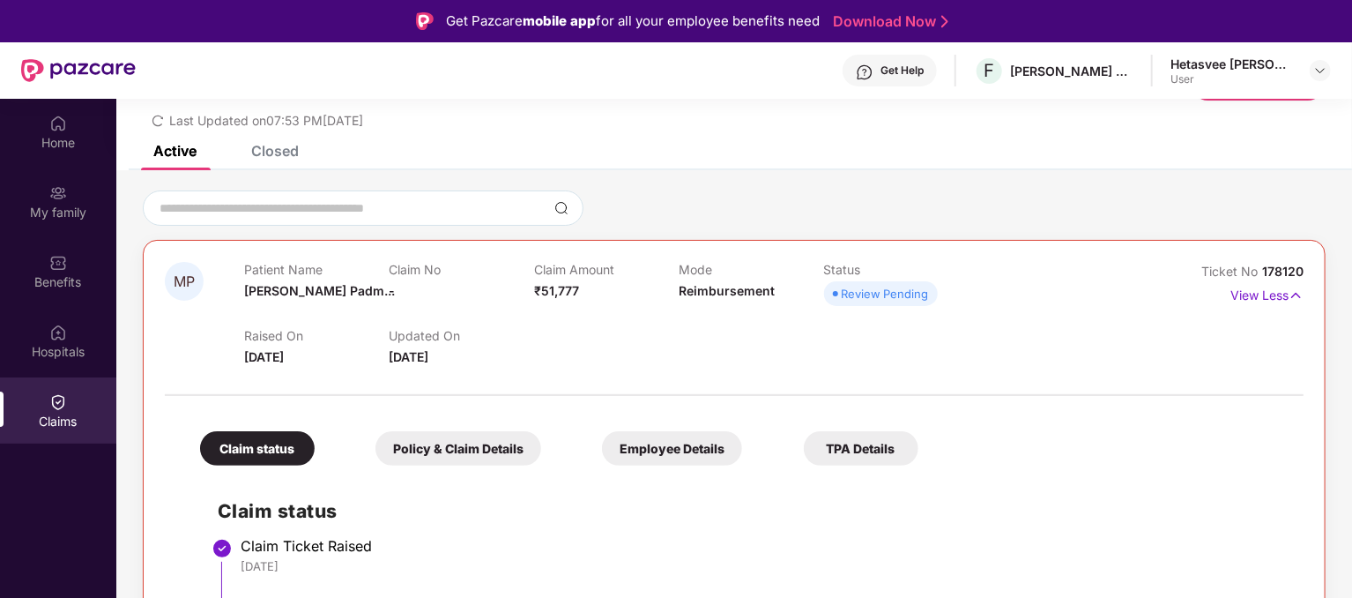
scroll to position [165, 0]
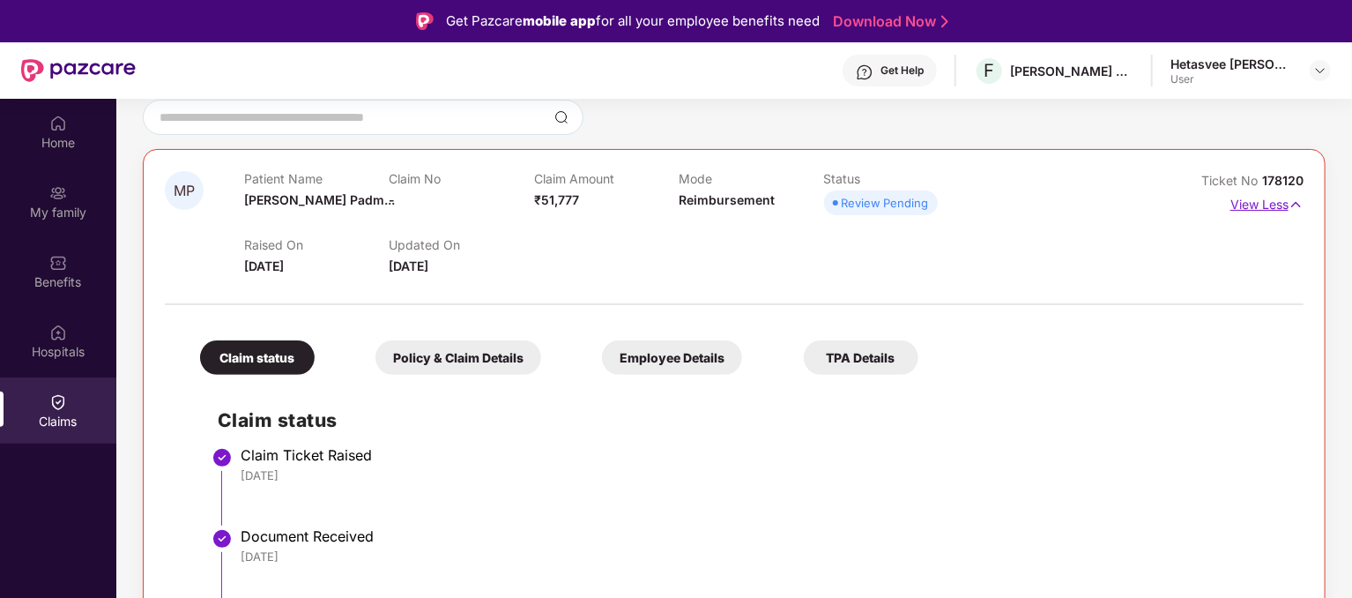
click at [1261, 209] on p "View Less" at bounding box center [1267, 202] width 73 height 24
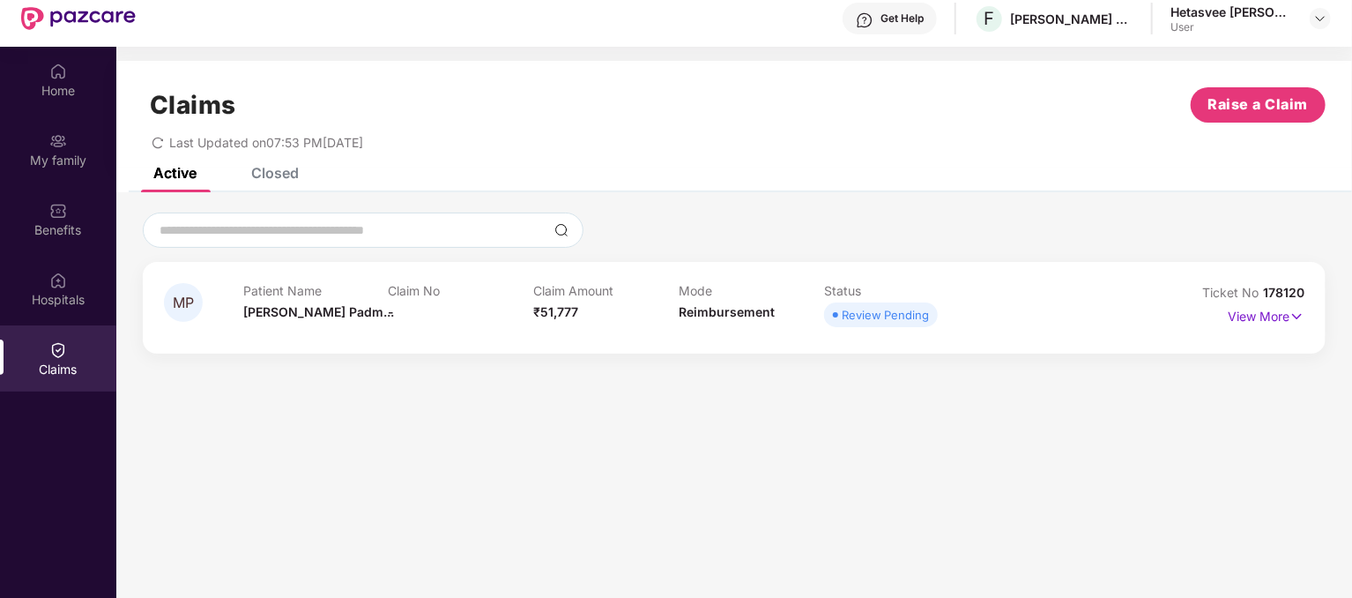
scroll to position [99, 0]
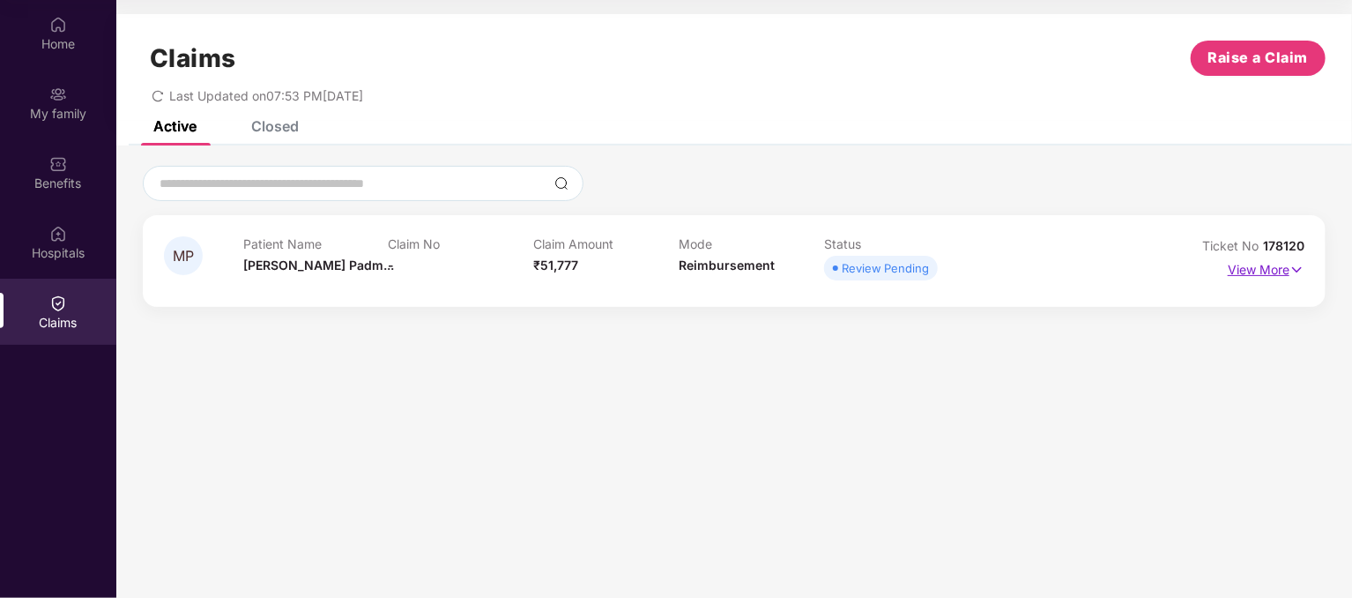
click at [1247, 269] on p "View More" at bounding box center [1266, 268] width 77 height 24
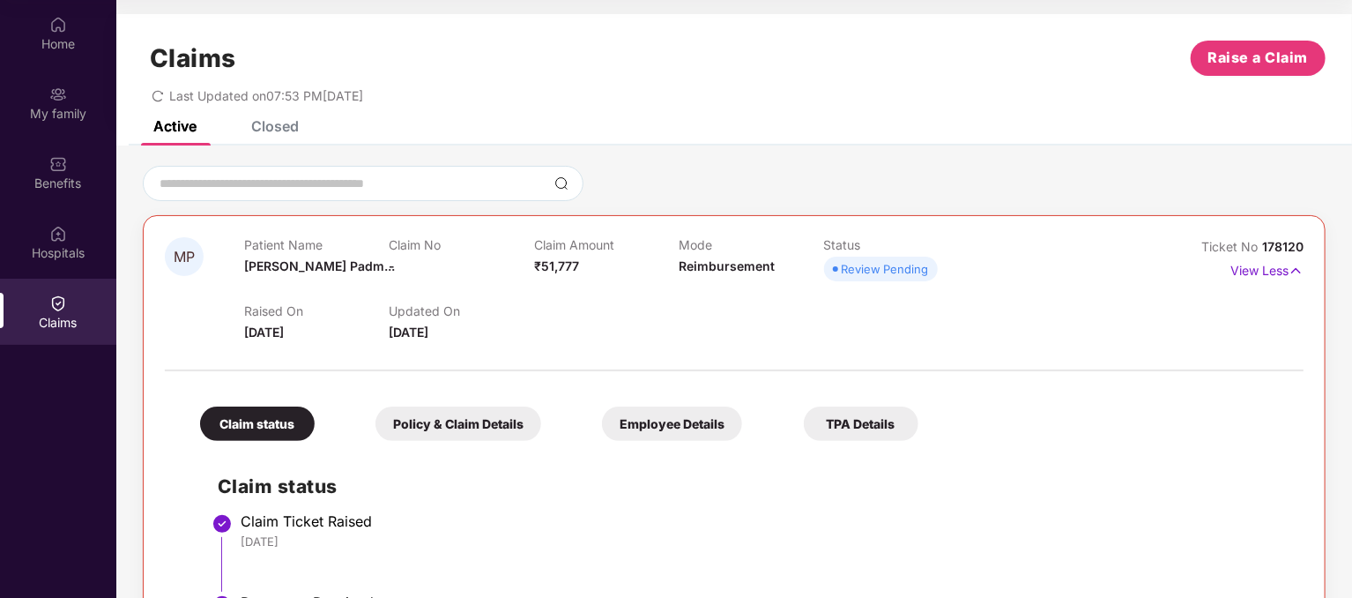
scroll to position [165, 0]
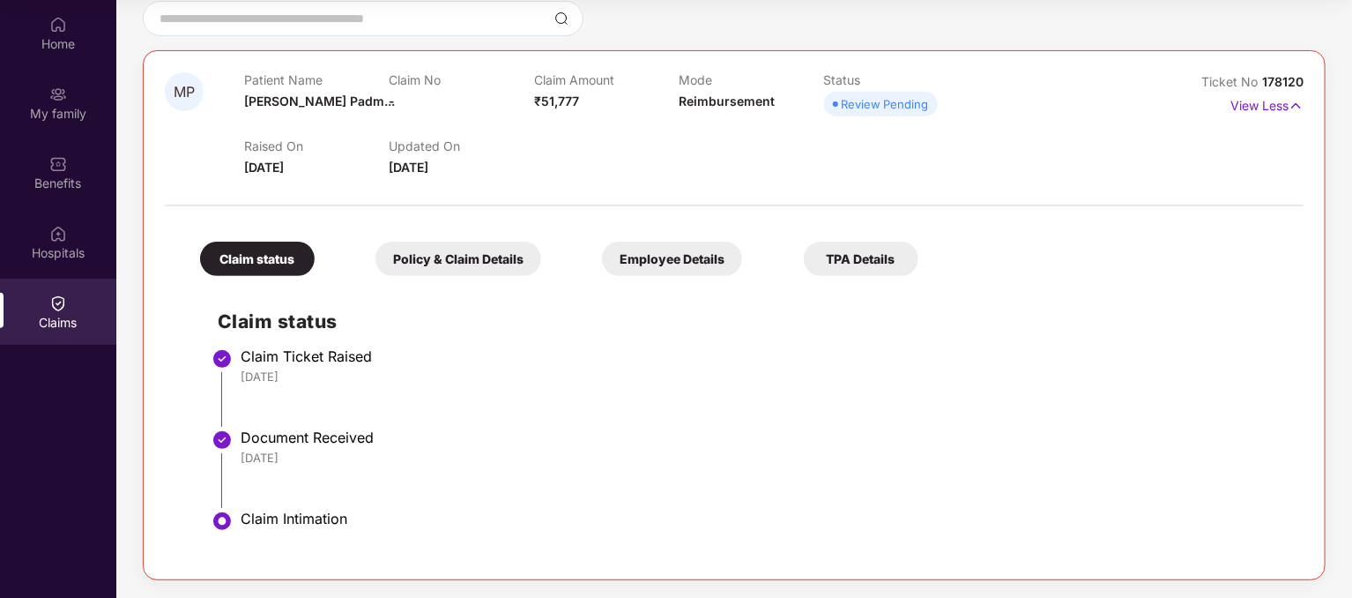
drag, startPoint x: 469, startPoint y: 251, endPoint x: 625, endPoint y: 283, distance: 159.2
click at [476, 251] on div "Policy & Claim Details" at bounding box center [459, 259] width 166 height 34
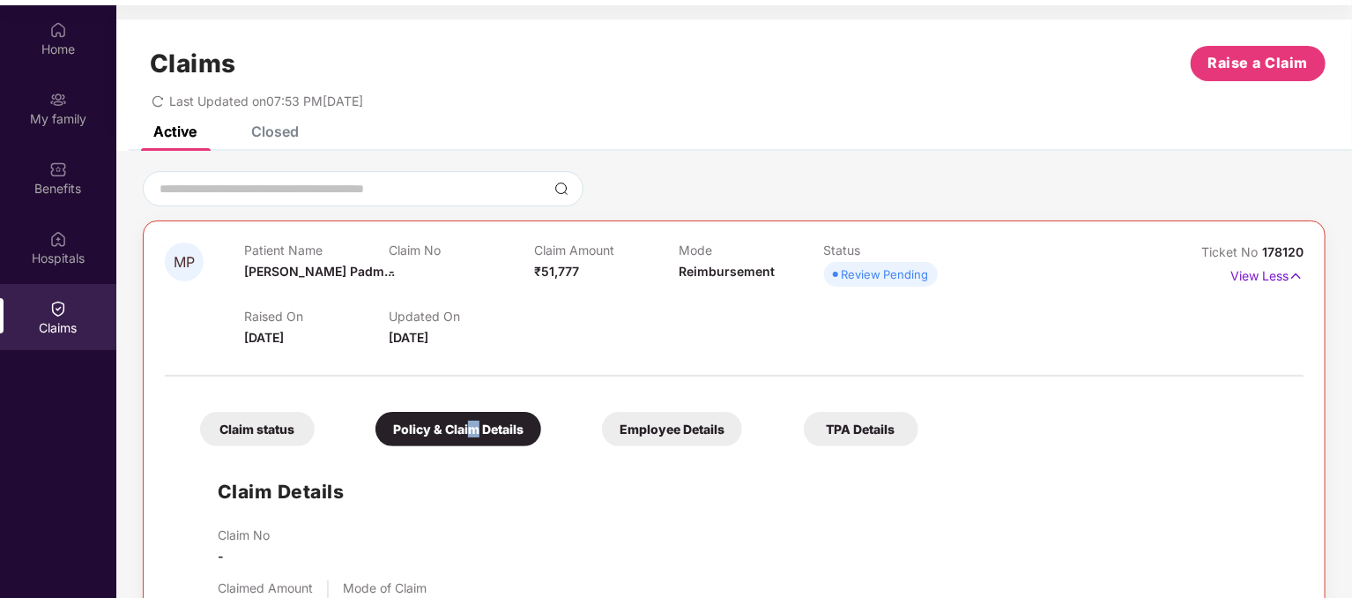
scroll to position [0, 0]
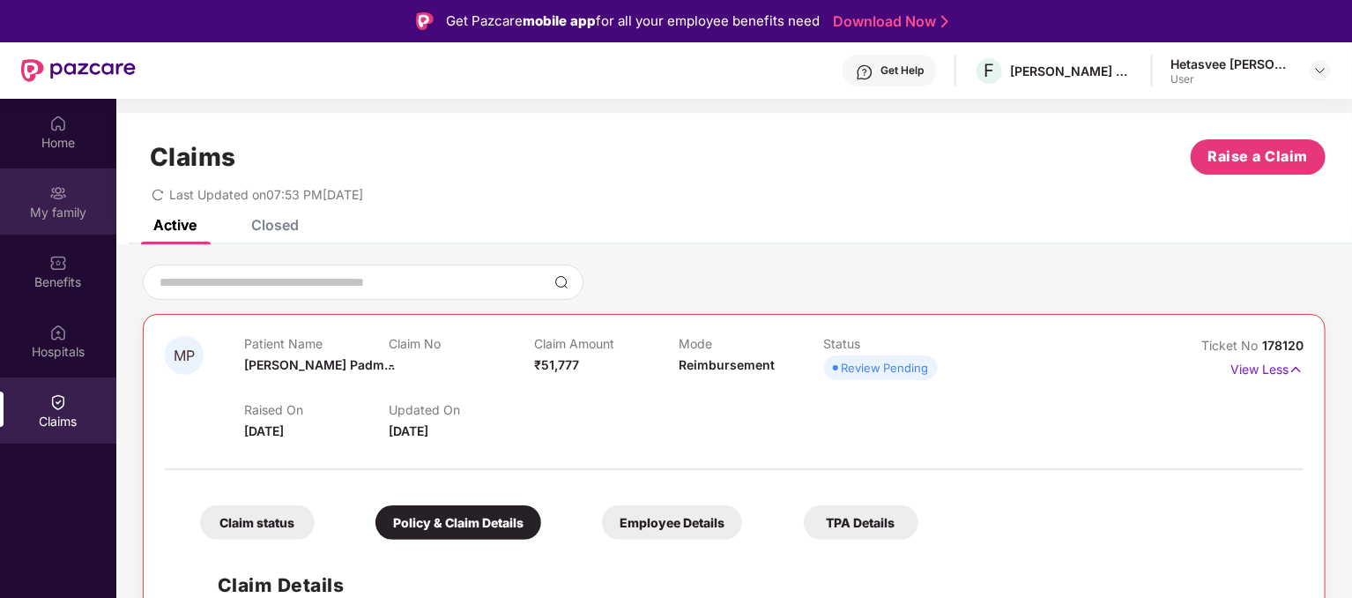
click at [85, 204] on div "My family" at bounding box center [58, 213] width 116 height 18
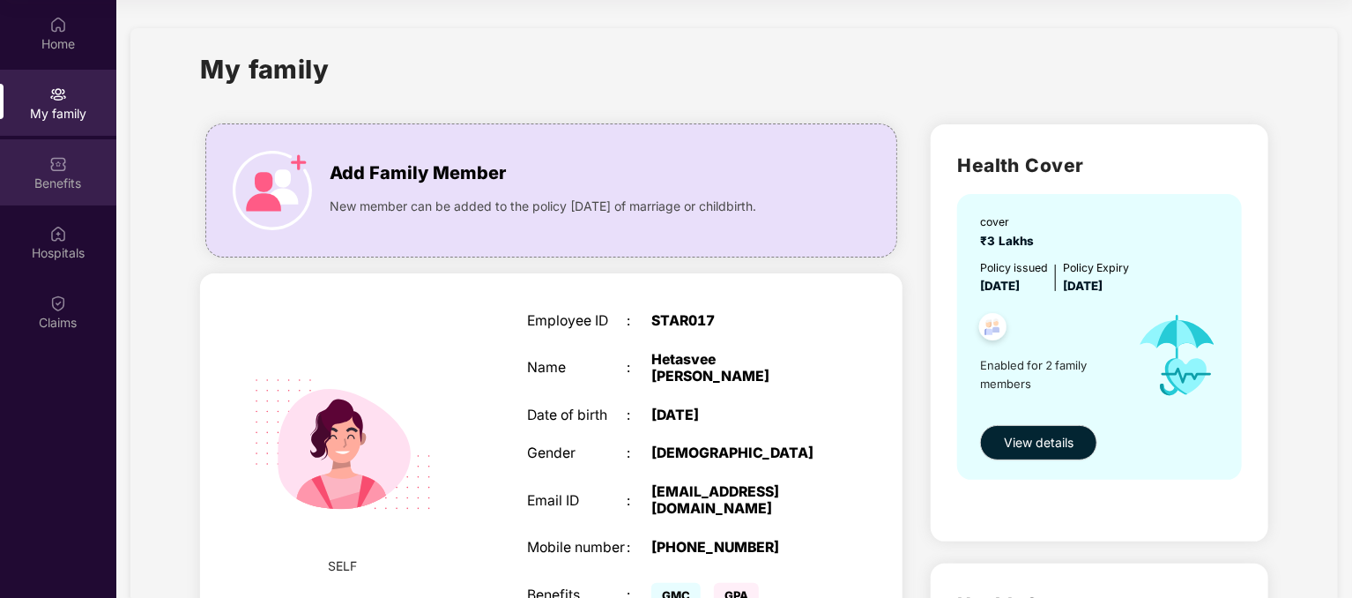
click at [63, 182] on div "Benefits" at bounding box center [58, 184] width 116 height 18
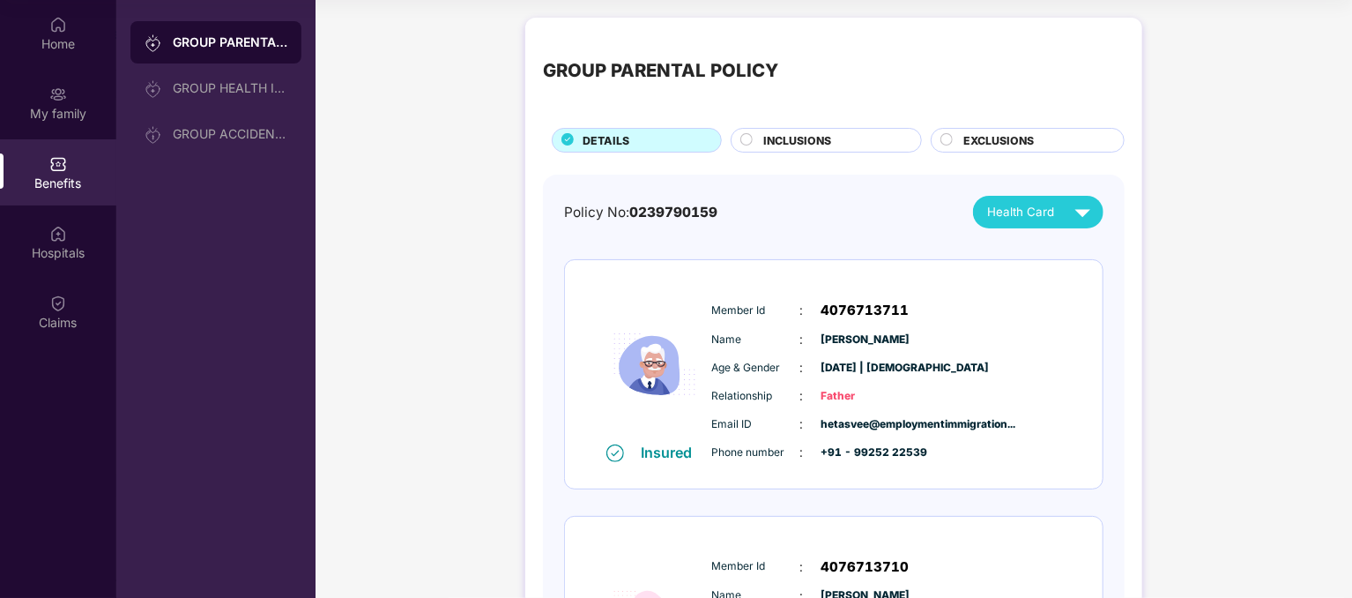
click at [824, 142] on span "INCLUSIONS" at bounding box center [797, 140] width 68 height 17
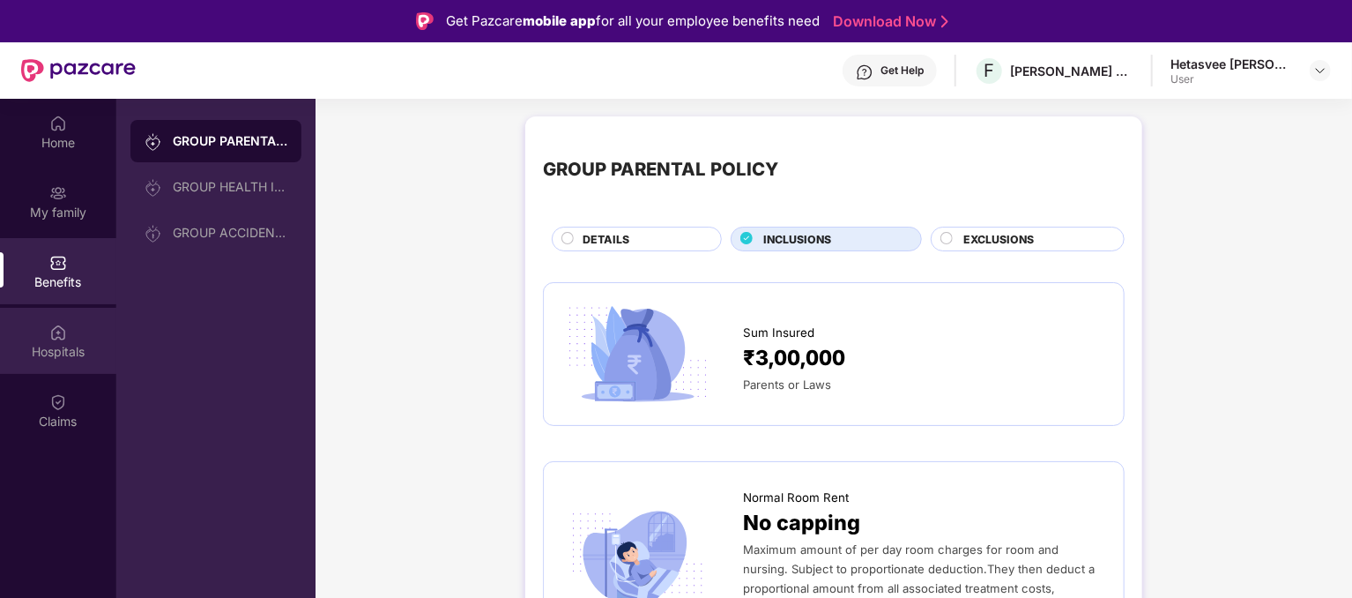
click at [71, 334] on div "Hospitals" at bounding box center [58, 341] width 116 height 66
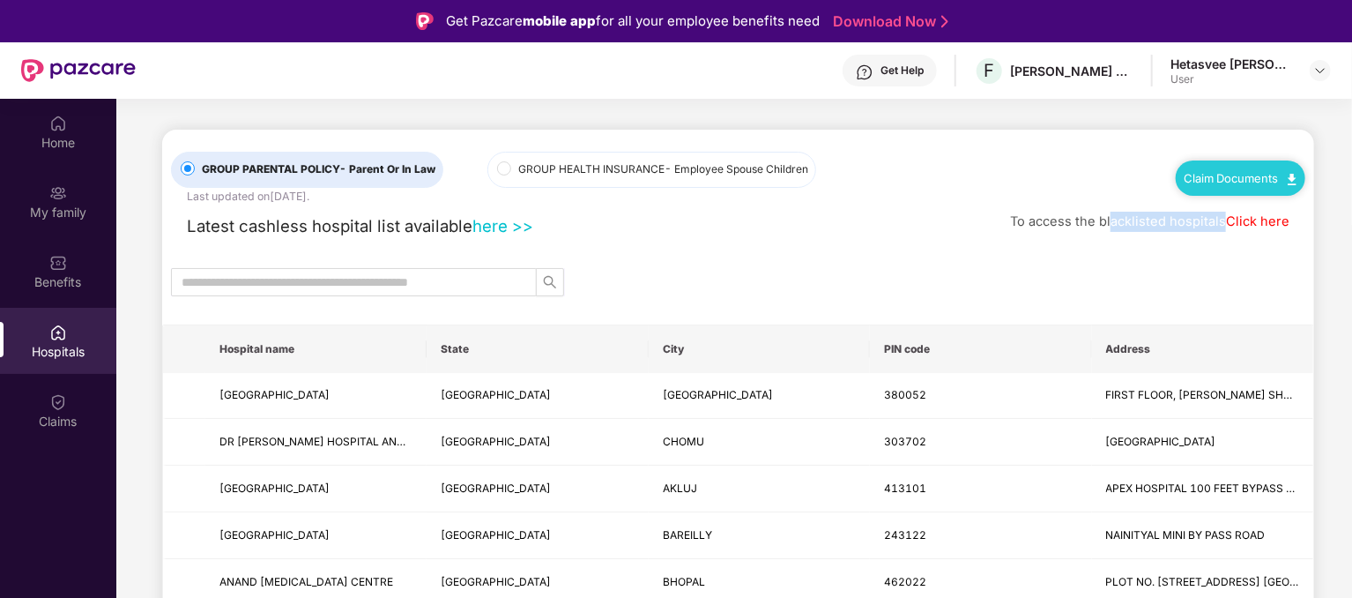
drag, startPoint x: 1127, startPoint y: 216, endPoint x: 1223, endPoint y: 223, distance: 96.3
click at [1223, 223] on div "To access the blacklisted hospitals Click here" at bounding box center [1149, 222] width 279 height 20
click at [1223, 223] on span "To access the blacklisted hospitals" at bounding box center [1118, 221] width 216 height 16
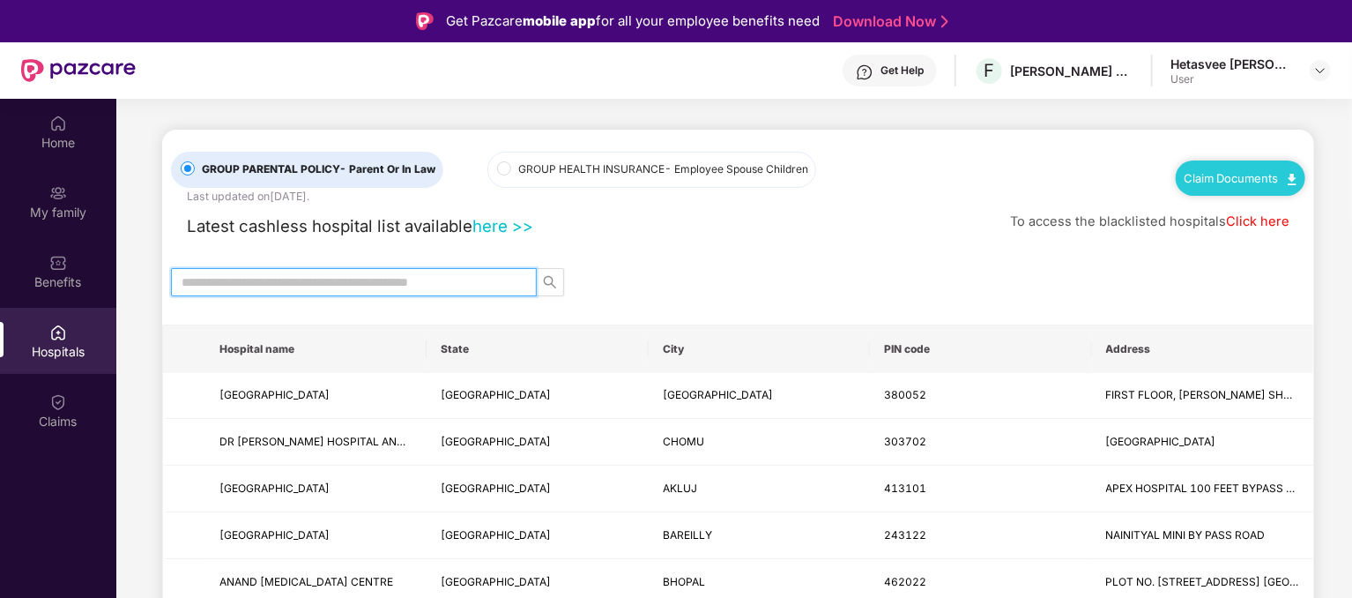
click at [396, 277] on input "text" at bounding box center [347, 281] width 331 height 19
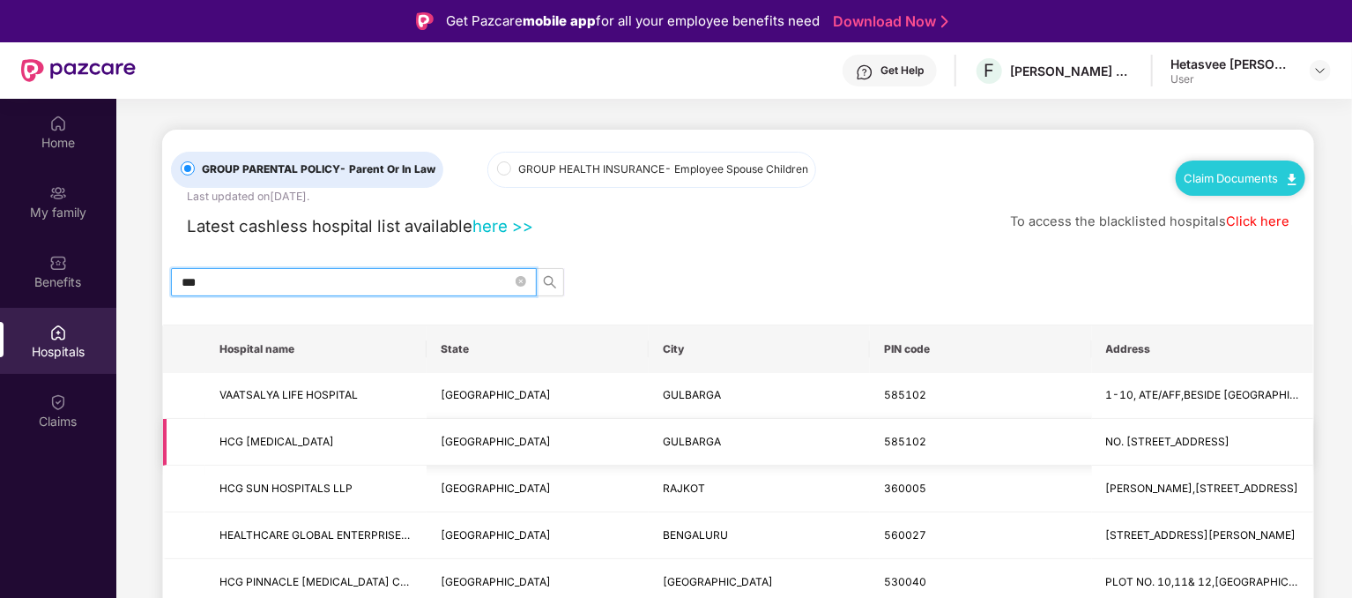
scroll to position [88, 0]
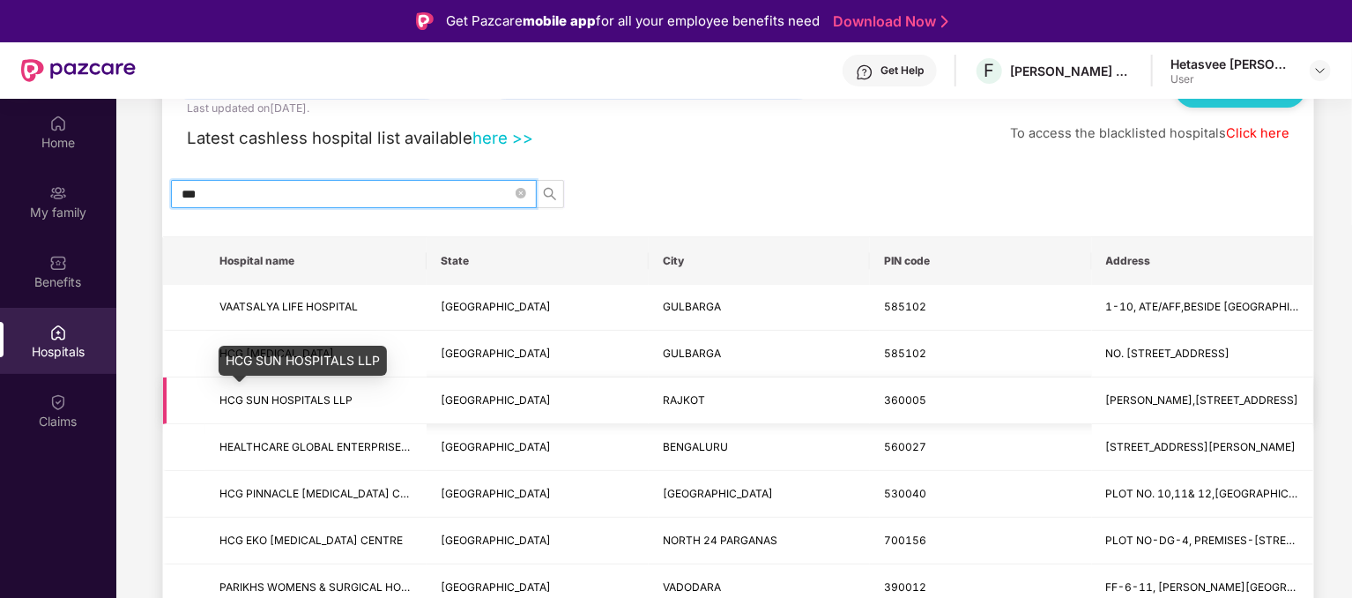
type input "***"
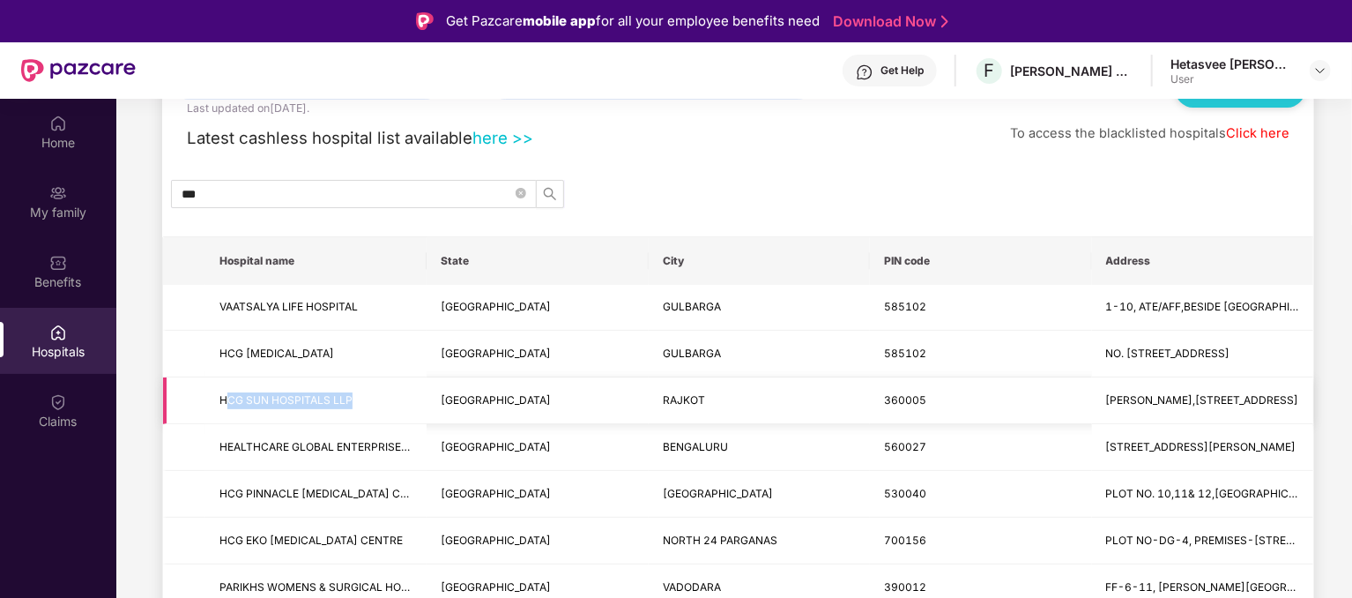
drag, startPoint x: 268, startPoint y: 402, endPoint x: 388, endPoint y: 396, distance: 120.0
click at [388, 396] on span "HCG SUN HOSPITALS LLP" at bounding box center [315, 400] width 193 height 17
click at [355, 401] on span "HCG SUN HOSPITALS LLP" at bounding box center [315, 400] width 193 height 17
drag, startPoint x: 272, startPoint y: 399, endPoint x: 437, endPoint y: 389, distance: 165.2
click at [430, 391] on tr "HCG SUN HOSPITALS LLP GUJARAT RAJKOT 360005 AYODHYA CHOWK,OPP.CLOUD-9,150FEET R…" at bounding box center [738, 400] width 1150 height 47
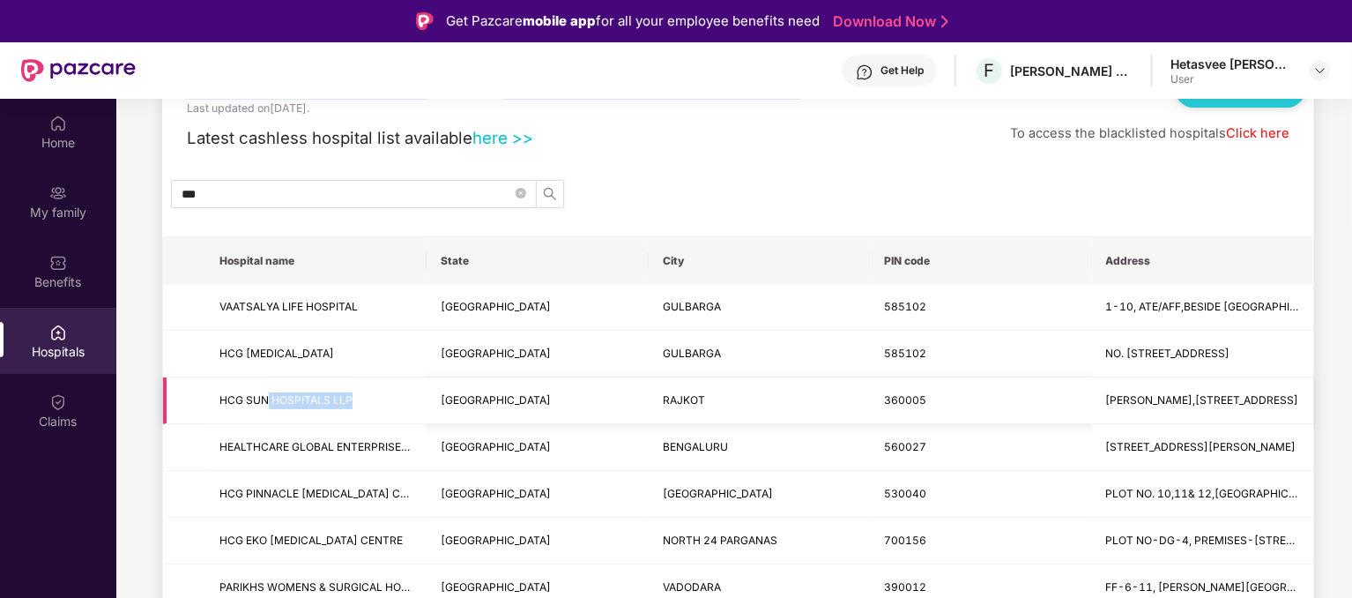
click at [439, 389] on td "GUJARAT" at bounding box center [537, 400] width 221 height 47
drag, startPoint x: 437, startPoint y: 392, endPoint x: 662, endPoint y: 384, distance: 224.9
click at [595, 390] on td "GUJARAT" at bounding box center [537, 400] width 221 height 47
click at [662, 384] on td "RAJKOT" at bounding box center [759, 400] width 221 height 47
drag, startPoint x: 673, startPoint y: 396, endPoint x: 1025, endPoint y: 385, distance: 351.9
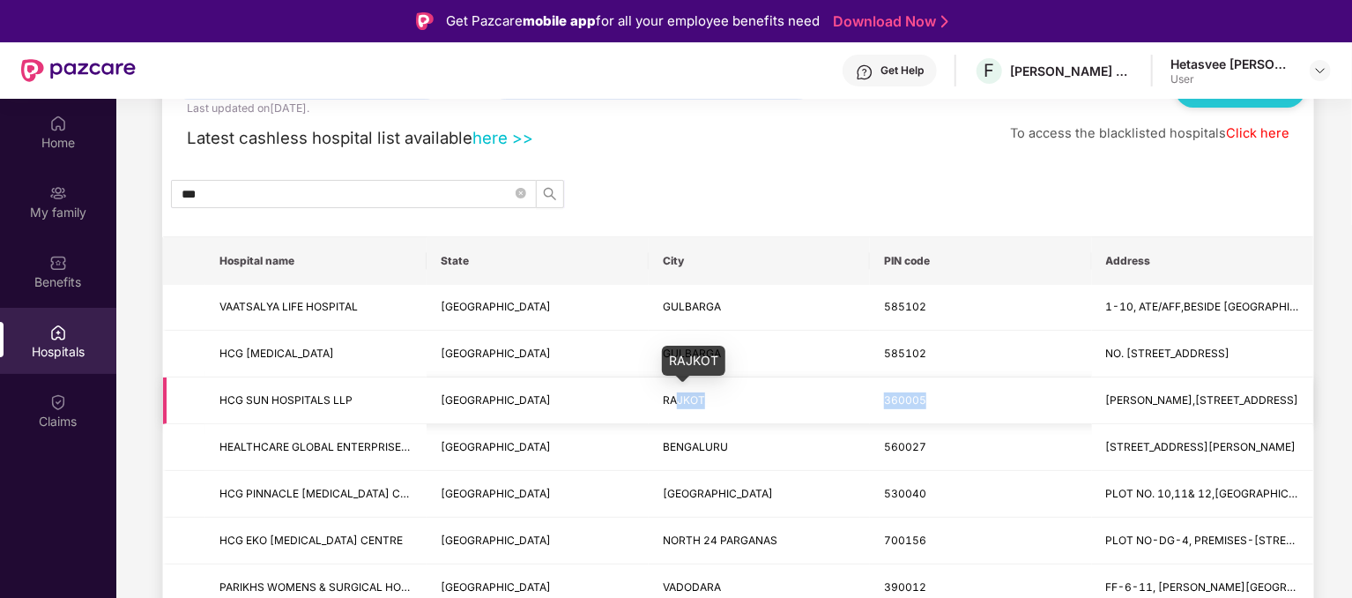
click at [1019, 386] on tr "HCG SUN HOSPITALS LLP GUJARAT RAJKOT 360005 AYODHYA CHOWK,OPP.CLOUD-9,150FEET R…" at bounding box center [738, 400] width 1150 height 47
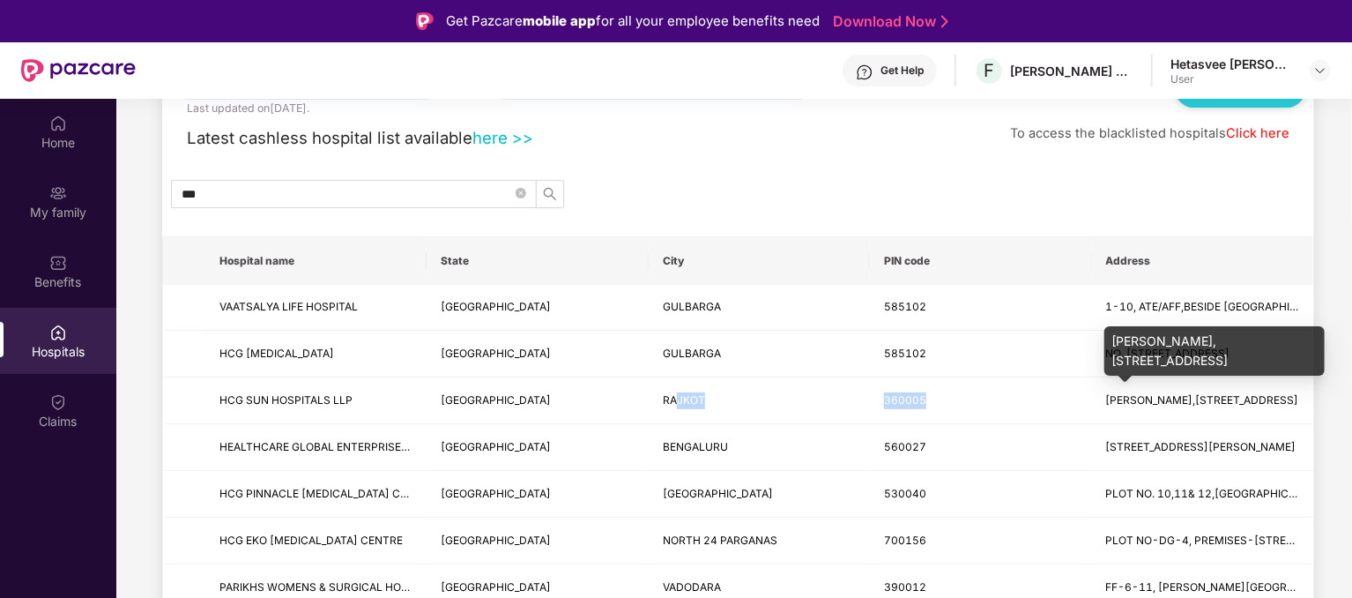
drag, startPoint x: 1118, startPoint y: 403, endPoint x: 1299, endPoint y: 388, distance: 182.2
click at [1299, 388] on body "Get Pazcare mobile app for all your employee benefits need Download Now Get Hel…" at bounding box center [676, 299] width 1352 height 598
click at [1271, 396] on span "AYODHYA CHOWK,OPP.CLOUD-9,150FEET RING ROAD,RAJKOT" at bounding box center [1202, 399] width 193 height 13
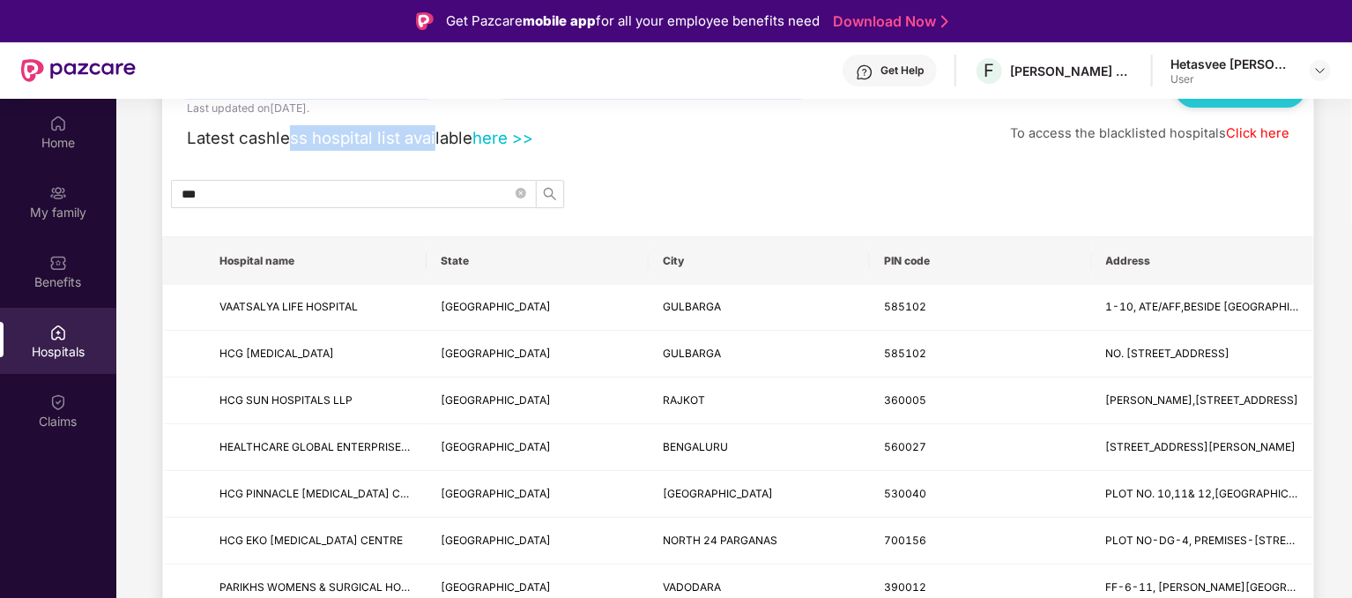
drag, startPoint x: 296, startPoint y: 139, endPoint x: 463, endPoint y: 134, distance: 166.7
click at [448, 135] on span "Latest cashless hospital list available" at bounding box center [330, 137] width 286 height 19
click at [464, 134] on span "Latest cashless hospital list available" at bounding box center [330, 137] width 286 height 19
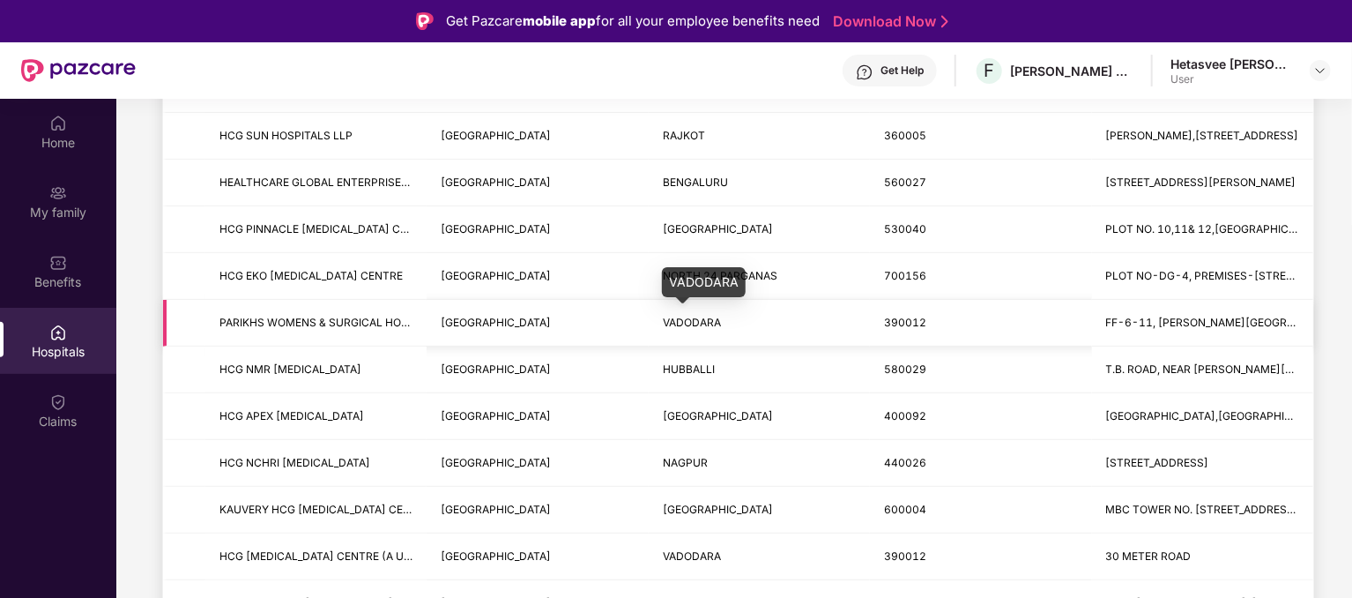
scroll to position [0, 0]
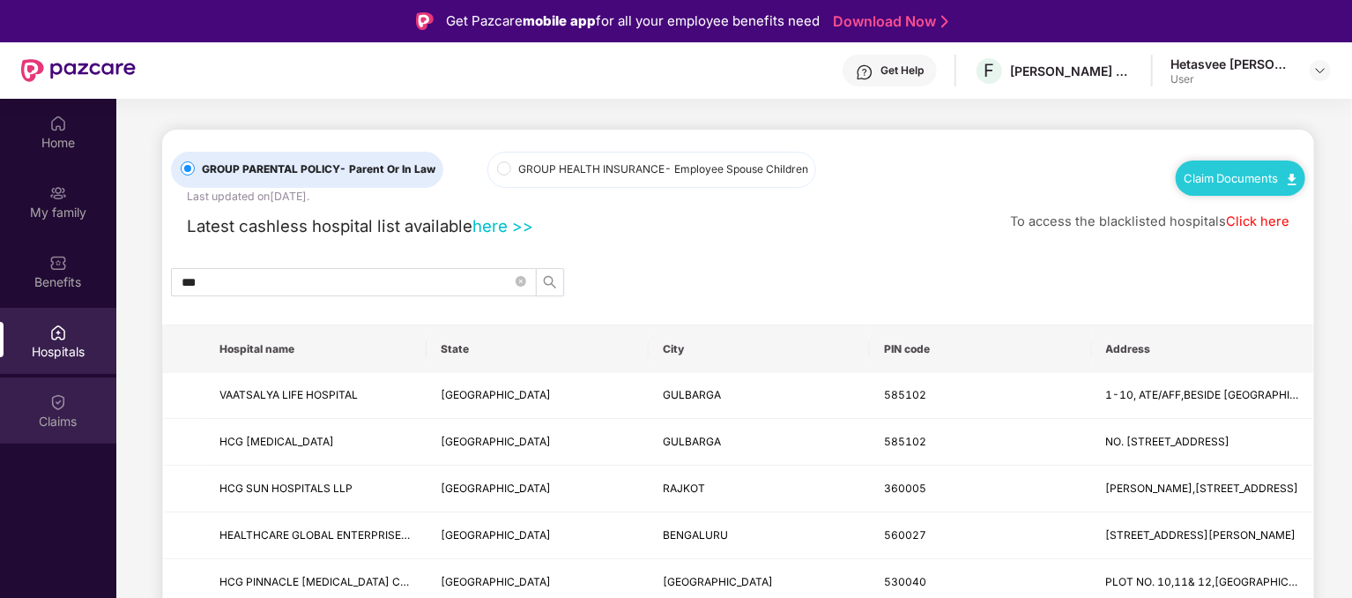
click at [56, 404] on img at bounding box center [58, 402] width 18 height 18
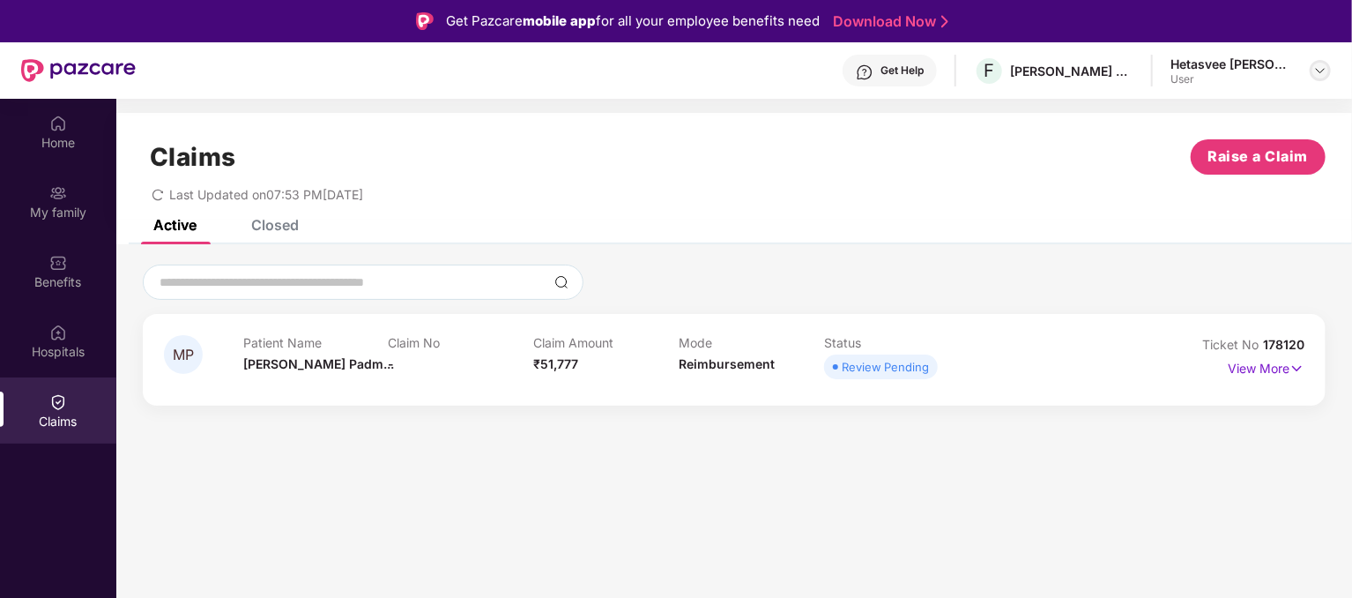
click at [1320, 64] on img at bounding box center [1320, 70] width 14 height 14
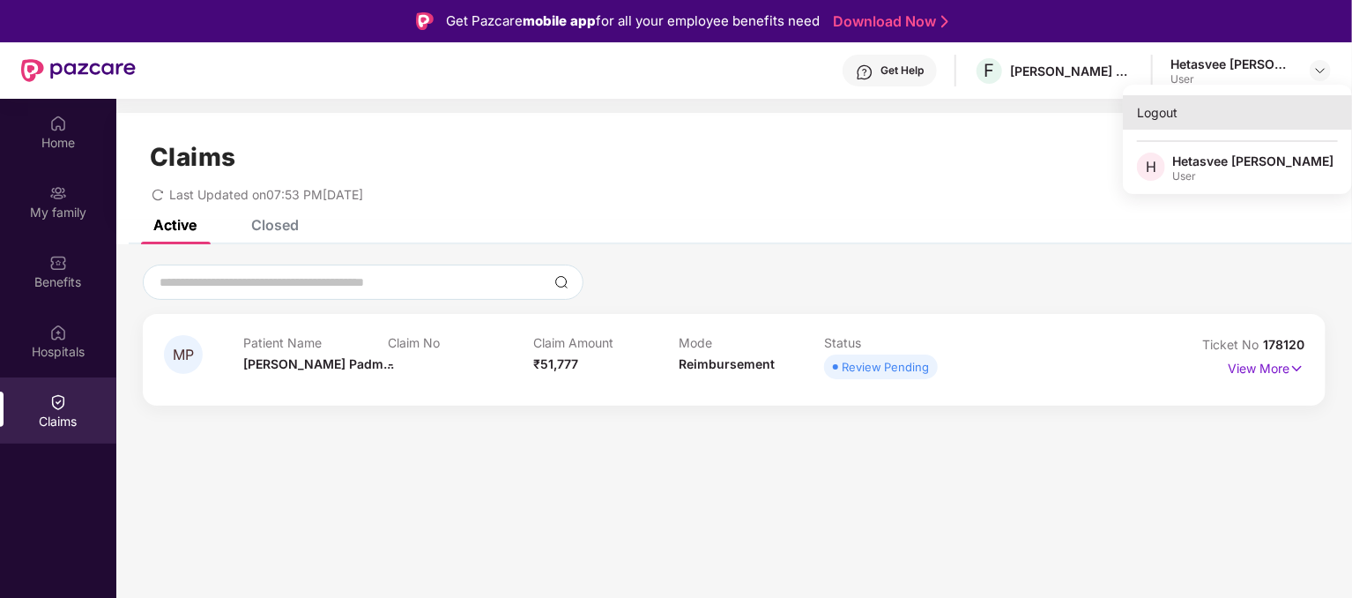
click at [1165, 114] on div "Logout" at bounding box center [1237, 112] width 229 height 34
